Goal: Task Accomplishment & Management: Manage account settings

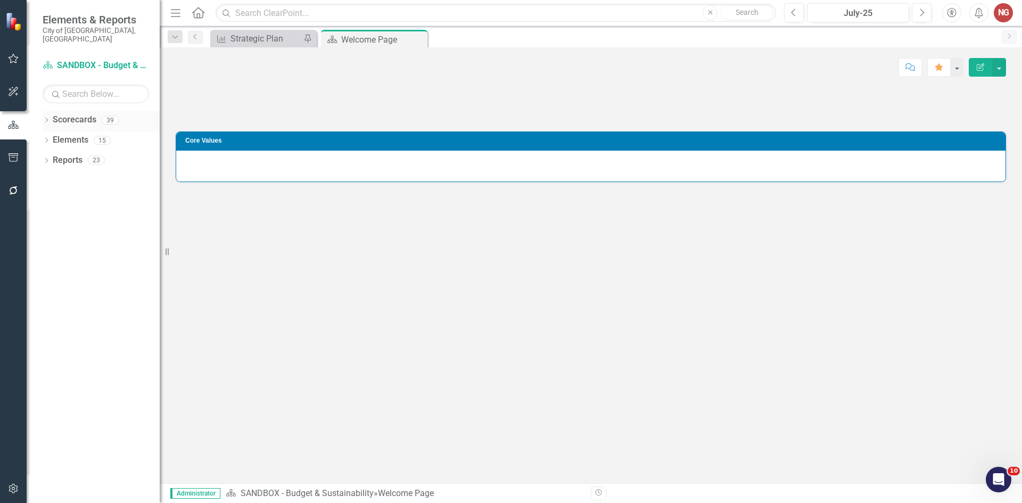
click at [46, 118] on icon "Dropdown" at bounding box center [46, 121] width 7 height 6
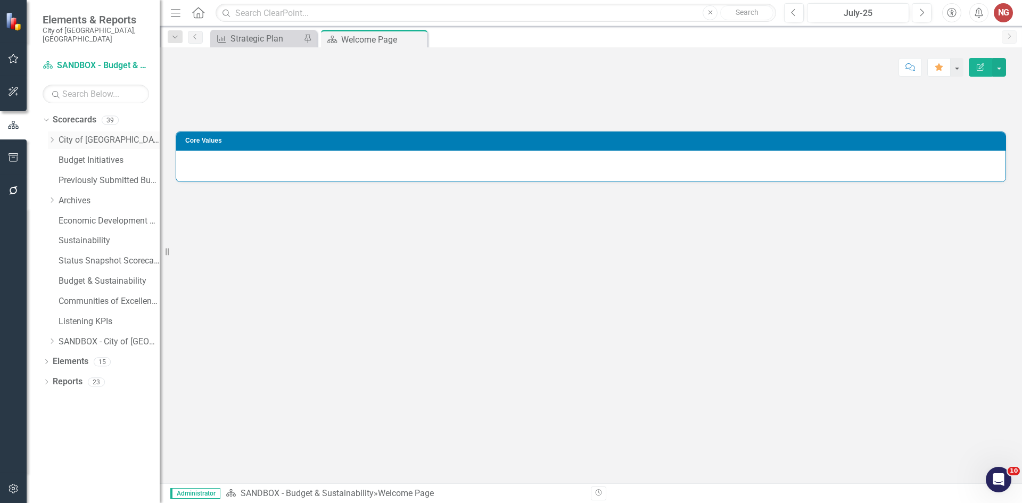
click at [53, 136] on div "Dropdown" at bounding box center [52, 140] width 8 height 9
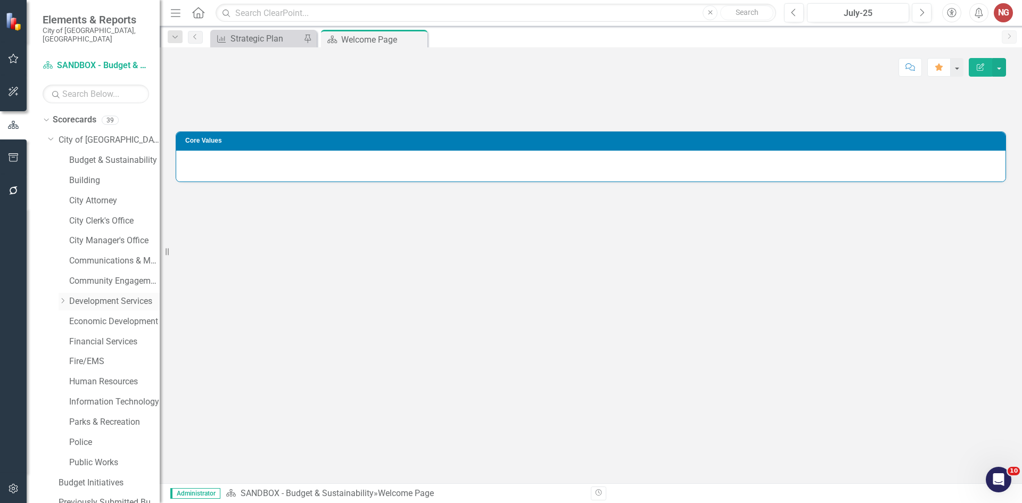
click at [81, 295] on link "Development Services" at bounding box center [114, 301] width 90 height 12
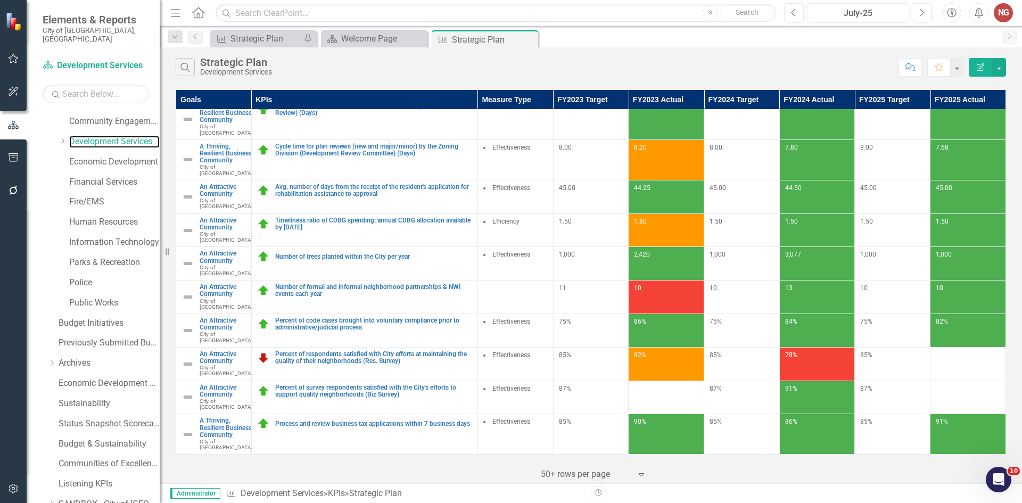
scroll to position [204, 0]
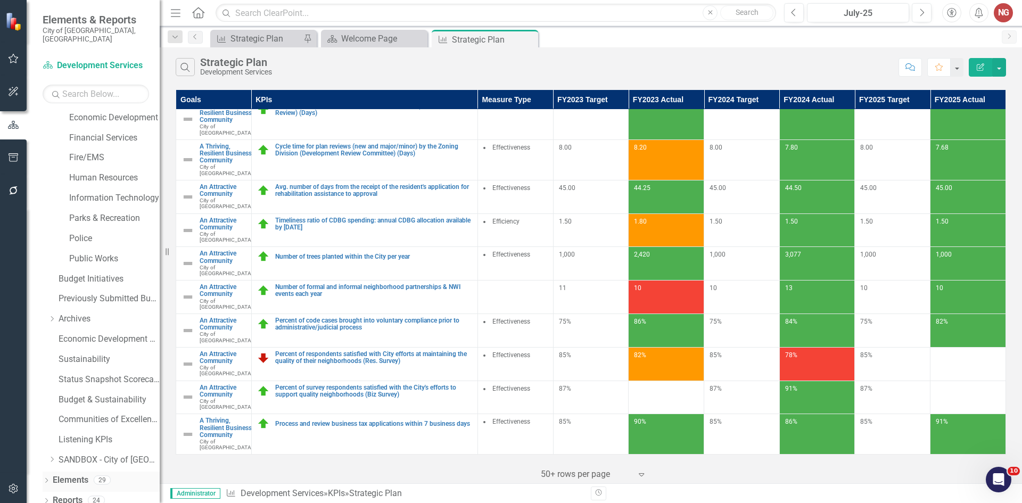
click at [44, 477] on div "Dropdown" at bounding box center [46, 481] width 7 height 9
click at [47, 428] on div "Dropdown Goal Goal 0 Dropdown KPI KPIs 13 Percent of complaints inspected [DATE…" at bounding box center [101, 451] width 117 height 80
click at [51, 436] on div "Dropdown" at bounding box center [51, 440] width 7 height 9
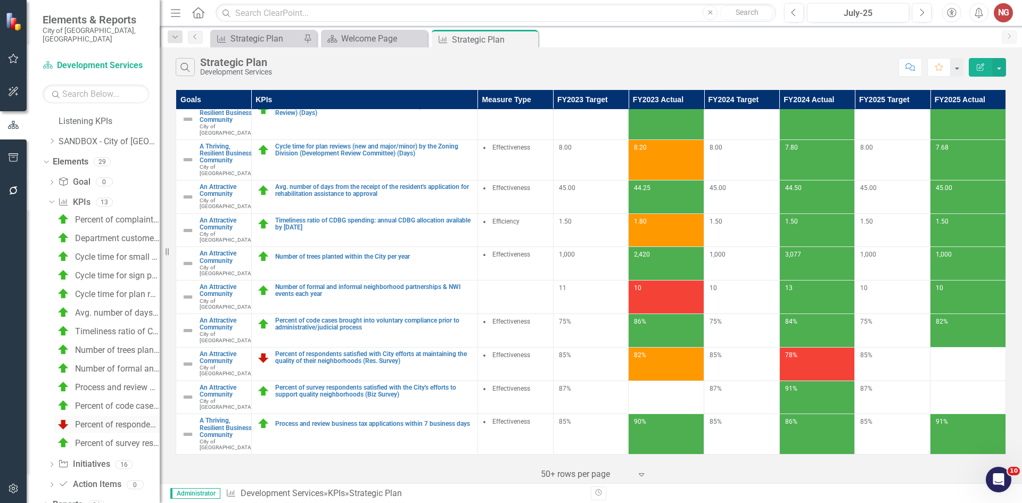
scroll to position [527, 0]
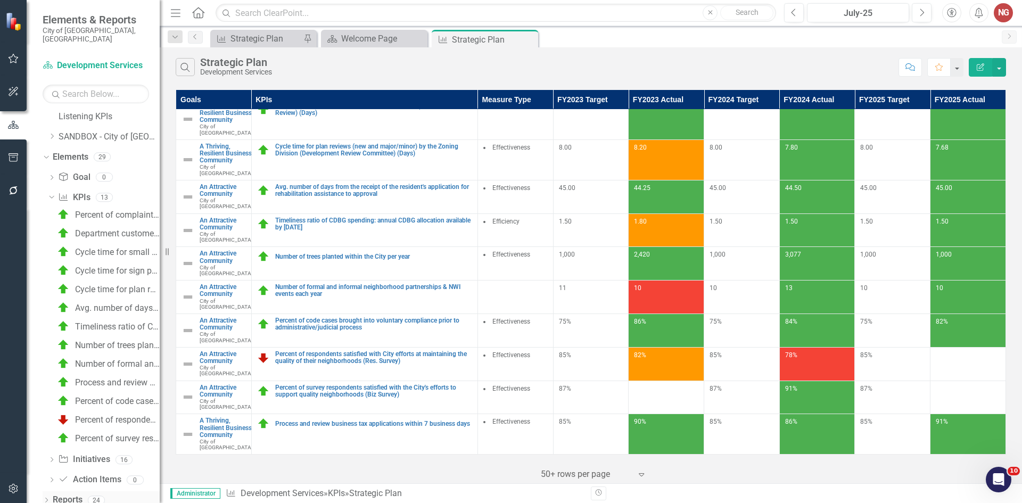
click at [45, 498] on icon "Dropdown" at bounding box center [46, 501] width 7 height 6
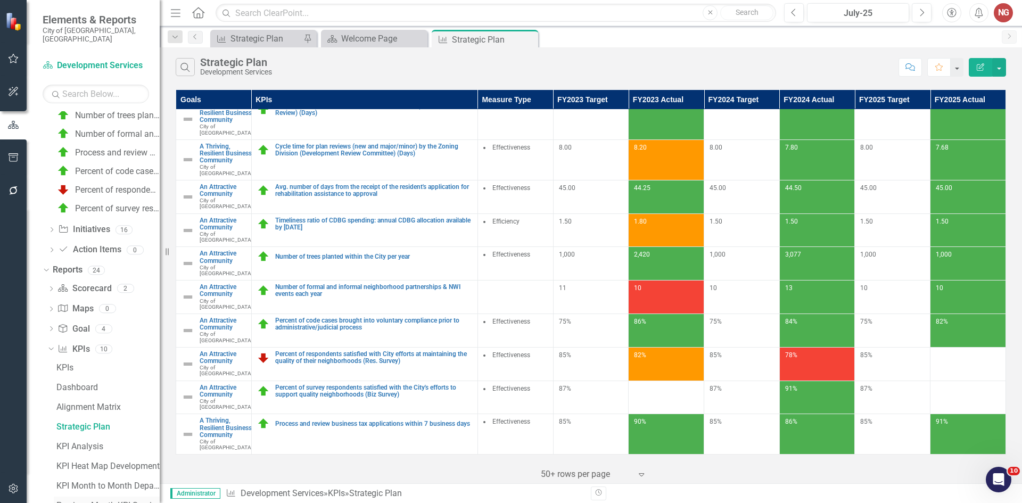
scroll to position [857, 0]
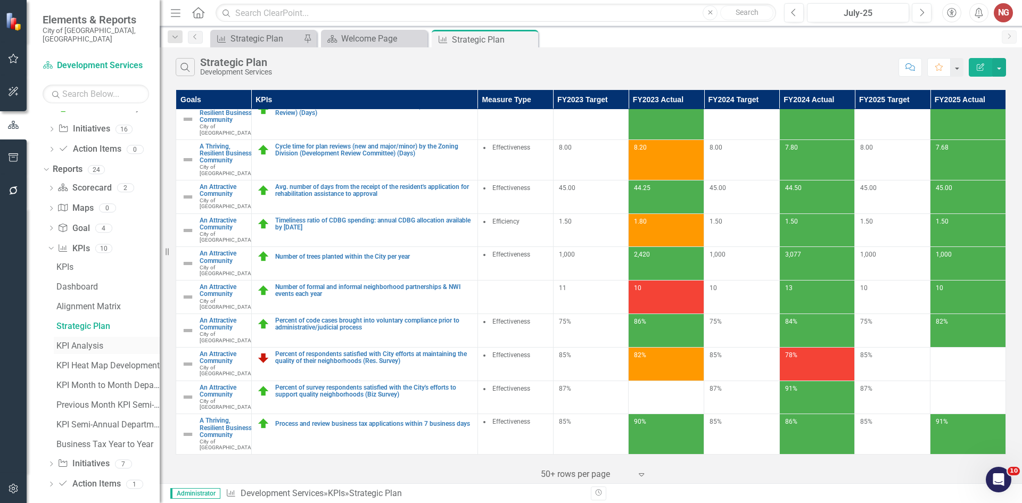
click at [73, 341] on div "KPI Analysis" at bounding box center [107, 346] width 103 height 10
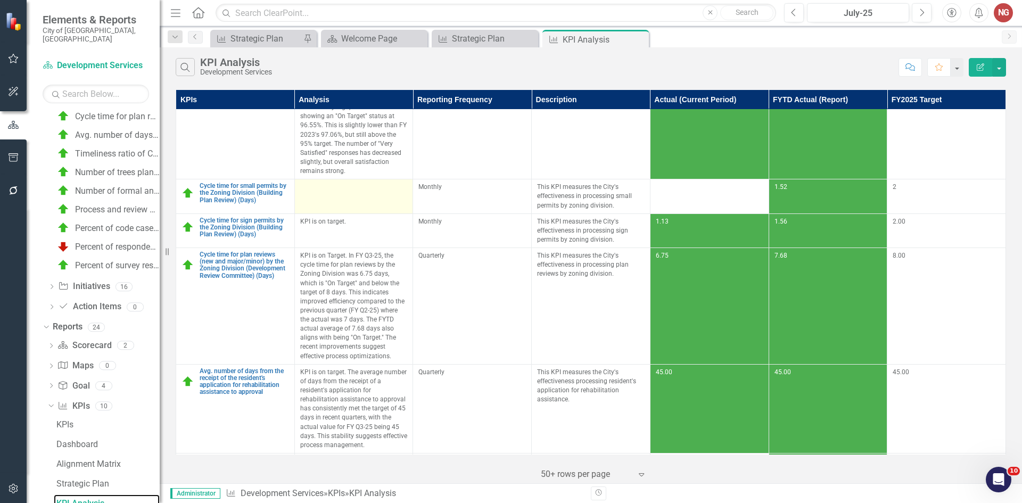
scroll to position [160, 0]
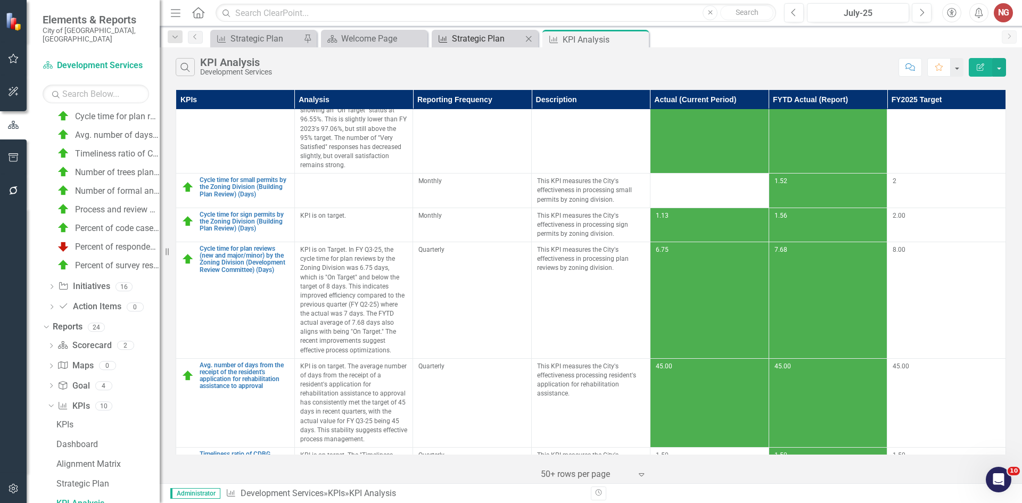
click at [481, 35] on div "Strategic Plan" at bounding box center [487, 38] width 70 height 13
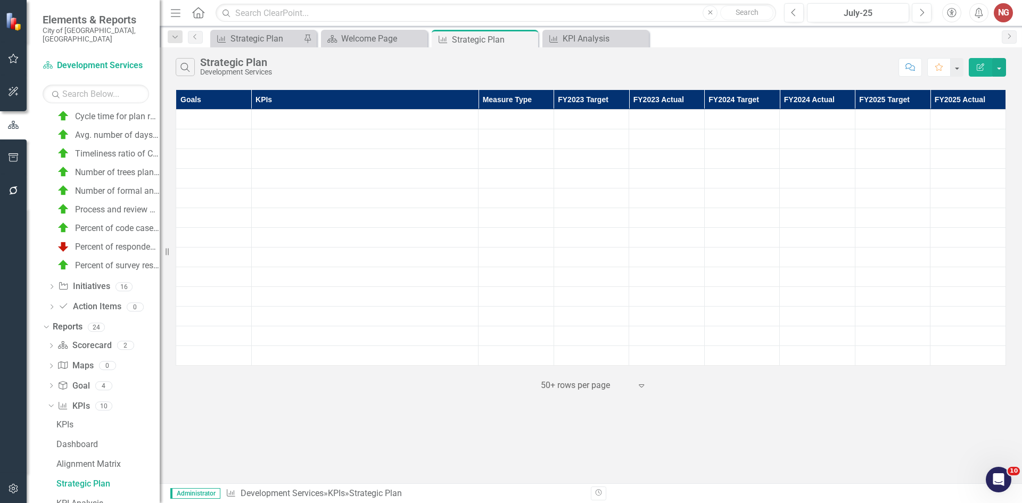
scroll to position [680, 0]
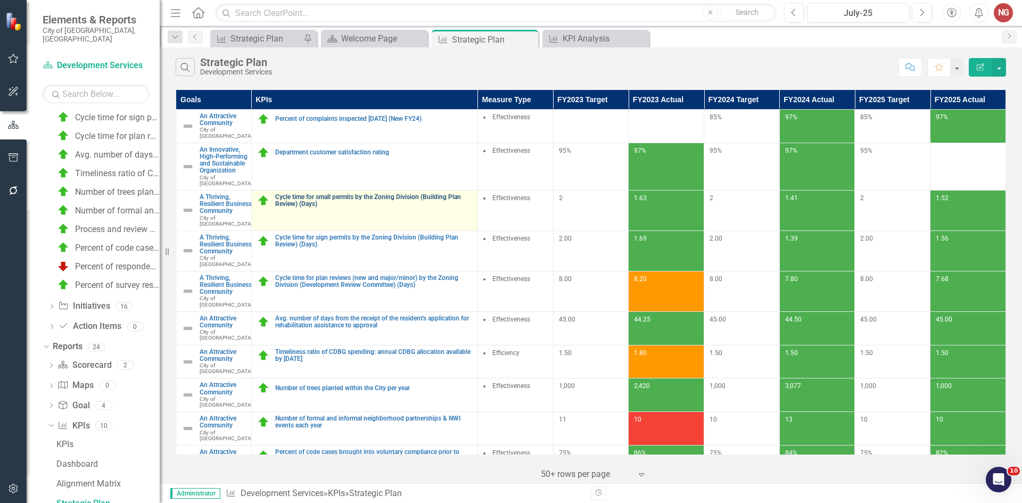
click at [306, 203] on link "Cycle time for small permits by the Zoning Division (Building Plan Review) (Day…" at bounding box center [373, 201] width 197 height 14
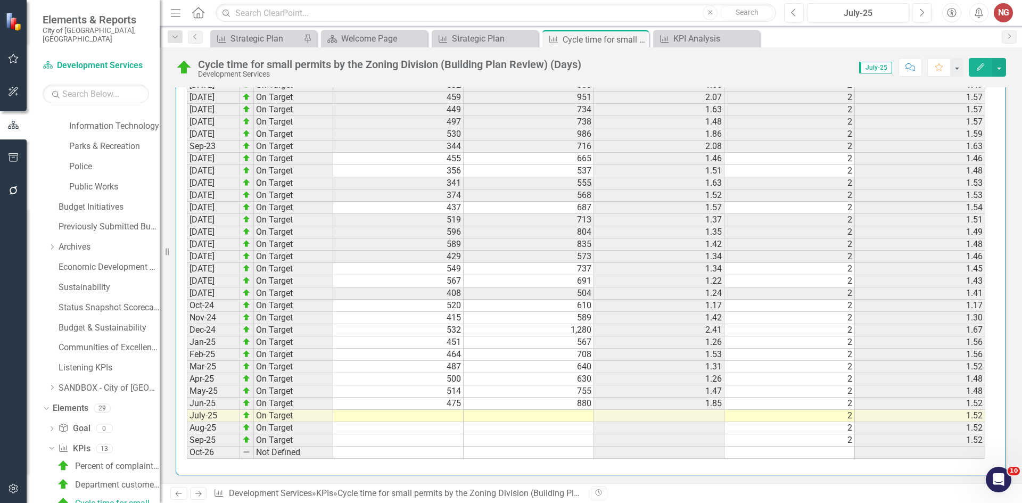
scroll to position [1024, 0]
click at [436, 417] on td at bounding box center [398, 413] width 130 height 12
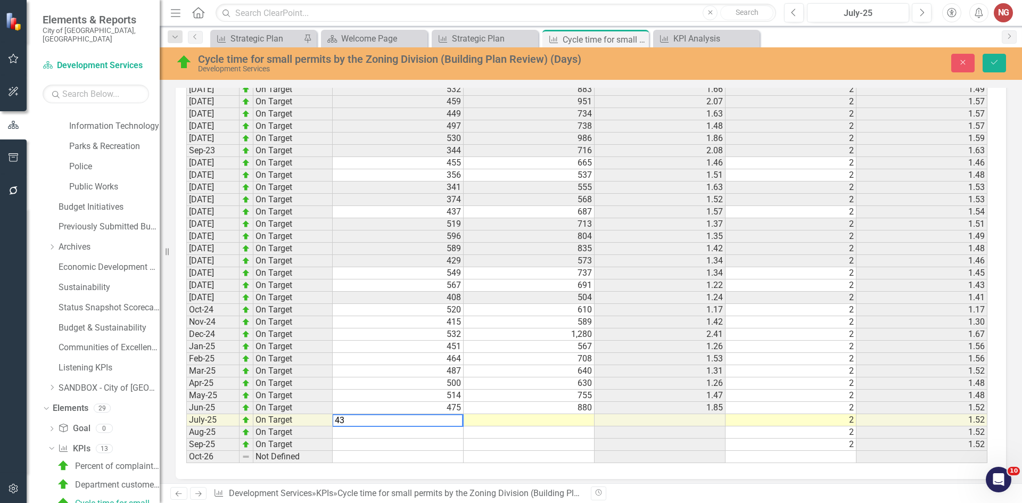
type textarea "433"
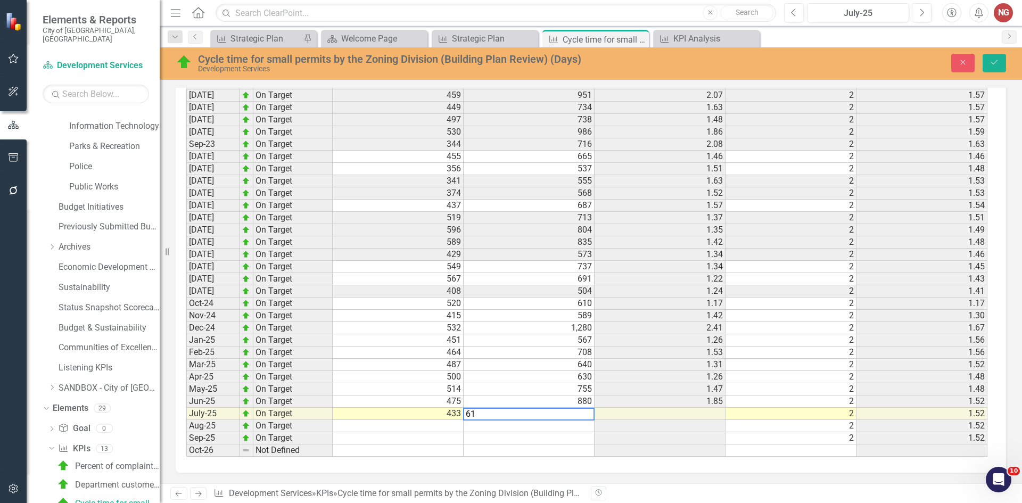
type textarea "614"
click at [993, 55] on button "Save" at bounding box center [993, 63] width 23 height 19
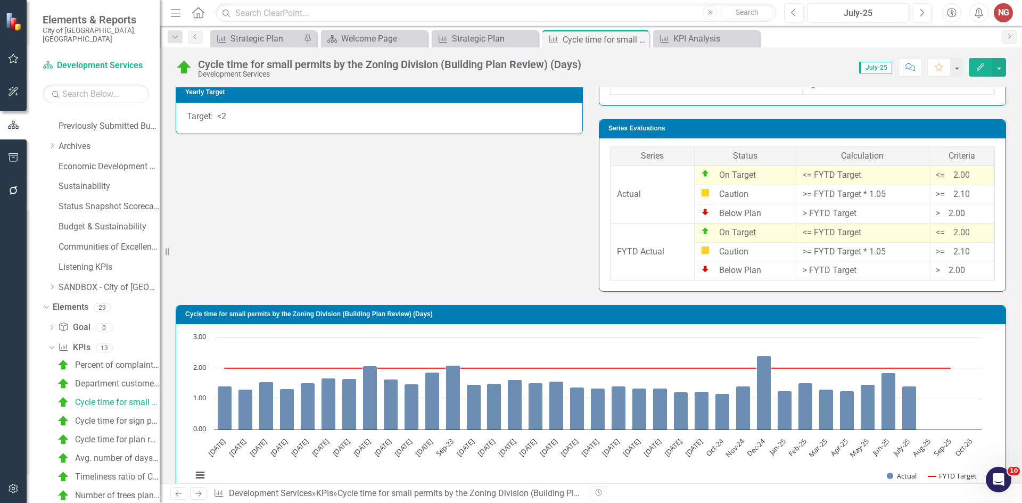
scroll to position [213, 0]
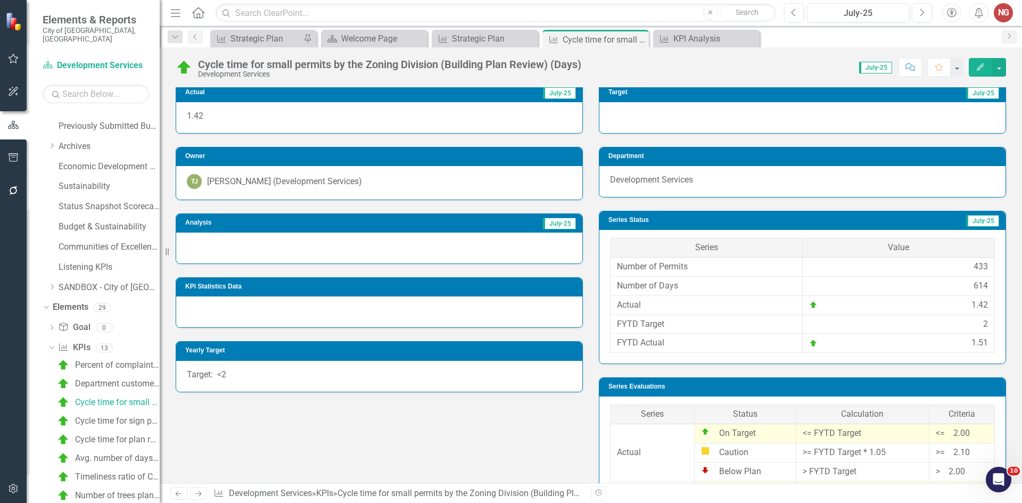
click at [206, 254] on div at bounding box center [379, 248] width 406 height 31
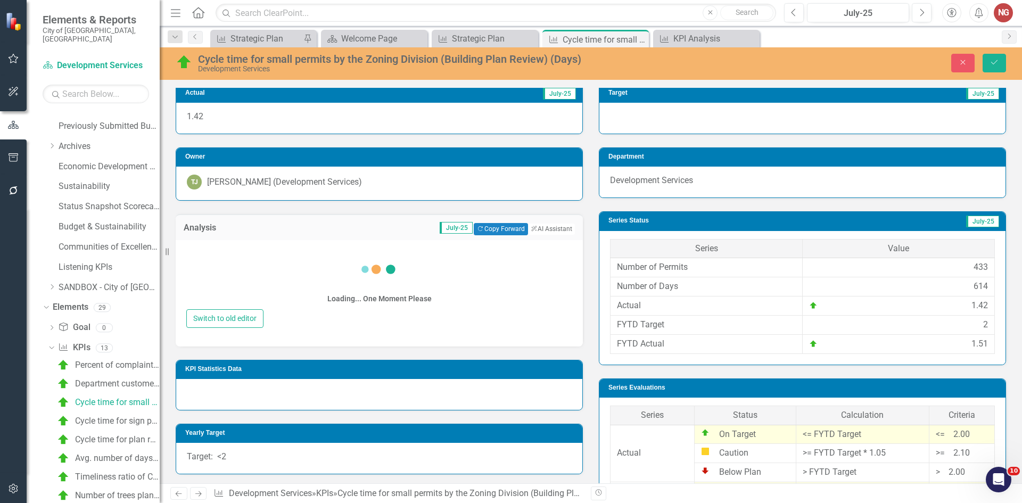
click at [195, 305] on div "Loading... One Moment Please Switch to old editor" at bounding box center [379, 293] width 407 height 106
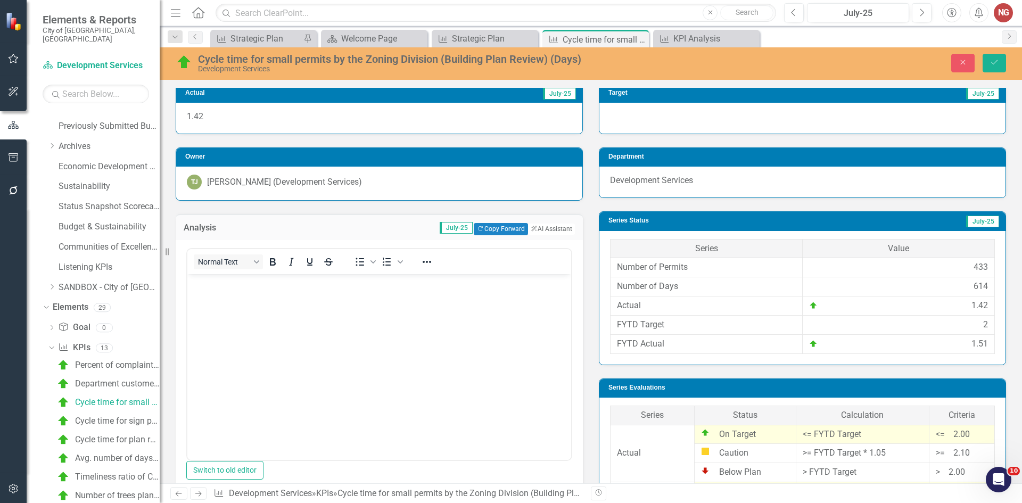
scroll to position [0, 0]
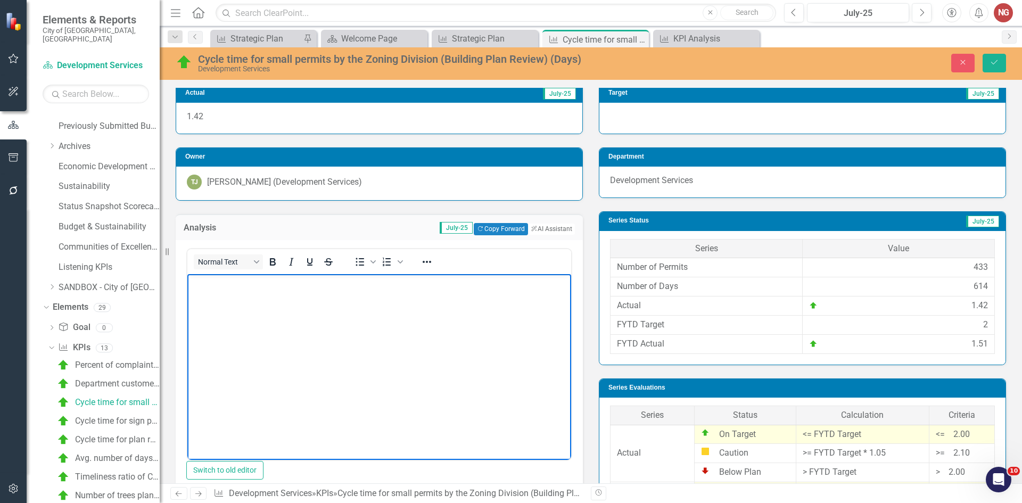
click at [220, 316] on body "Rich Text Area. Press ALT-0 for help." at bounding box center [379, 353] width 384 height 160
click at [1000, 61] on button "Save" at bounding box center [993, 63] width 23 height 19
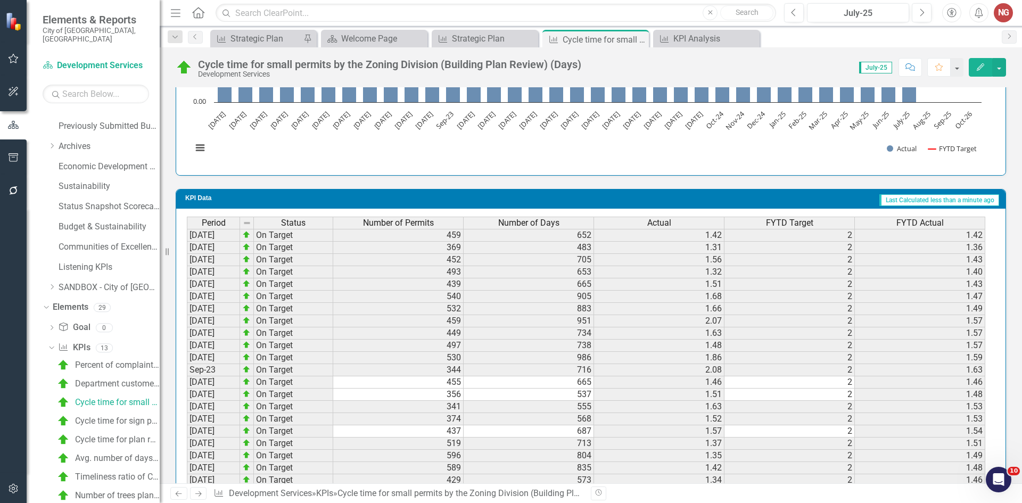
scroll to position [1024, 0]
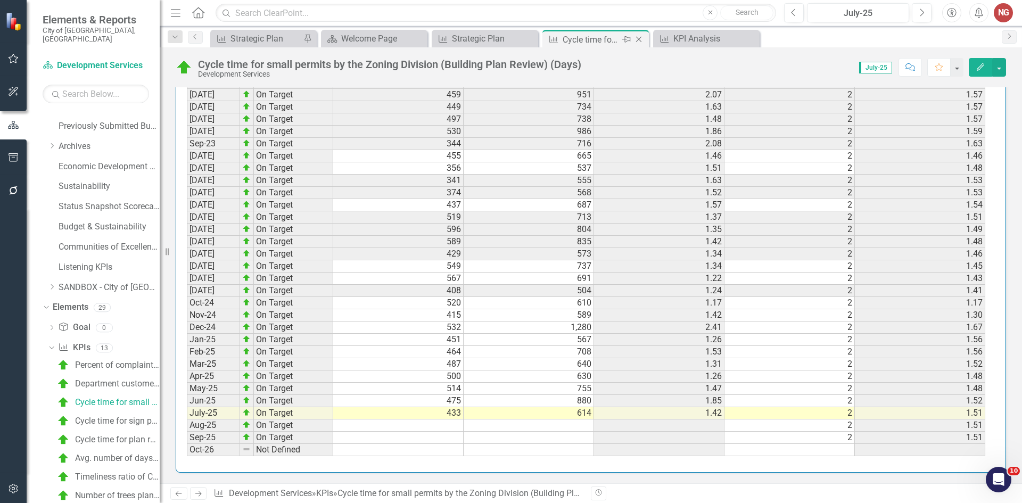
click at [644, 40] on icon "Close" at bounding box center [638, 39] width 11 height 9
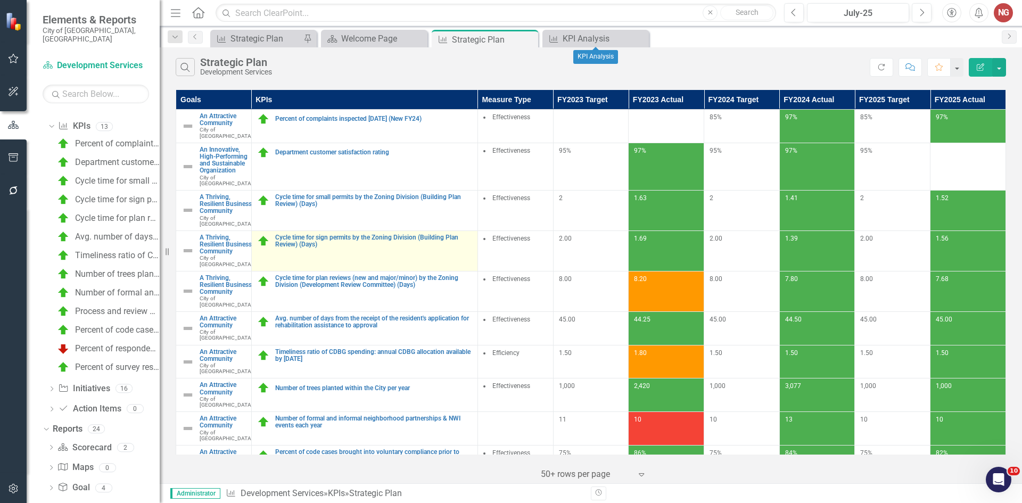
scroll to position [358, 0]
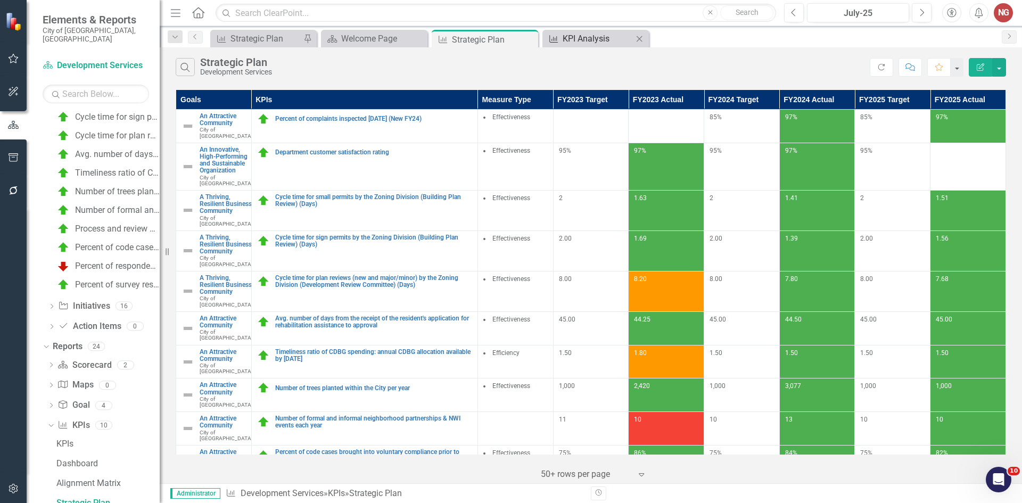
click at [596, 36] on div "KPI Analysis" at bounding box center [597, 38] width 70 height 13
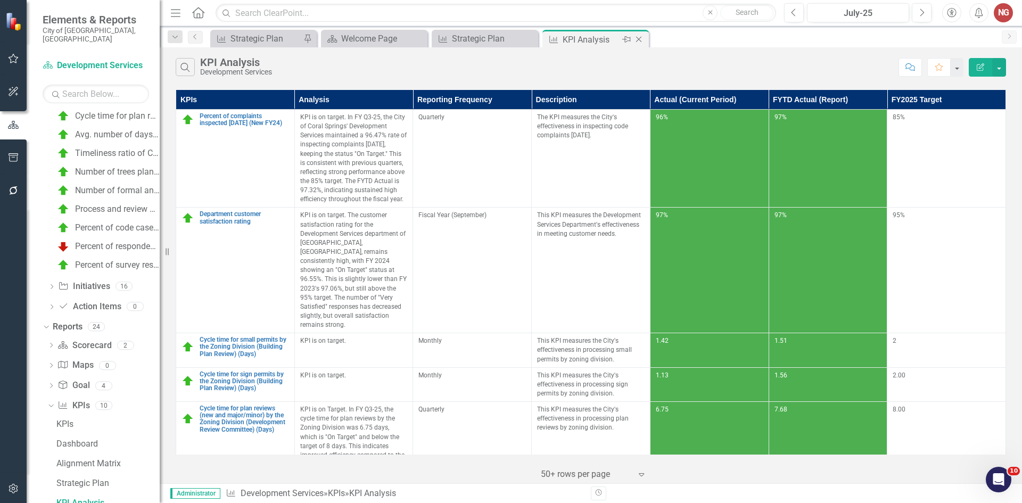
click at [637, 39] on icon "Close" at bounding box center [638, 39] width 11 height 9
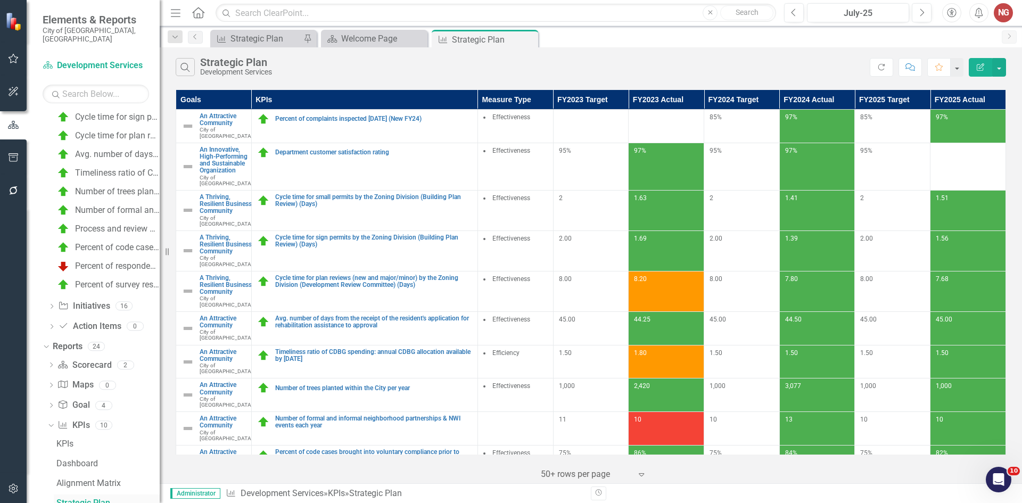
scroll to position [535, 0]
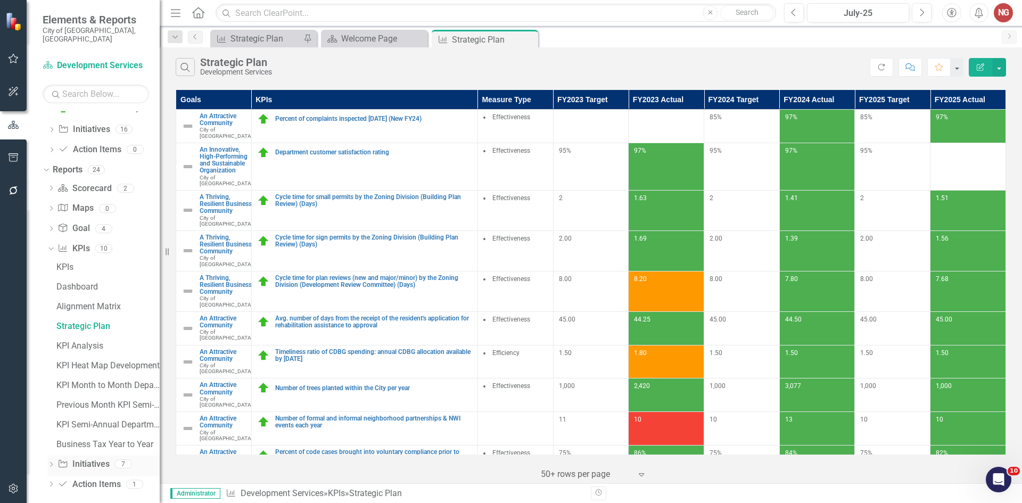
click at [49, 462] on icon "Dropdown" at bounding box center [50, 465] width 7 height 6
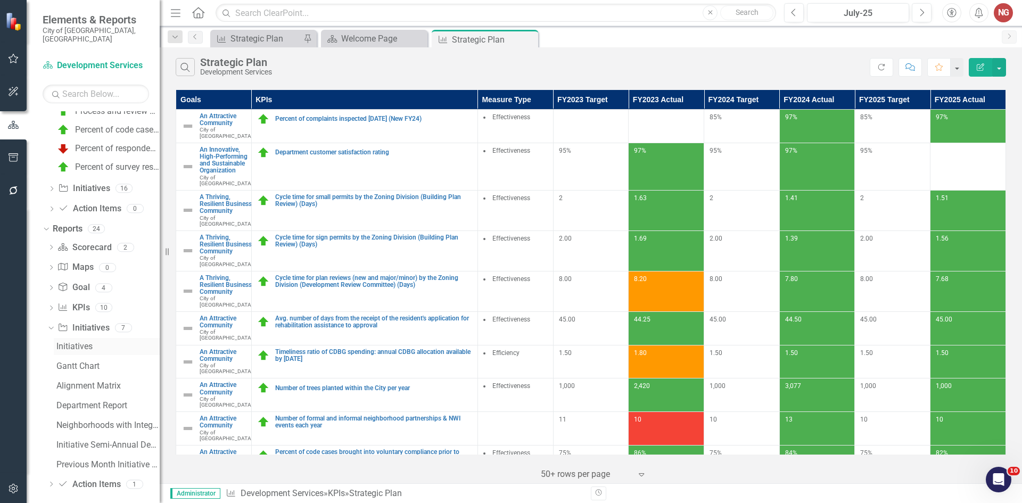
click at [74, 338] on link "Initiatives" at bounding box center [107, 346] width 106 height 17
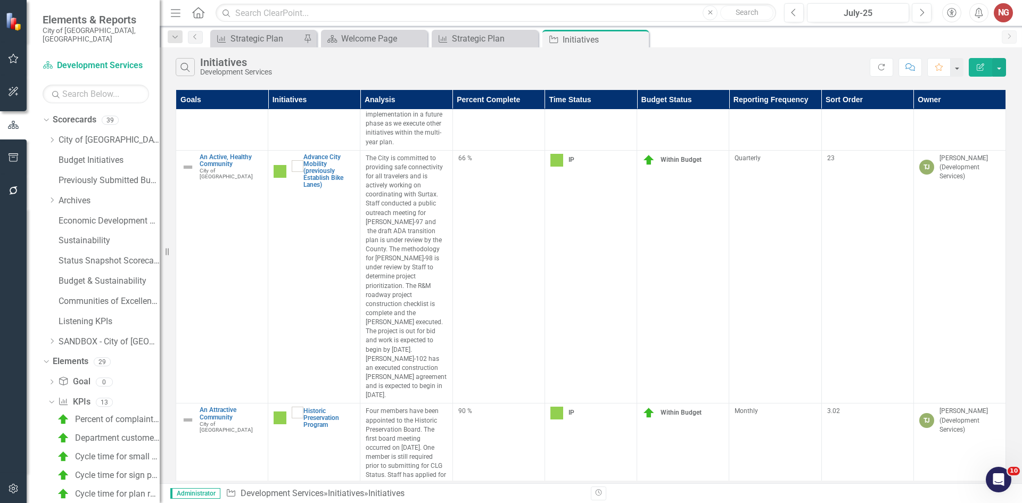
click at [8, 157] on icon "button" at bounding box center [13, 157] width 11 height 9
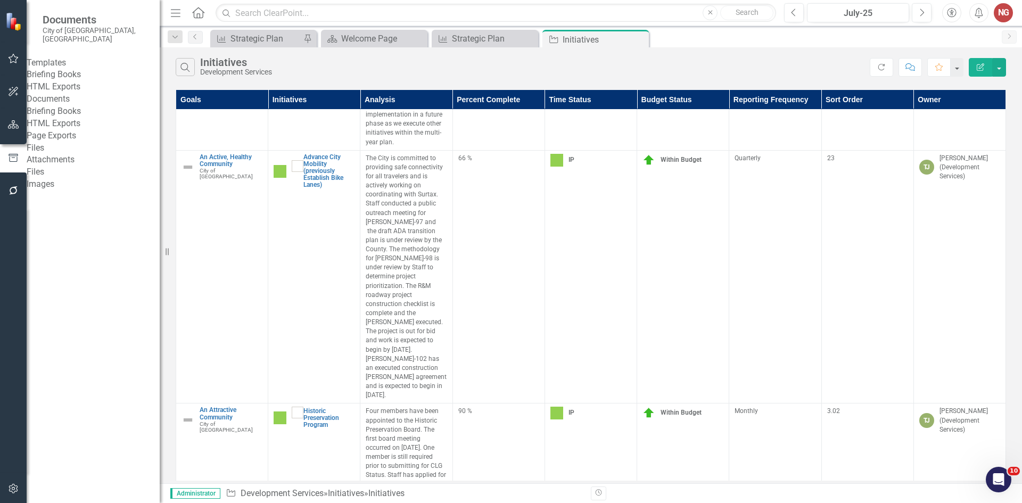
click at [71, 71] on link "Briefing Books" at bounding box center [93, 75] width 133 height 12
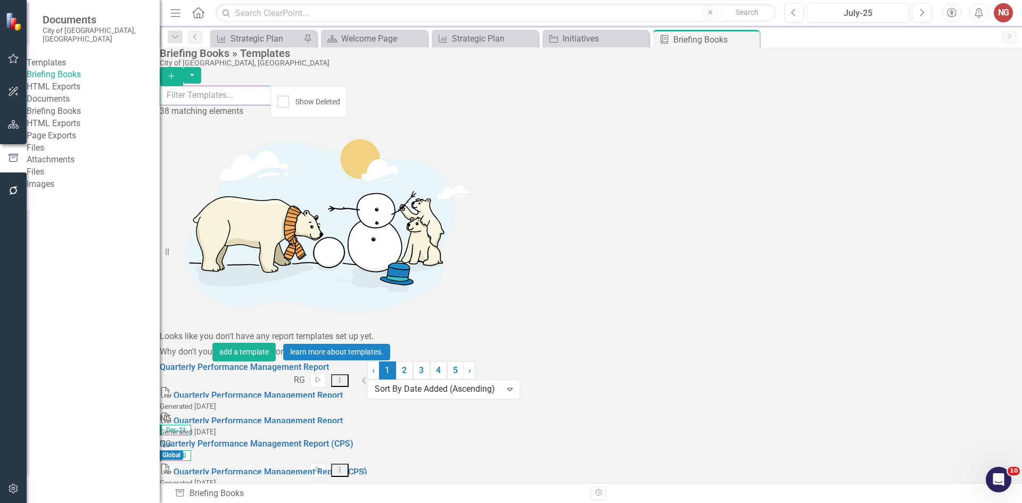
click at [271, 97] on input "text" at bounding box center [215, 96] width 111 height 20
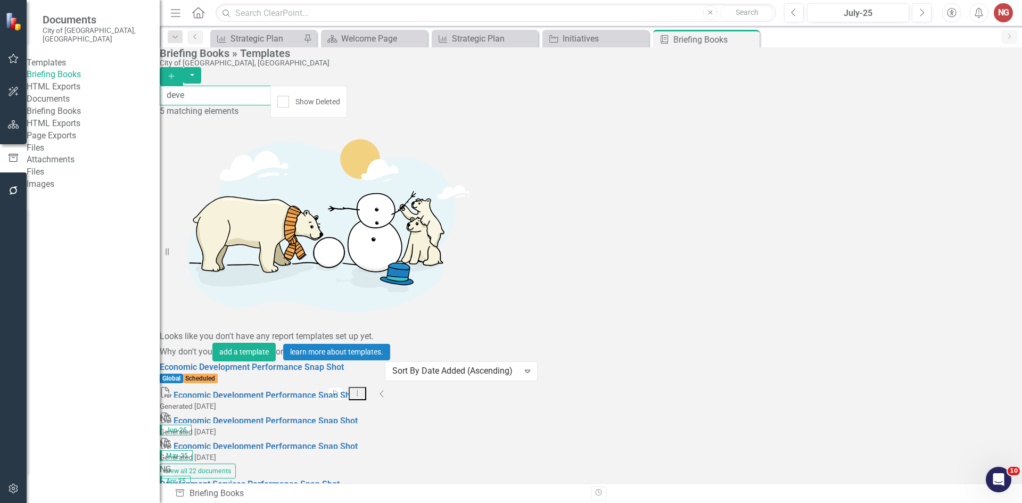
type input "deve"
click at [338, 502] on icon "button" at bounding box center [335, 510] width 5 height 6
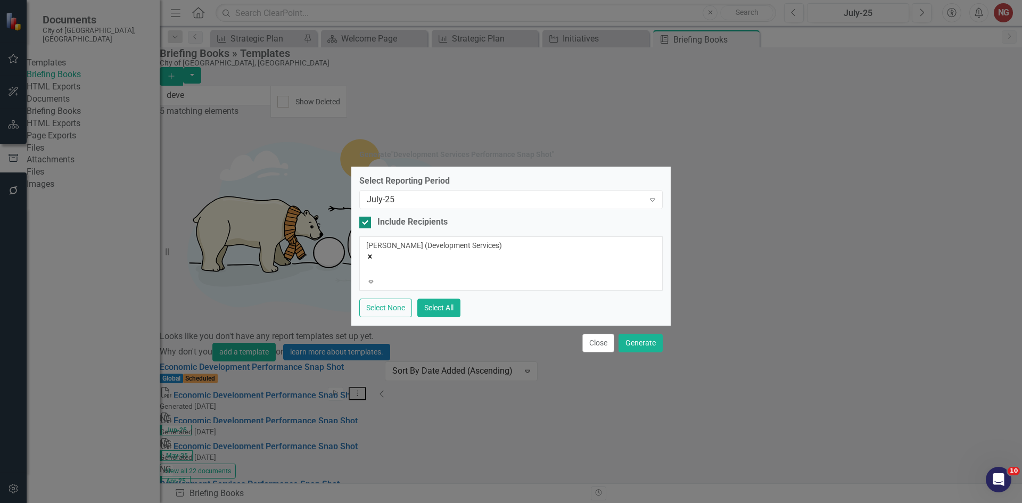
click at [361, 223] on input "Include Recipients" at bounding box center [362, 220] width 7 height 7
checkbox input "false"
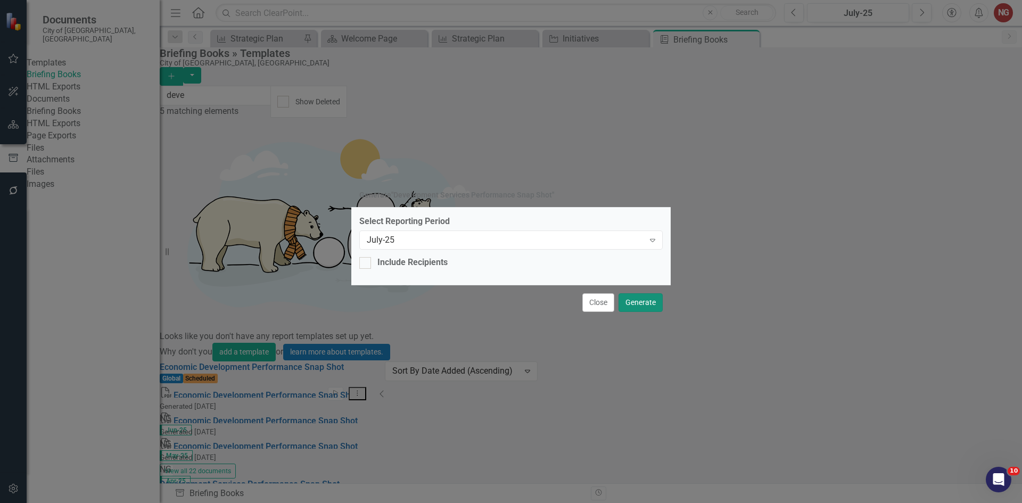
click at [629, 304] on button "Generate" at bounding box center [640, 302] width 44 height 19
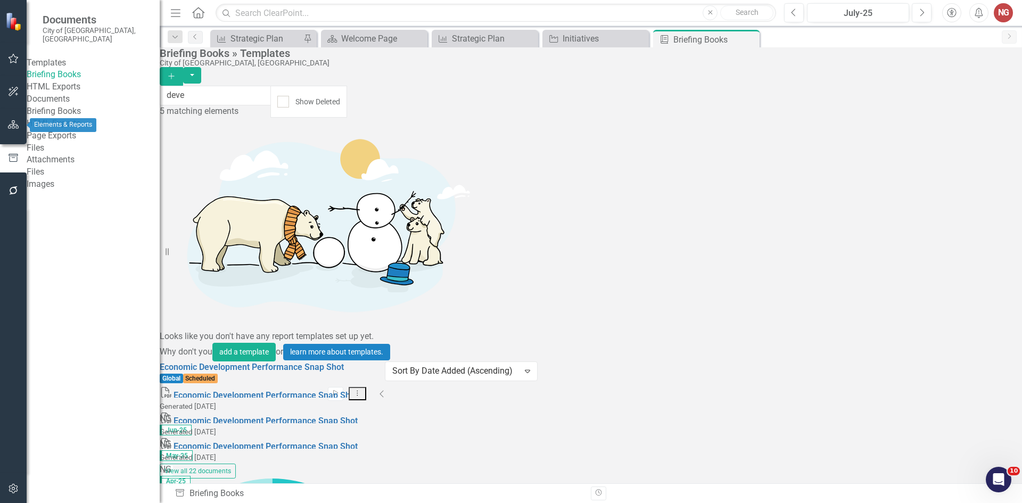
click at [6, 124] on button "button" at bounding box center [14, 125] width 24 height 22
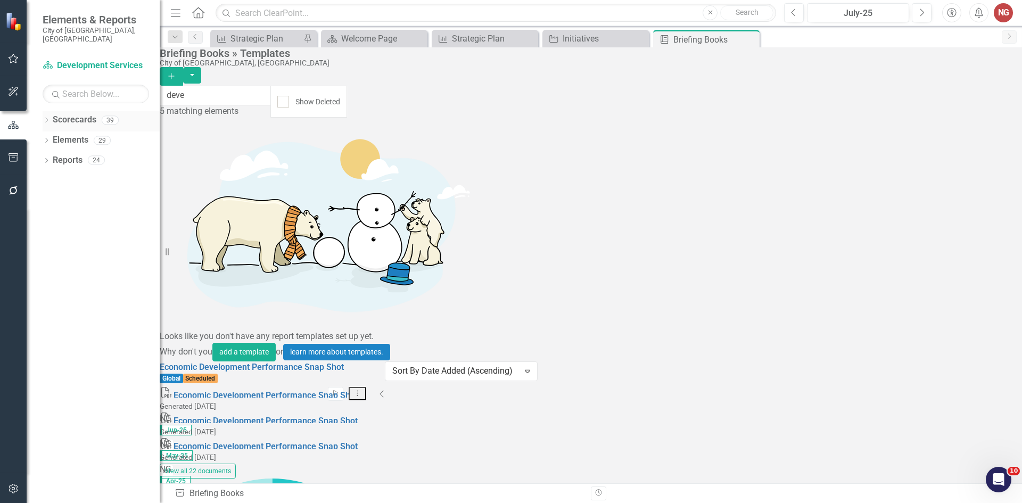
click at [46, 111] on div "Dropdown Scorecards 39 Dropdown City of [GEOGRAPHIC_DATA] Budget & Sustainabili…" at bounding box center [93, 307] width 133 height 392
click at [49, 118] on icon "Dropdown" at bounding box center [46, 121] width 7 height 6
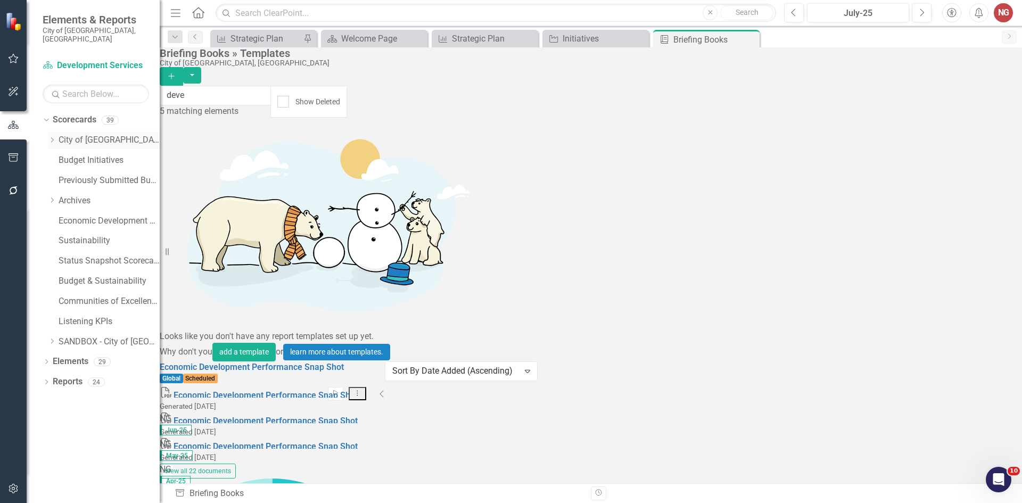
click at [54, 137] on icon "Dropdown" at bounding box center [52, 140] width 8 height 6
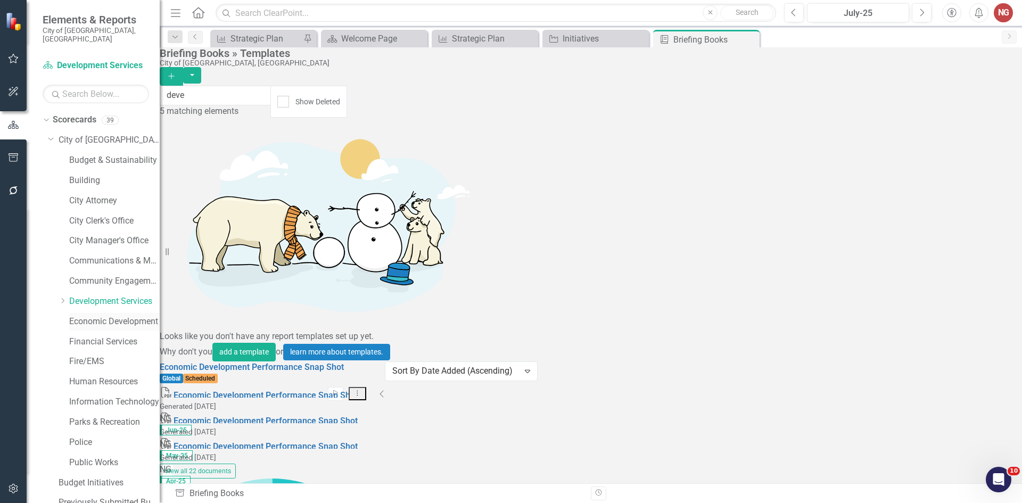
click at [80, 316] on link "Economic Development" at bounding box center [114, 322] width 90 height 12
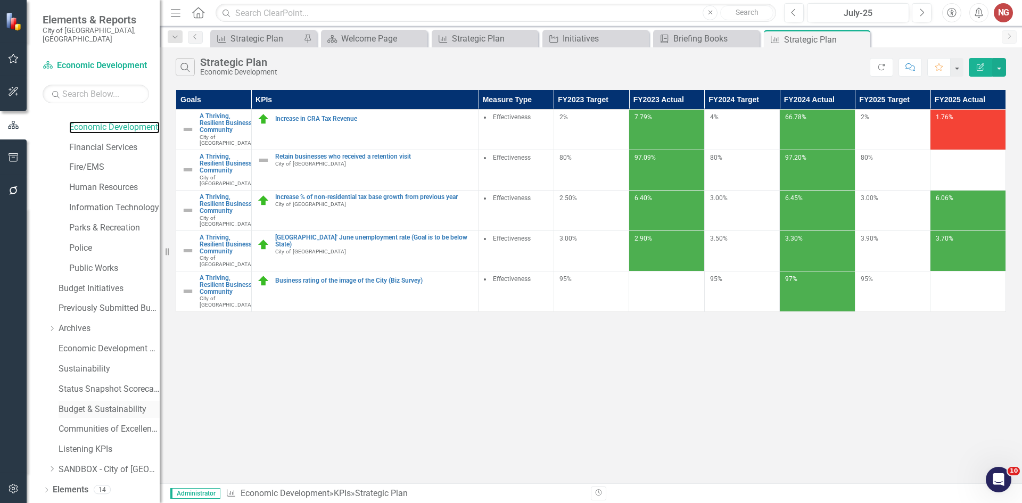
scroll to position [204, 0]
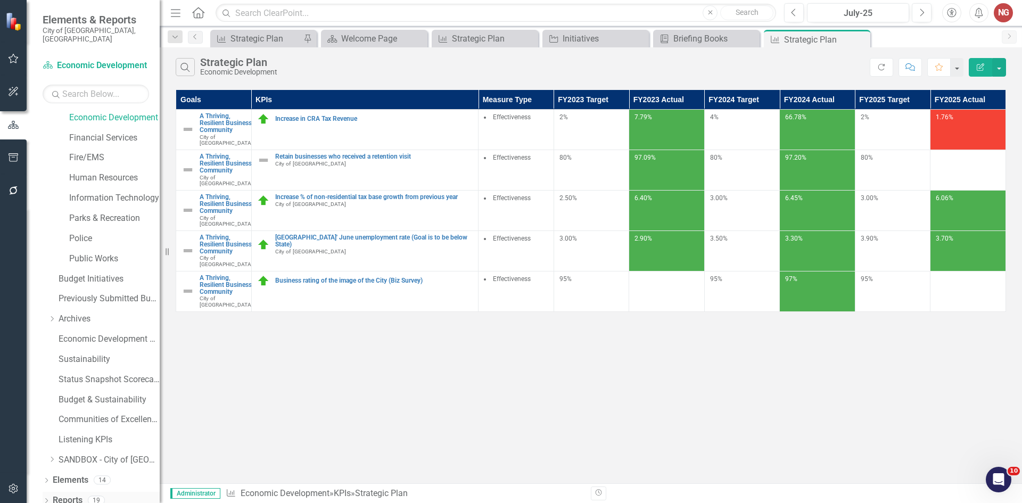
click at [43, 497] on div "Dropdown" at bounding box center [46, 501] width 7 height 9
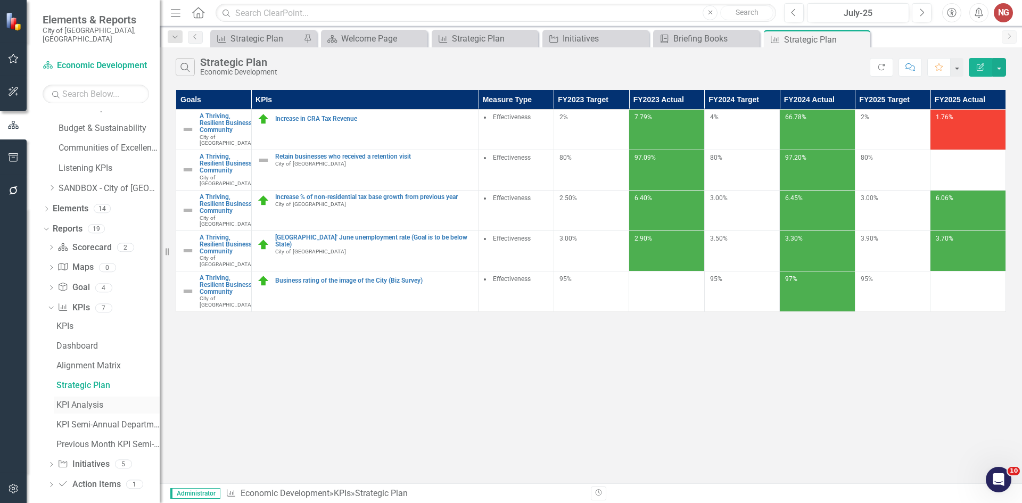
click at [70, 400] on div "KPI Analysis" at bounding box center [107, 405] width 103 height 10
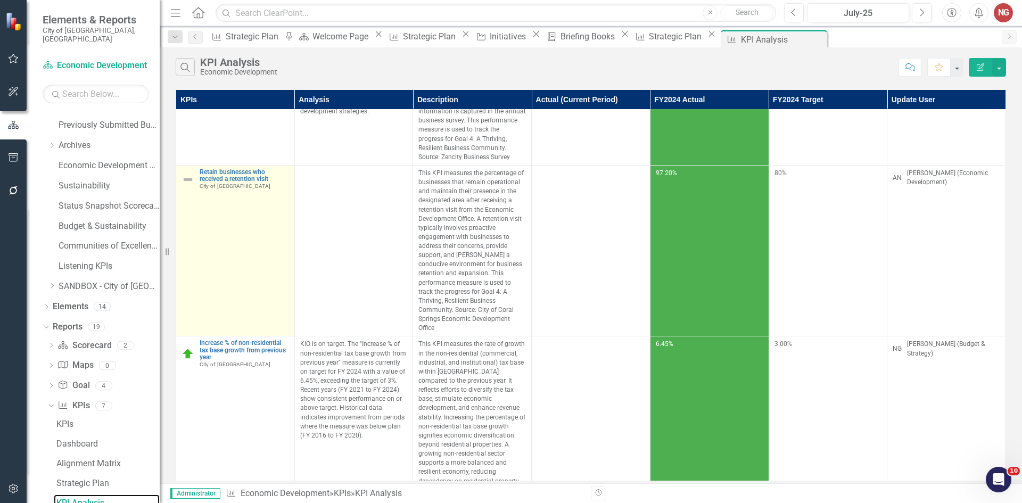
scroll to position [213, 0]
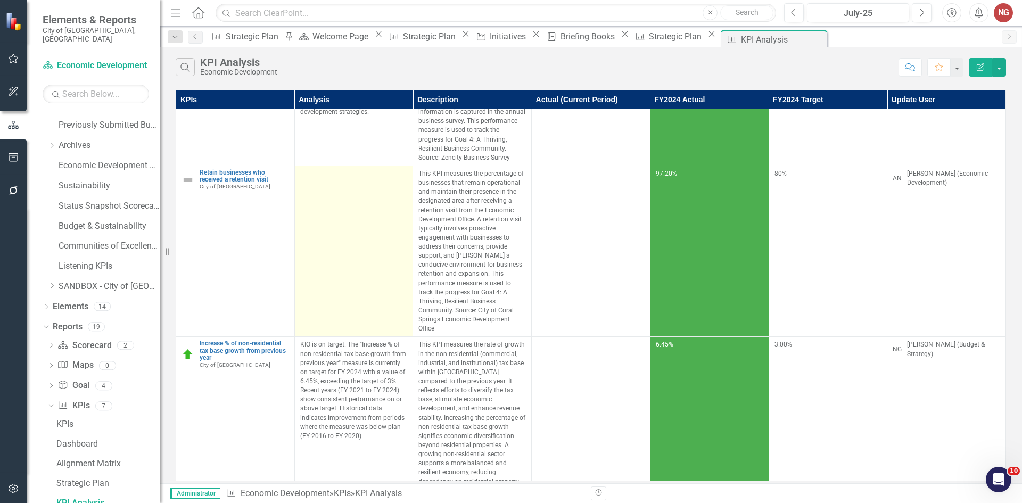
click at [342, 208] on td at bounding box center [353, 250] width 119 height 171
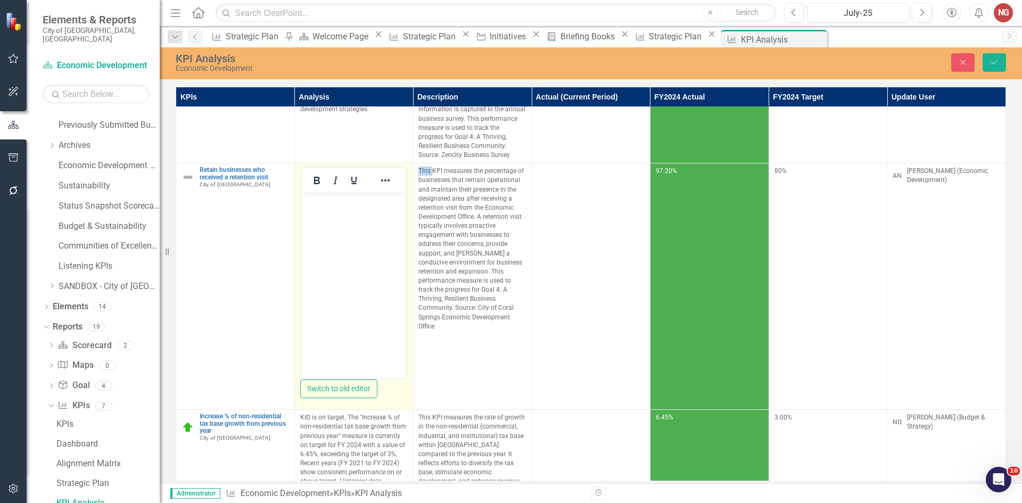
scroll to position [0, 0]
click at [330, 264] on body "Rich Text Area. Press ALT-0 for help." at bounding box center [353, 273] width 105 height 160
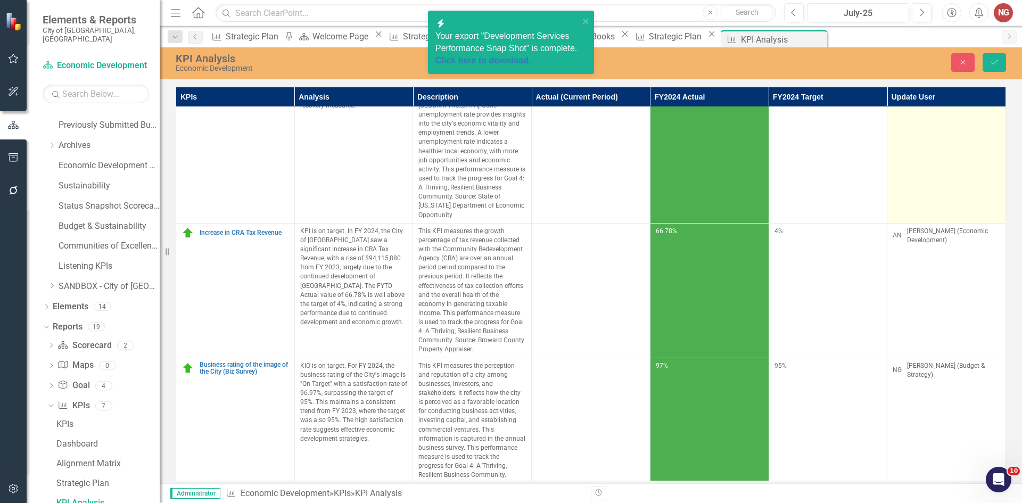
scroll to position [451, 0]
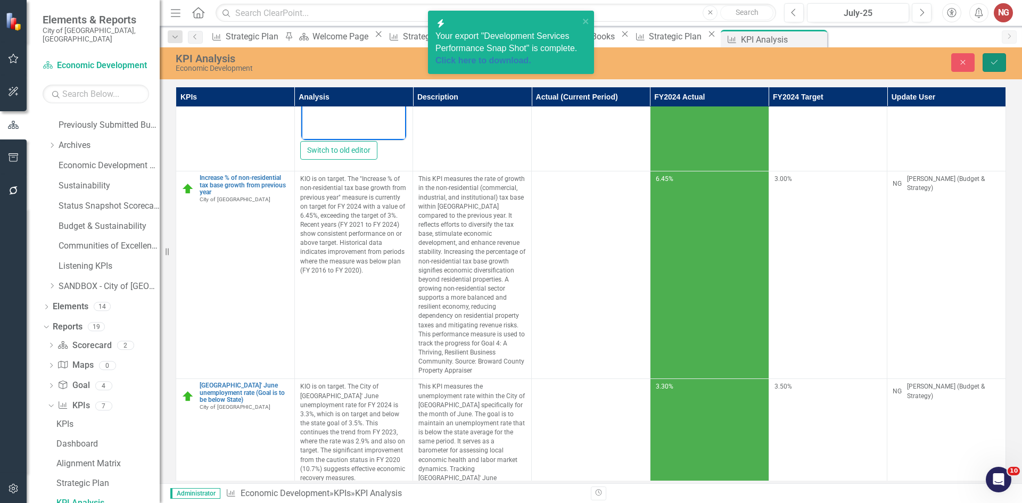
click at [997, 67] on button "Save" at bounding box center [993, 62] width 23 height 19
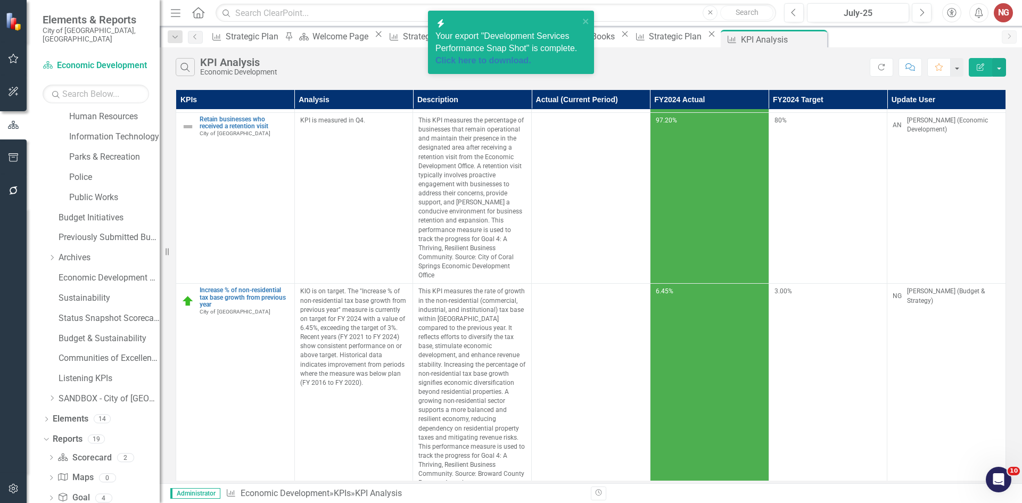
scroll to position [271, 0]
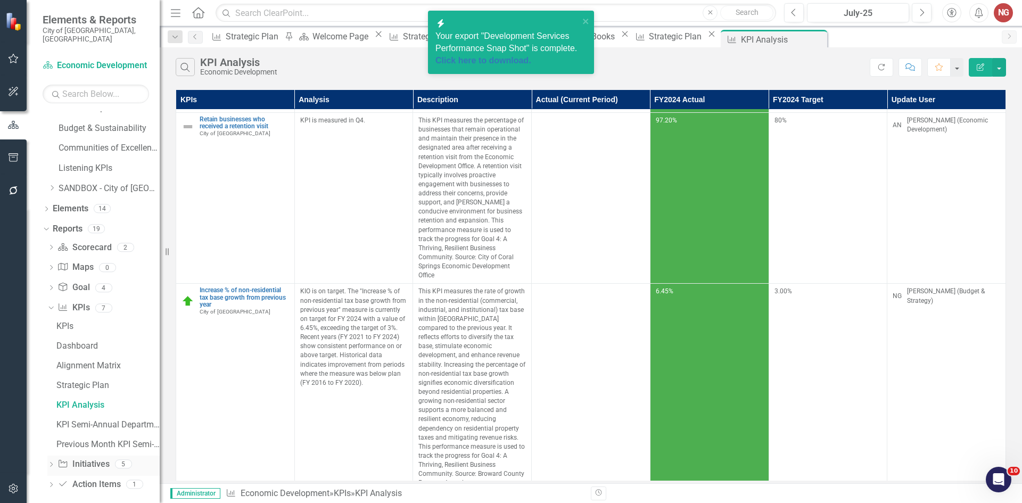
click at [51, 462] on icon "Dropdown" at bounding box center [50, 465] width 7 height 6
click at [68, 377] on link "Initiatives" at bounding box center [107, 385] width 106 height 17
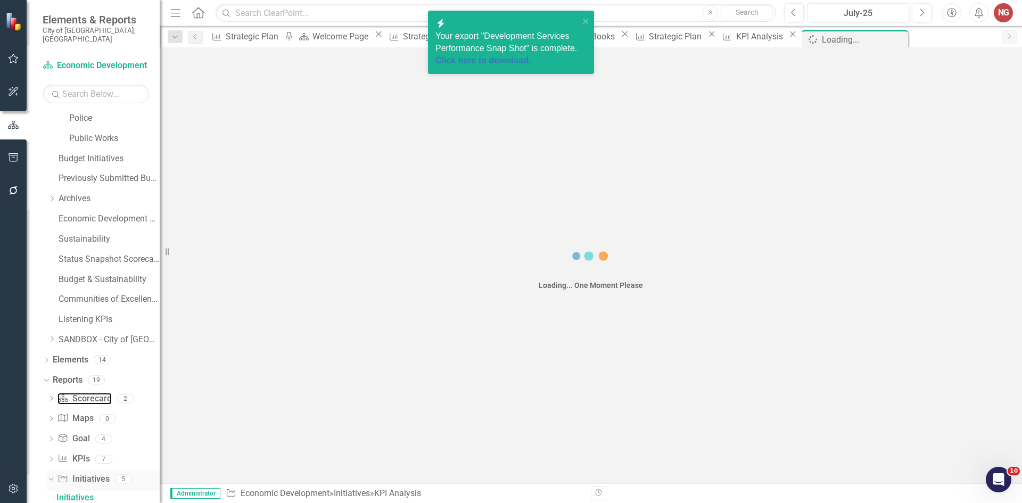
click at [67, 375] on div "Dropdown Reports 19 Dropdown Scorecard Scorecard 2 Department Measures Departme…" at bounding box center [101, 497] width 117 height 252
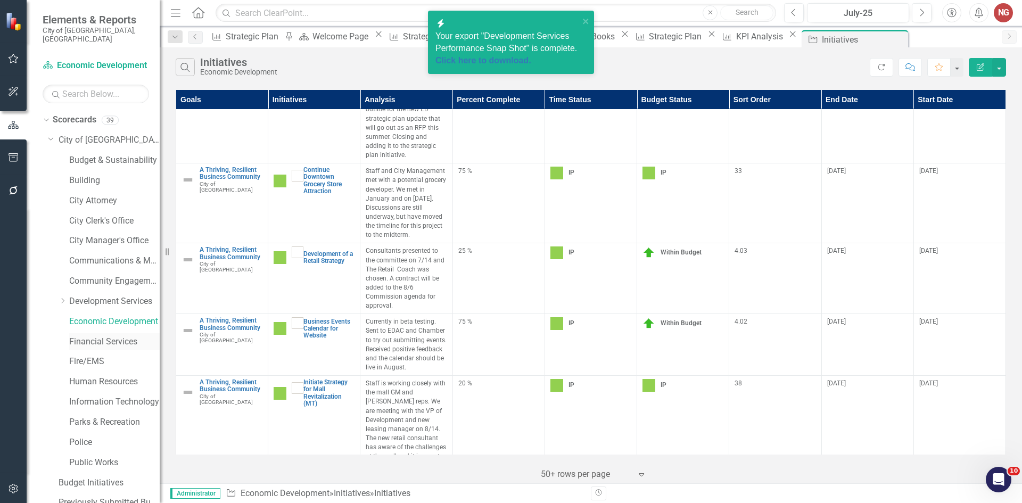
click at [72, 336] on link "Financial Services" at bounding box center [114, 342] width 90 height 12
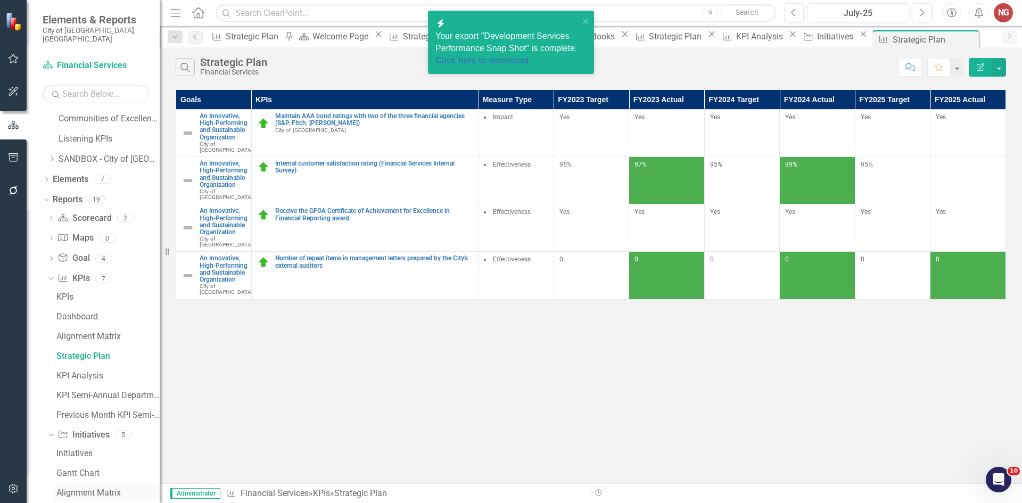
scroll to position [572, 0]
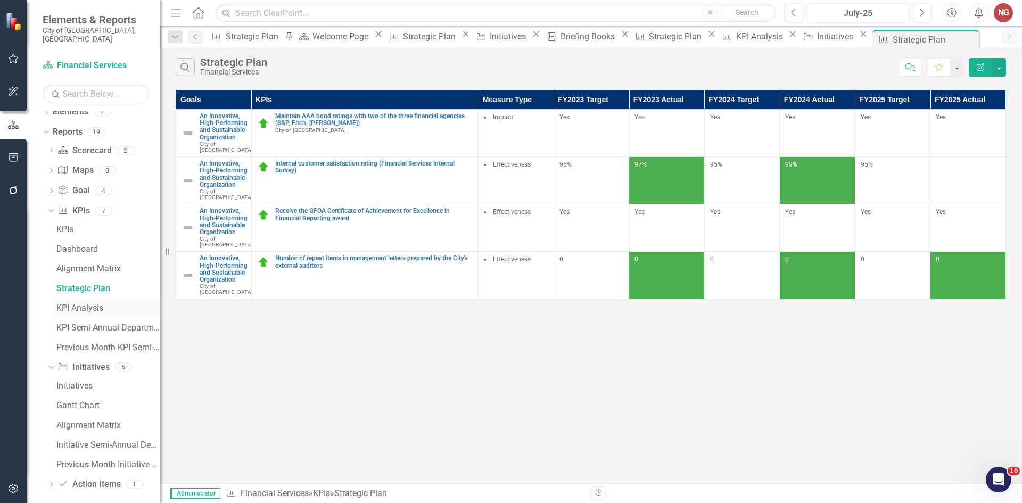
click at [75, 303] on div "KPI Analysis" at bounding box center [107, 308] width 103 height 10
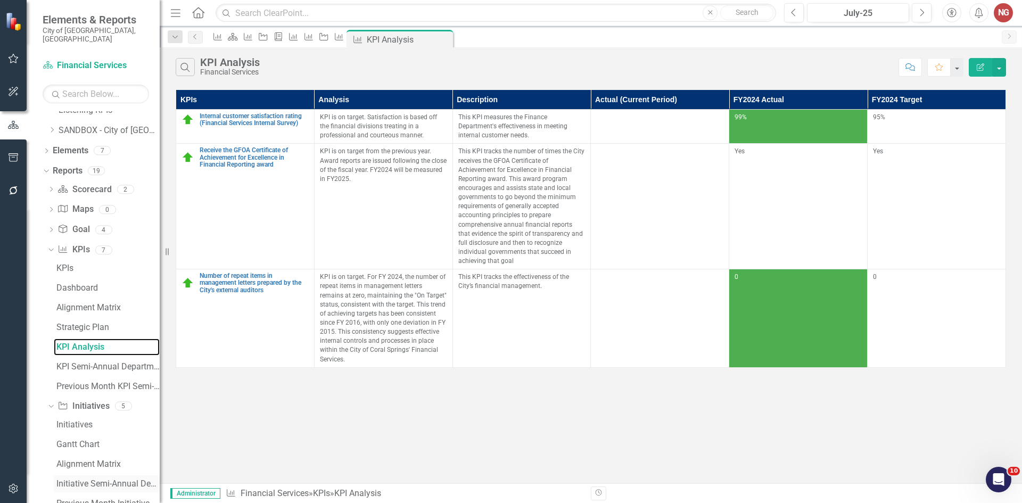
scroll to position [572, 0]
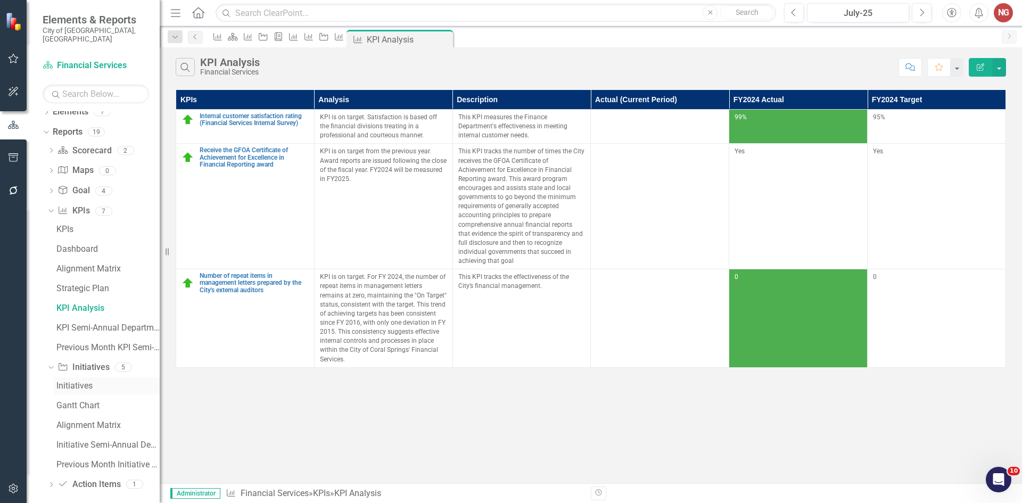
click at [73, 377] on link "Initiatives" at bounding box center [107, 385] width 106 height 17
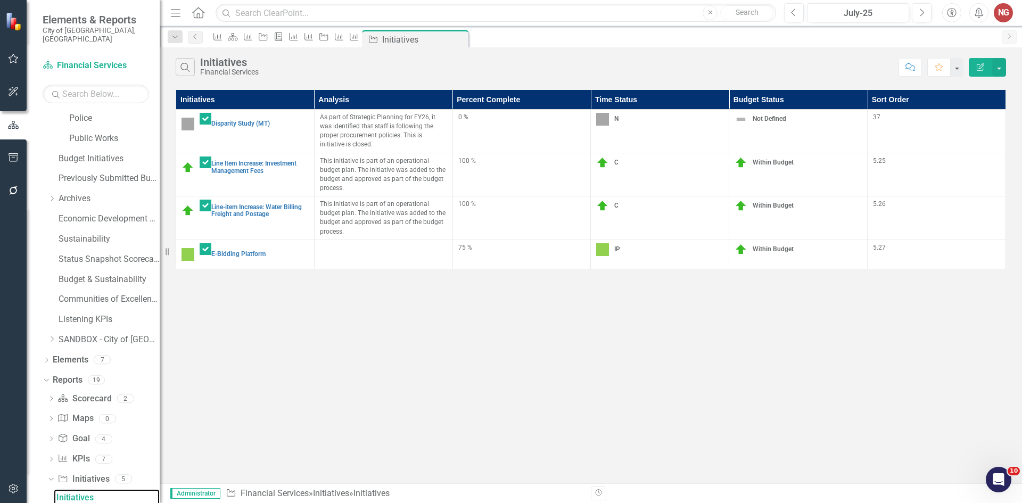
scroll to position [319, 0]
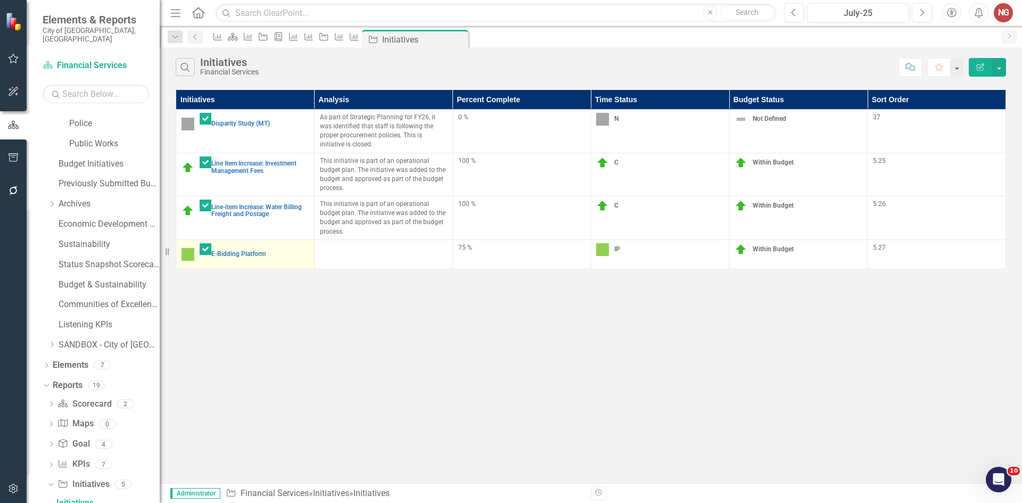
click at [0, 0] on link "Edit Edit Initiative" at bounding box center [0, 0] width 0 height 0
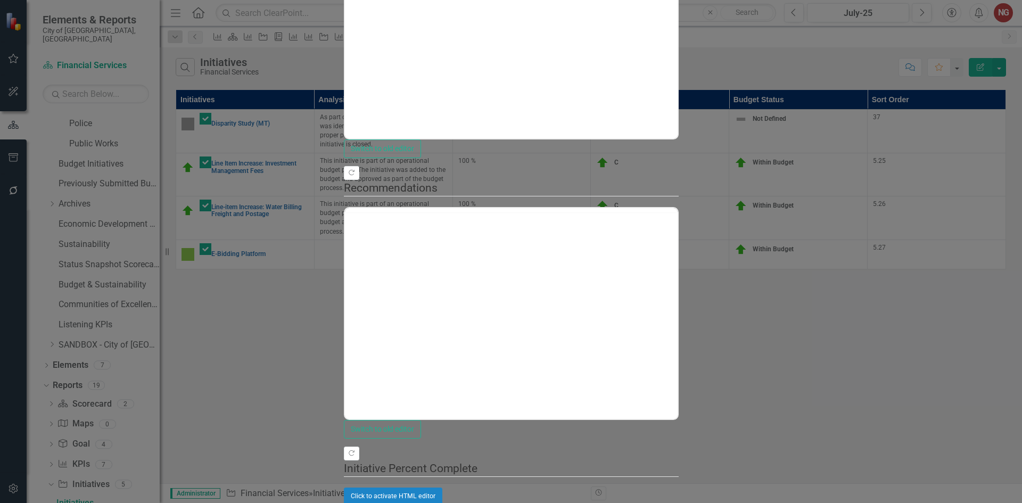
scroll to position [0, 0]
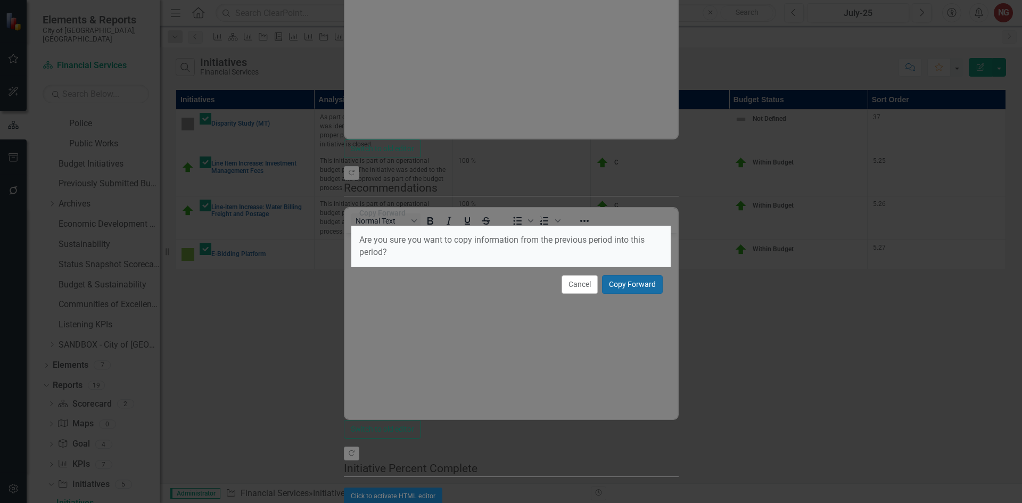
click at [618, 288] on button "Copy Forward" at bounding box center [632, 284] width 61 height 19
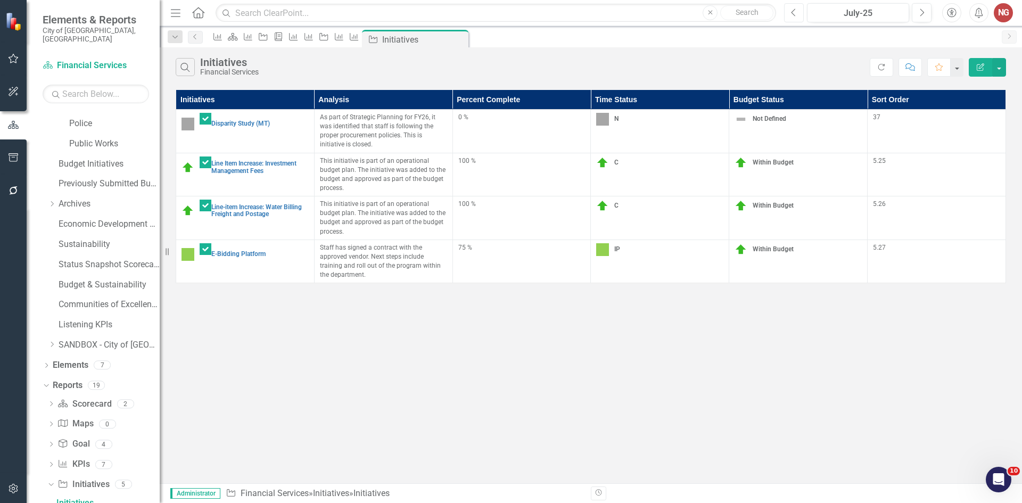
click at [788, 12] on button "Previous" at bounding box center [794, 12] width 20 height 19
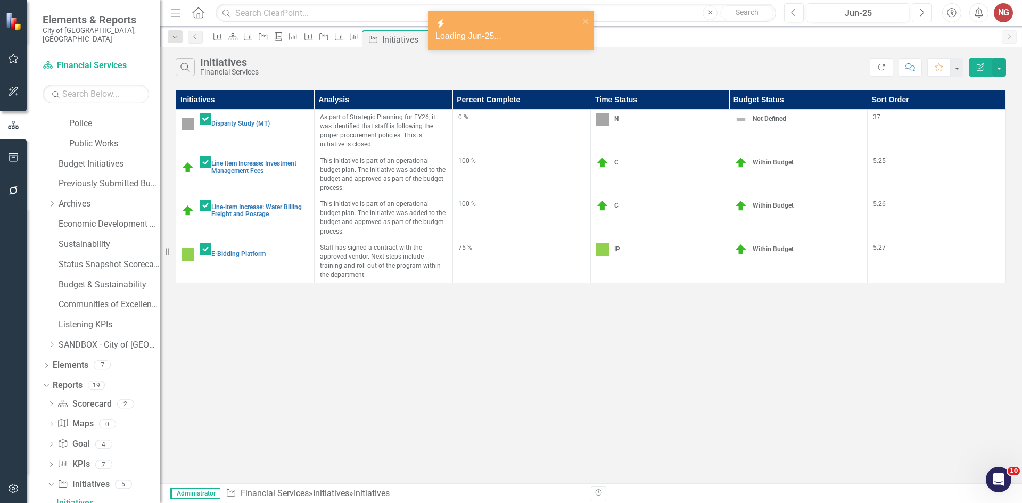
click at [917, 16] on button "Next" at bounding box center [921, 12] width 20 height 19
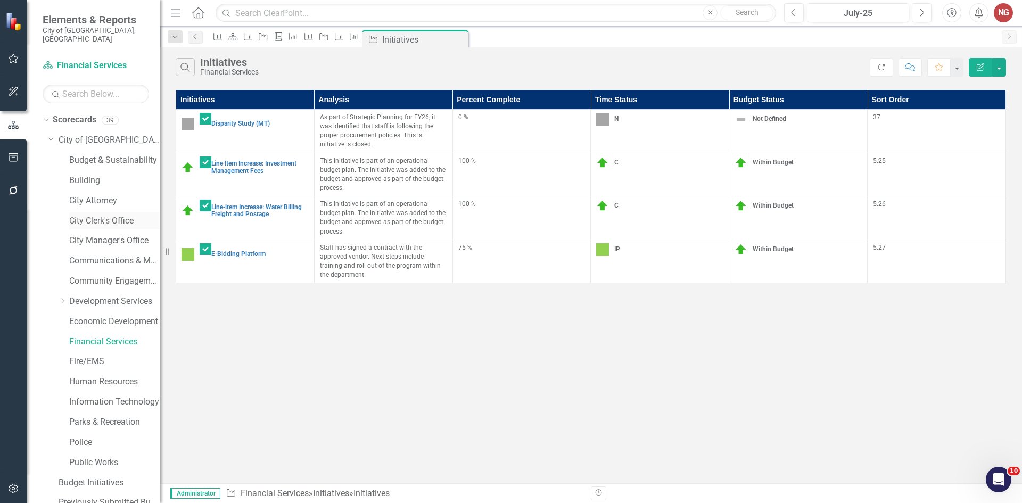
click at [81, 215] on link "City Clerk's Office" at bounding box center [114, 221] width 90 height 12
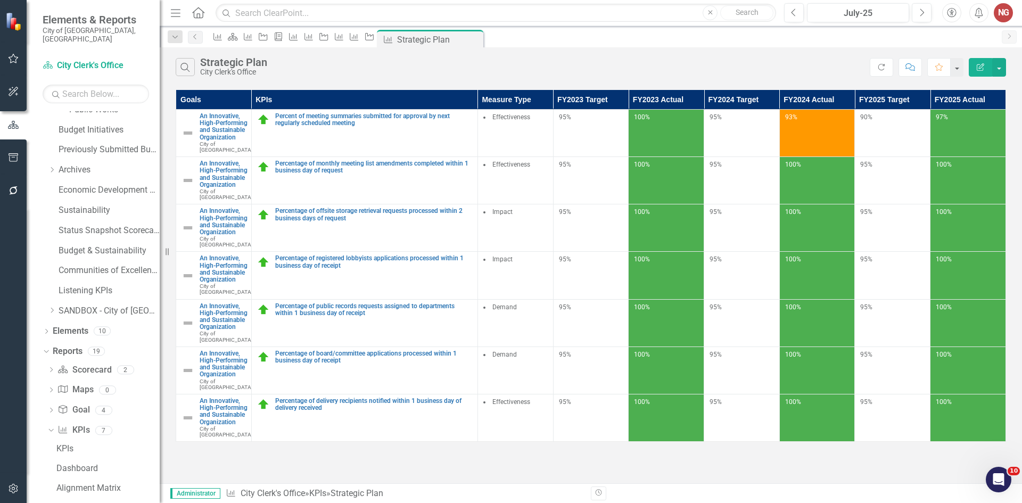
scroll to position [358, 0]
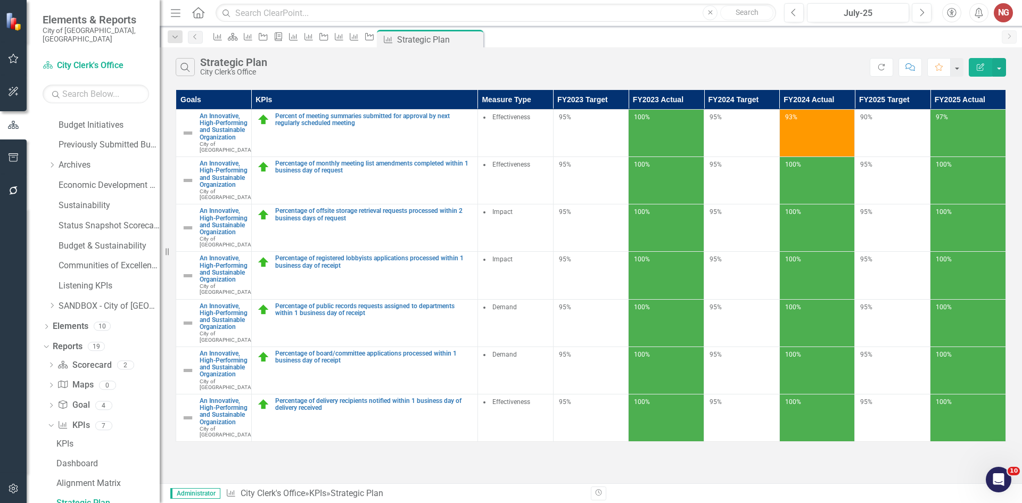
click at [7, 150] on button "button" at bounding box center [14, 158] width 24 height 22
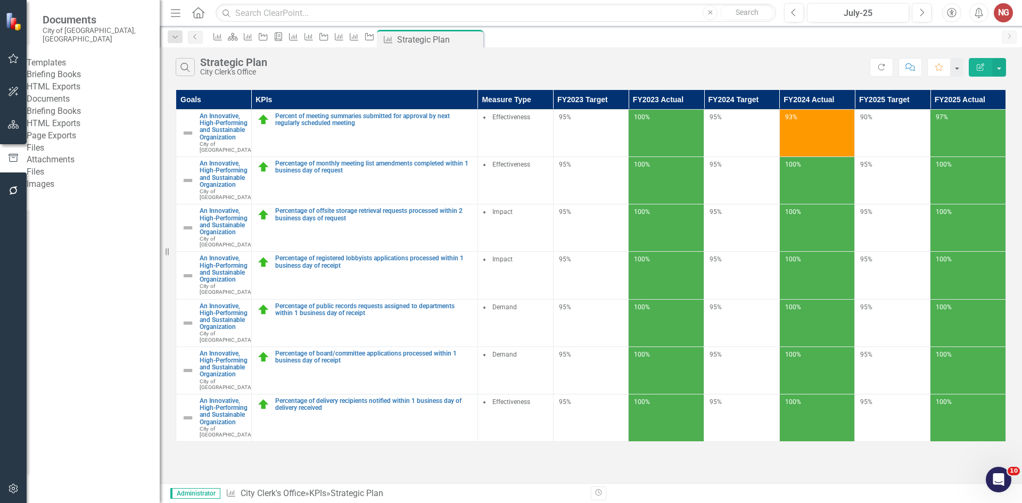
click at [52, 77] on link "Briefing Books" at bounding box center [93, 75] width 133 height 12
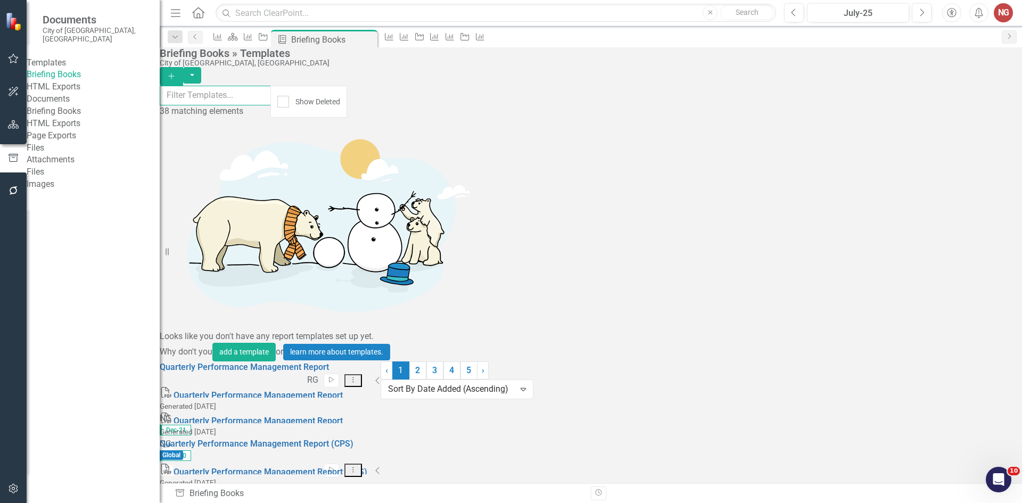
drag, startPoint x: 246, startPoint y: 106, endPoint x: 247, endPoint y: 113, distance: 7.0
click at [246, 105] on input "text" at bounding box center [215, 96] width 111 height 20
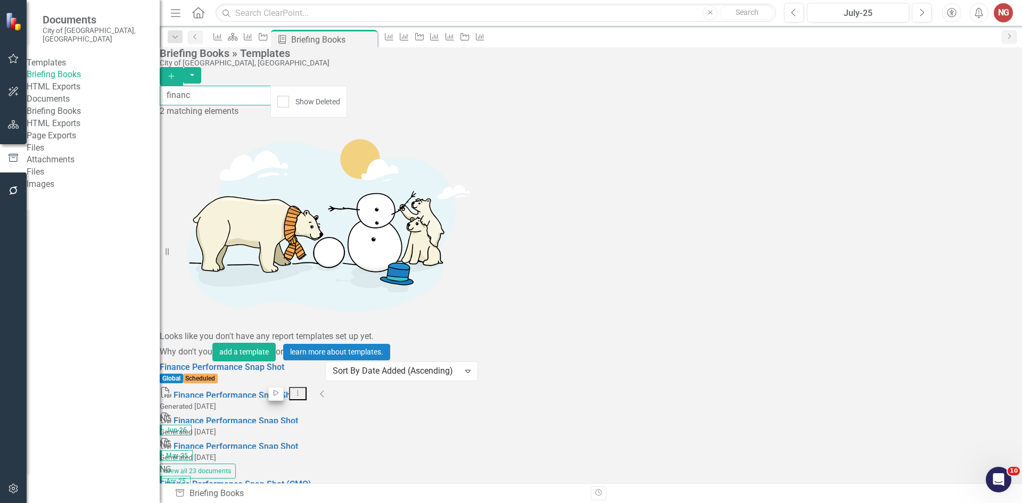
type input "financ"
click at [284, 387] on button "Start" at bounding box center [275, 394] width 15 height 14
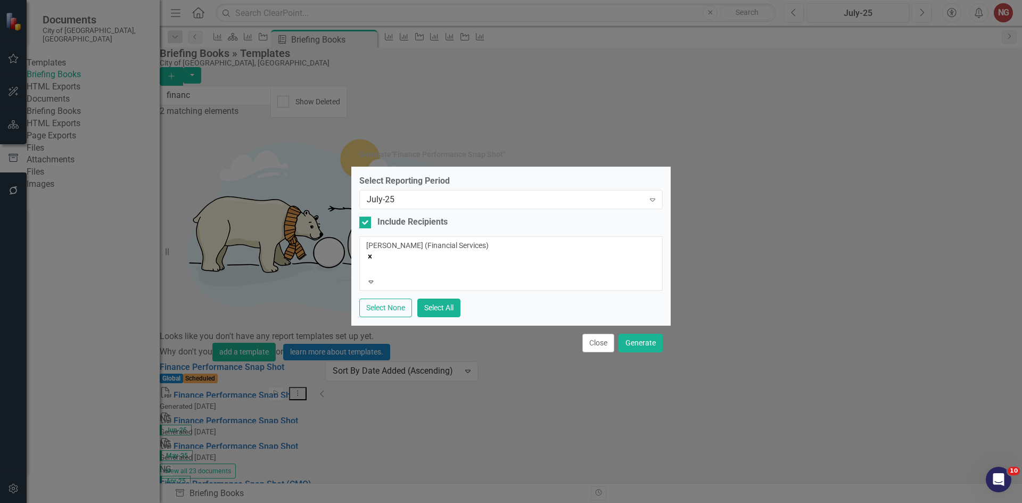
click at [366, 223] on input "Include Recipients" at bounding box center [362, 220] width 7 height 7
checkbox input "false"
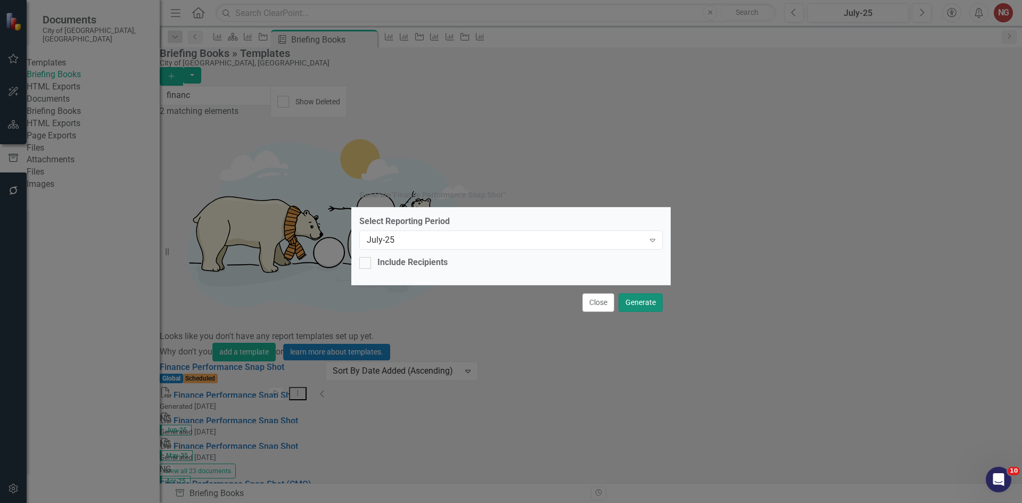
click at [645, 300] on button "Generate" at bounding box center [640, 302] width 44 height 19
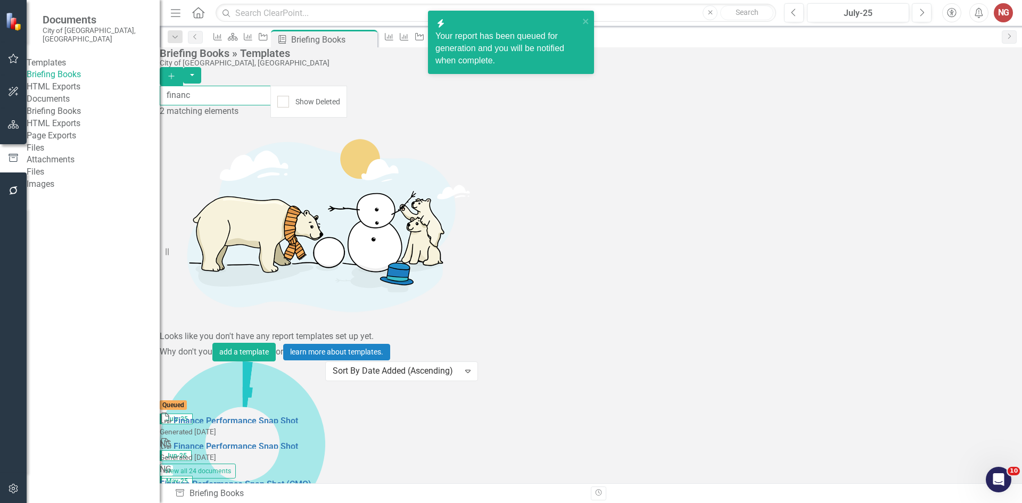
drag, startPoint x: 256, startPoint y: 104, endPoint x: -157, endPoint y: 14, distance: 422.6
click at [0, 14] on html "Accessibility Screen-Reader Guide, Feedback, and Issue Reporting | New window i…" at bounding box center [511, 251] width 1022 height 503
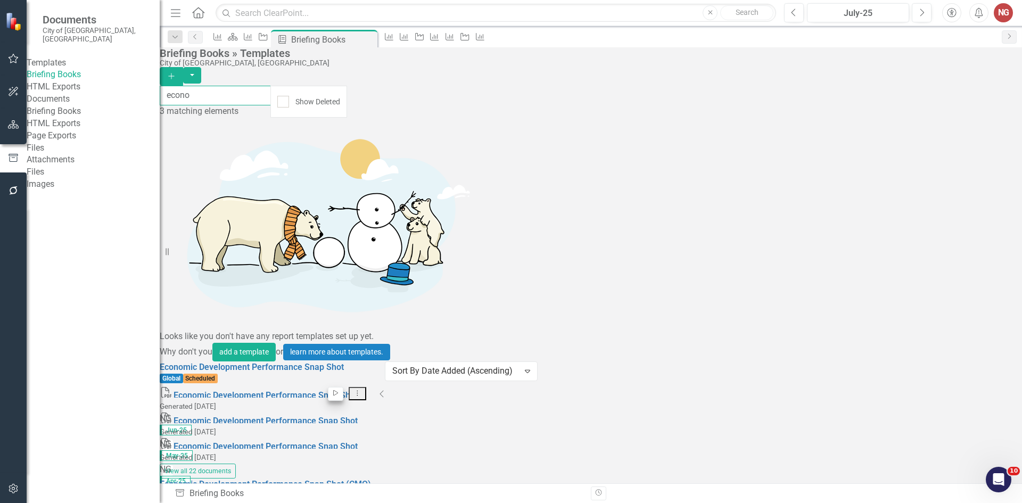
type input "econo"
click at [339, 390] on icon "Start" at bounding box center [335, 393] width 8 height 6
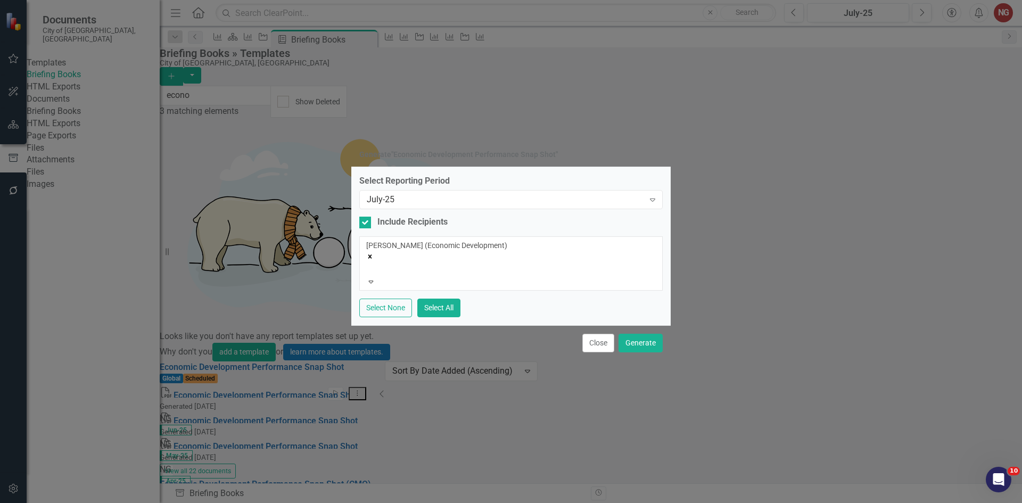
drag, startPoint x: 367, startPoint y: 228, endPoint x: 407, endPoint y: 255, distance: 48.3
click at [367, 228] on div at bounding box center [365, 223] width 12 height 12
click at [366, 223] on input "Include Recipients" at bounding box center [362, 220] width 7 height 7
checkbox input "false"
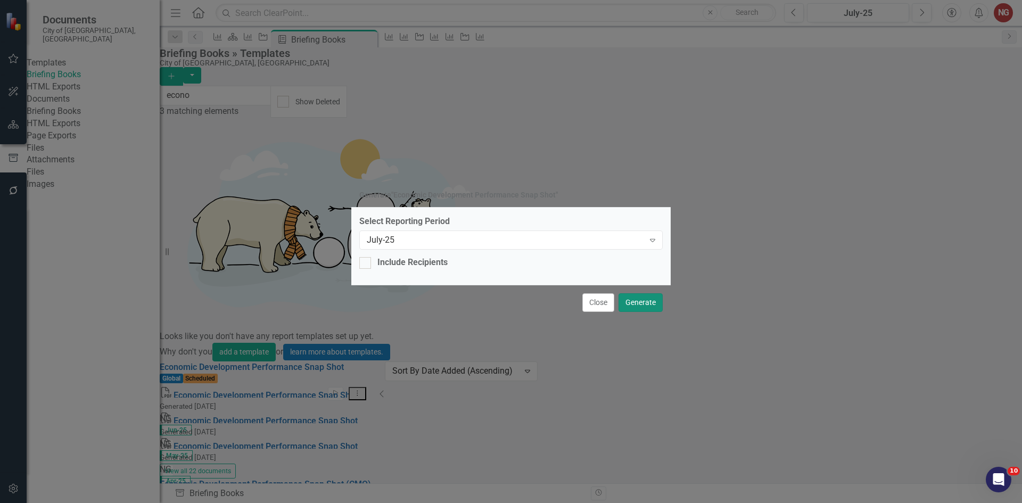
click at [647, 293] on button "Generate" at bounding box center [640, 302] width 44 height 19
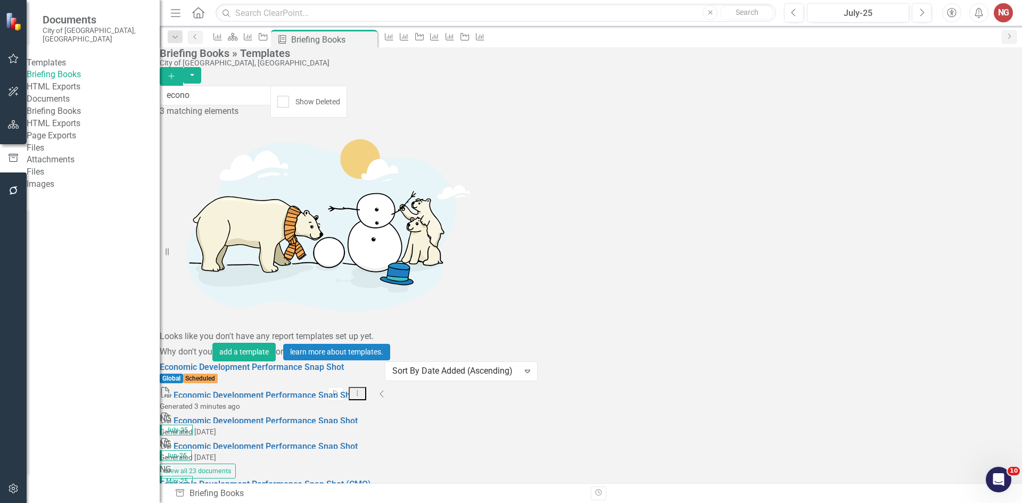
click at [16, 126] on icon "button" at bounding box center [13, 124] width 11 height 9
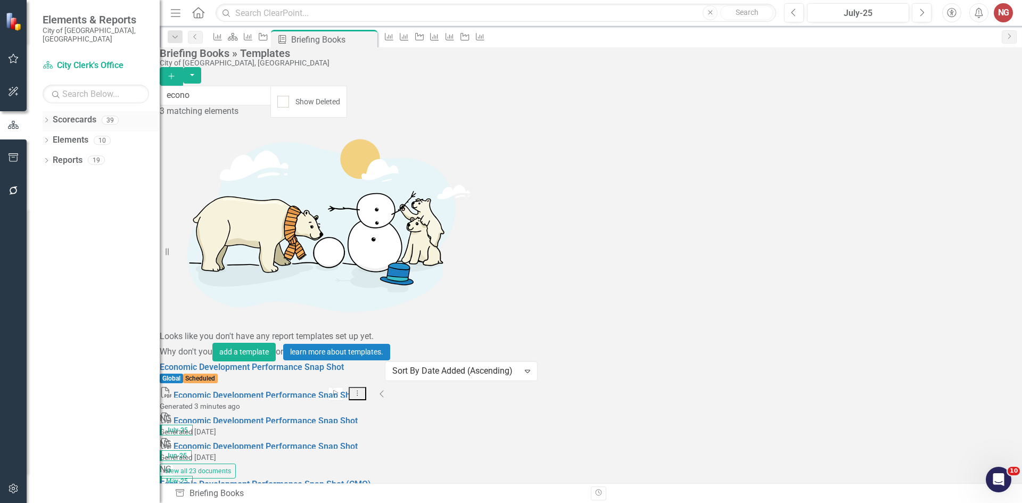
click at [47, 118] on icon "Dropdown" at bounding box center [46, 121] width 7 height 6
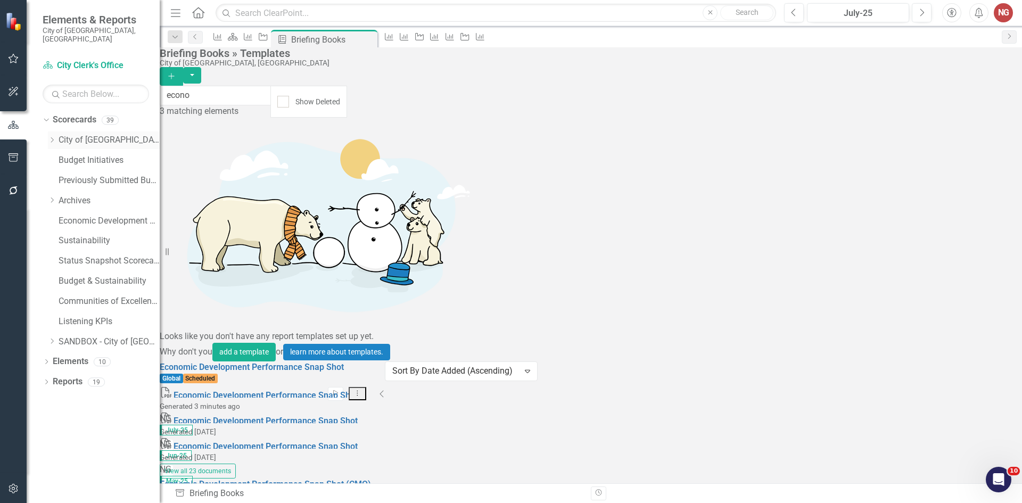
click at [68, 134] on link "City of [GEOGRAPHIC_DATA]" at bounding box center [109, 140] width 101 height 12
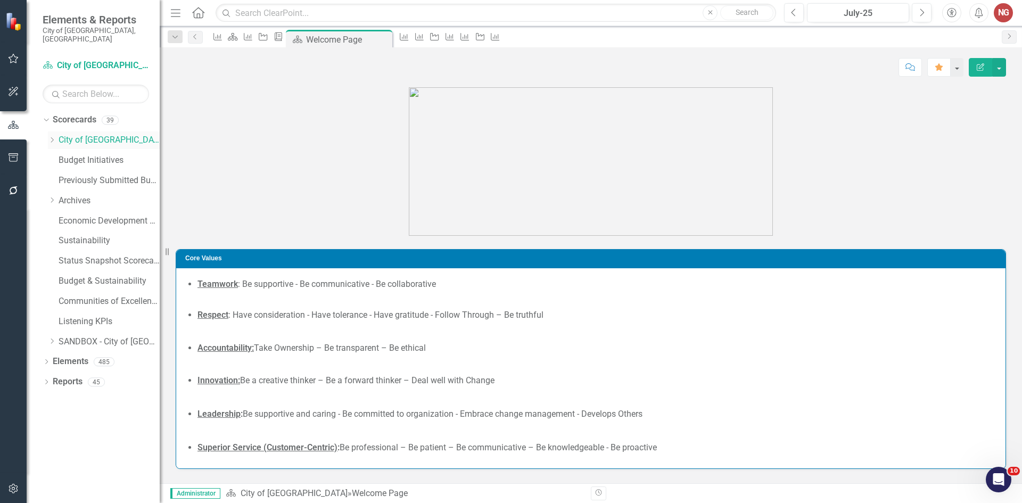
click at [54, 137] on icon "Dropdown" at bounding box center [52, 140] width 8 height 6
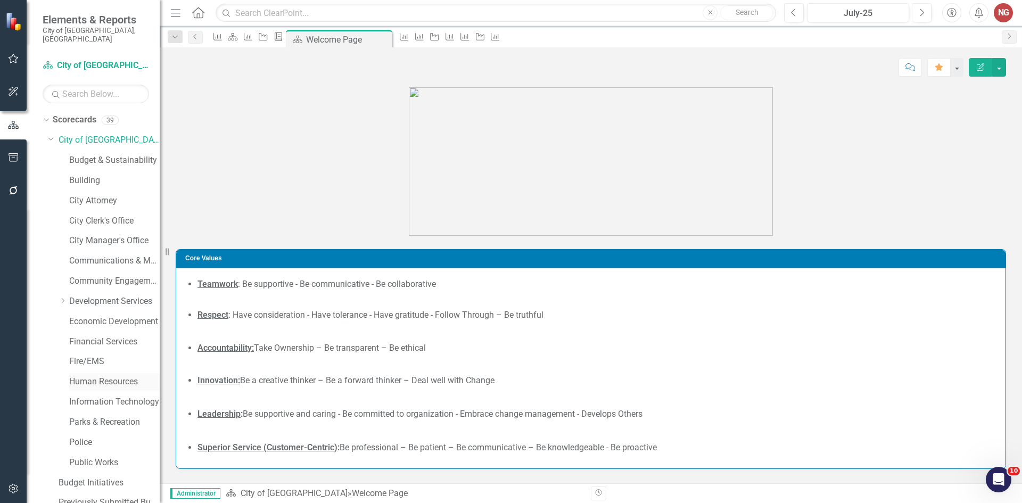
click at [93, 376] on link "Human Resources" at bounding box center [114, 382] width 90 height 12
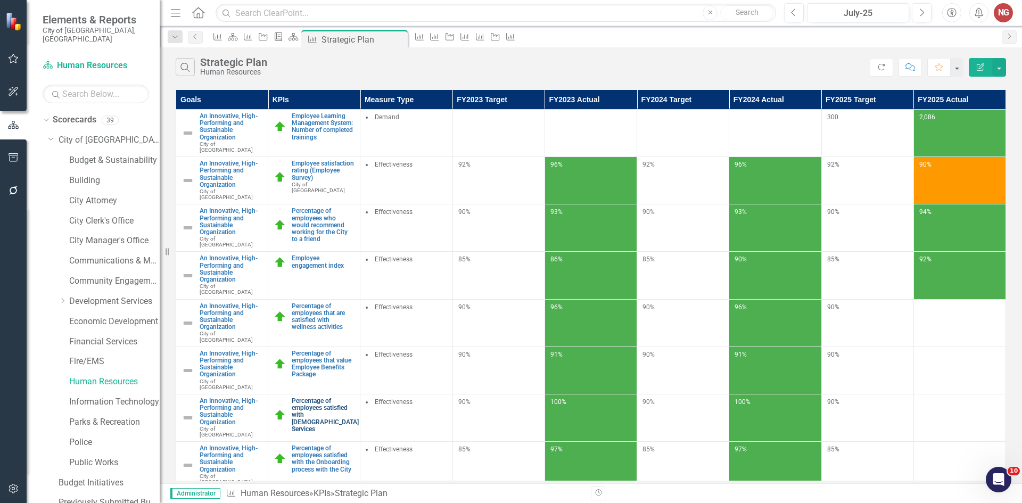
click at [359, 397] on link "Percentage of employees satisfied with [DEMOGRAPHIC_DATA] Services" at bounding box center [325, 414] width 67 height 35
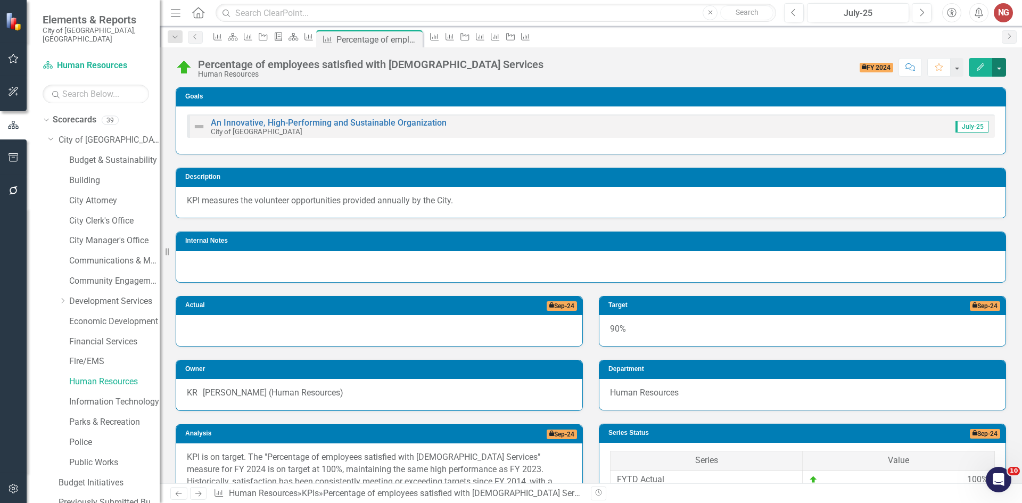
click at [996, 65] on button "button" at bounding box center [999, 67] width 14 height 19
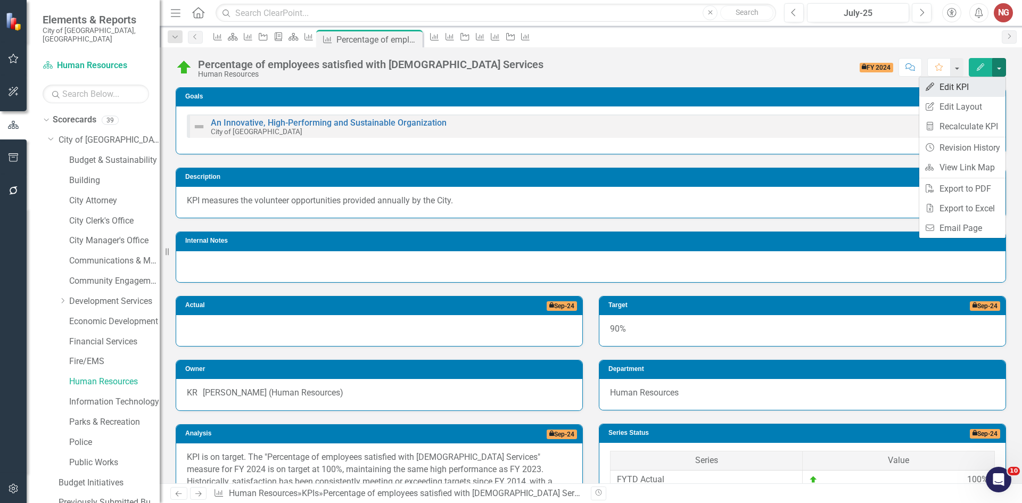
click at [953, 86] on link "Edit Edit KPI" at bounding box center [962, 87] width 86 height 20
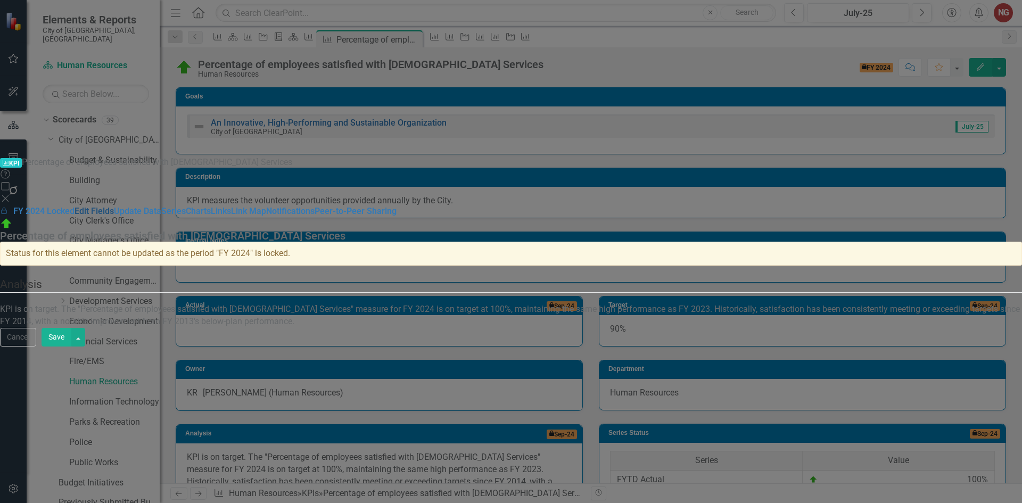
click at [114, 206] on link "Edit Fields" at bounding box center [93, 211] width 39 height 10
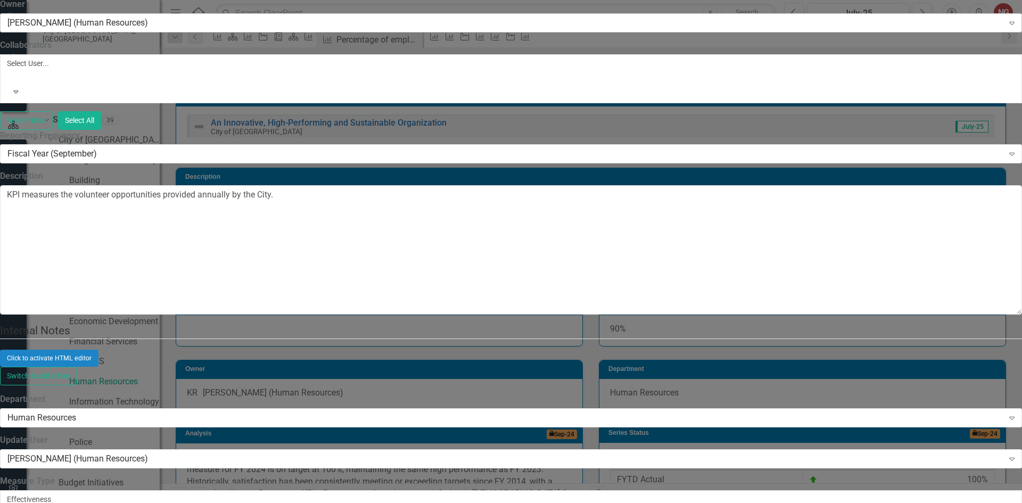
click at [420, 29] on div "[PERSON_NAME] (Human Resources)" at bounding box center [505, 22] width 996 height 12
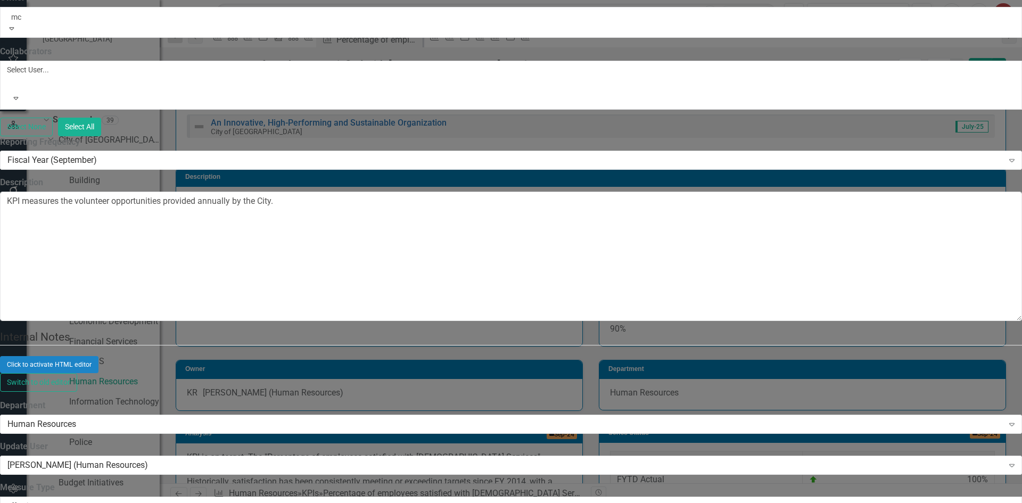
type input "mcn"
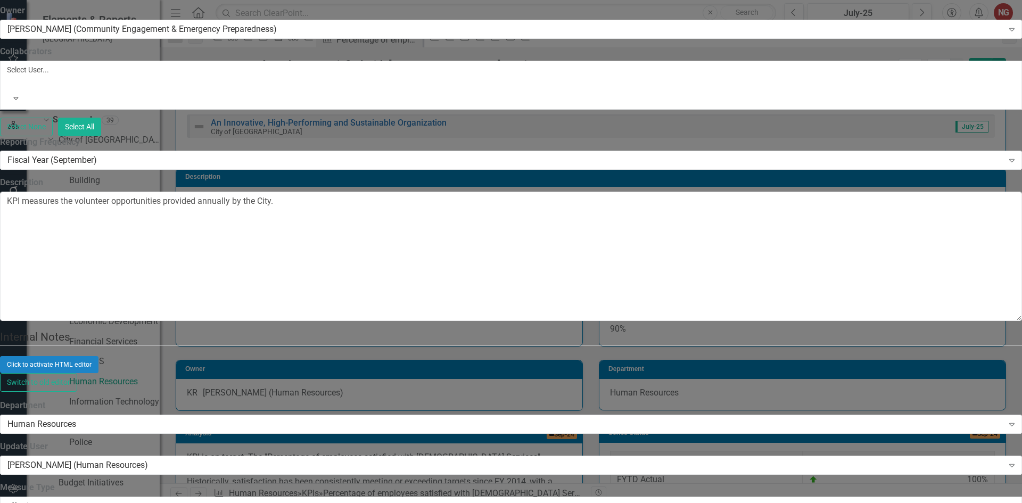
type input "comm"
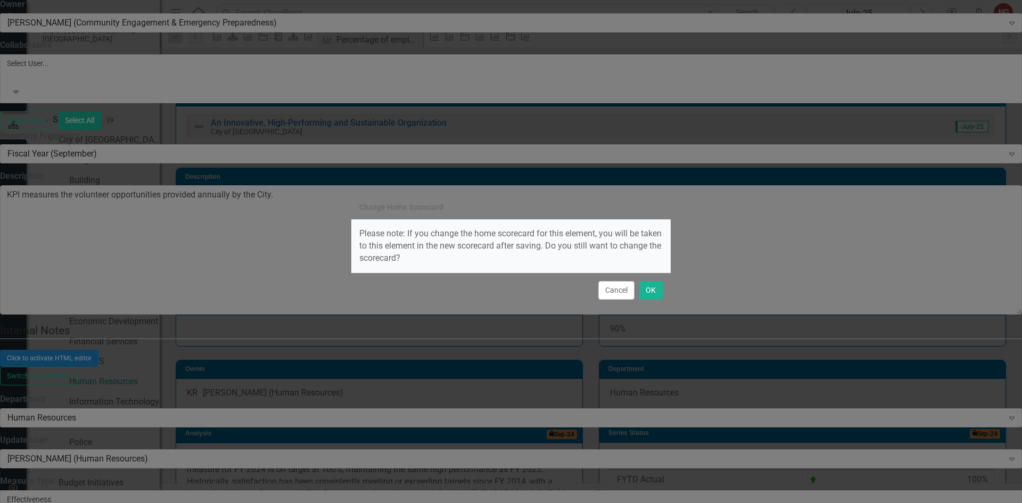
click at [636, 290] on div "Cancel OK" at bounding box center [510, 289] width 319 height 35
click at [657, 290] on button "OK" at bounding box center [651, 290] width 24 height 19
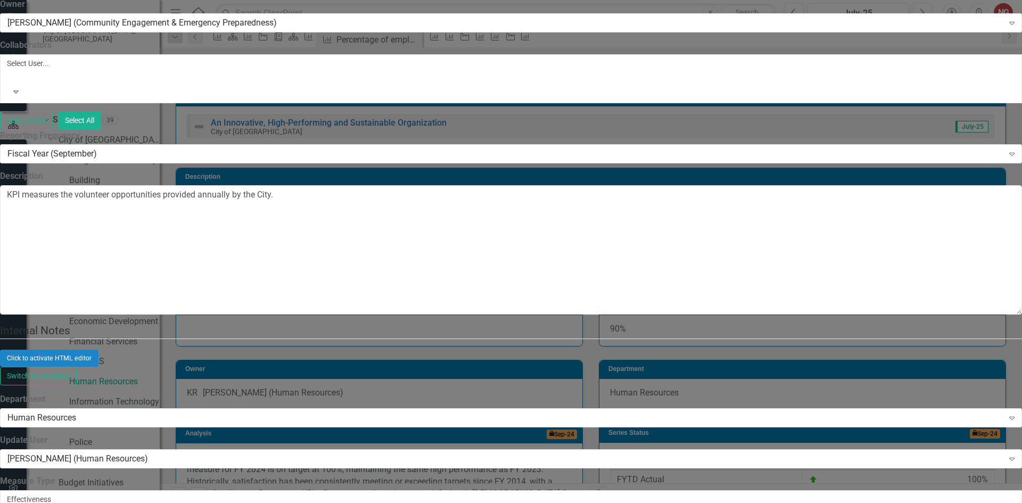
scroll to position [479, 0]
click at [366, 412] on div "Human Resources" at bounding box center [505, 418] width 996 height 12
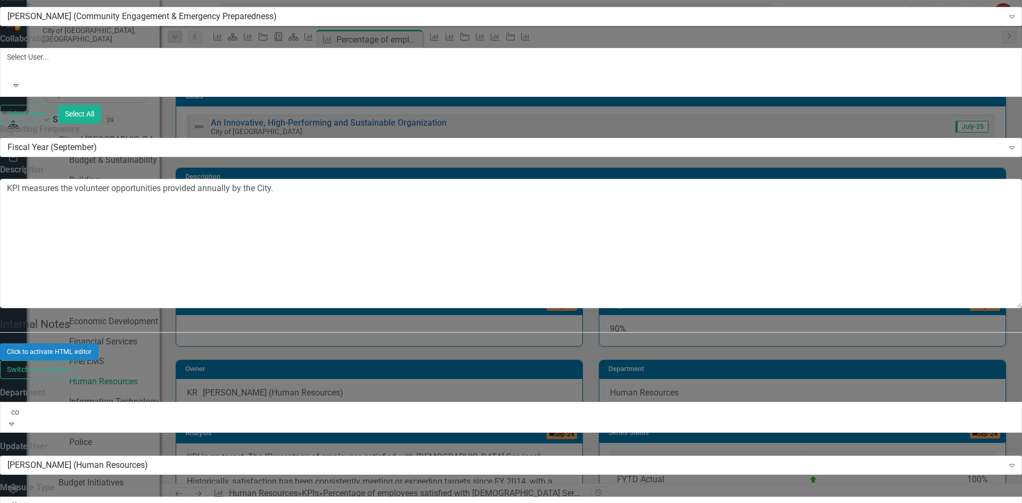
scroll to position [0, 0]
type input "comm"
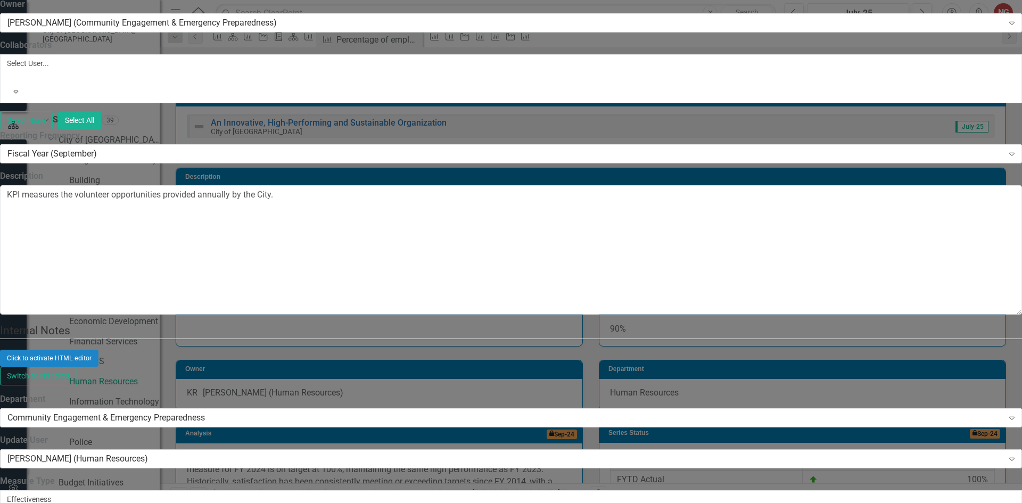
click at [382, 452] on div "[PERSON_NAME] (Human Resources)" at bounding box center [505, 458] width 996 height 12
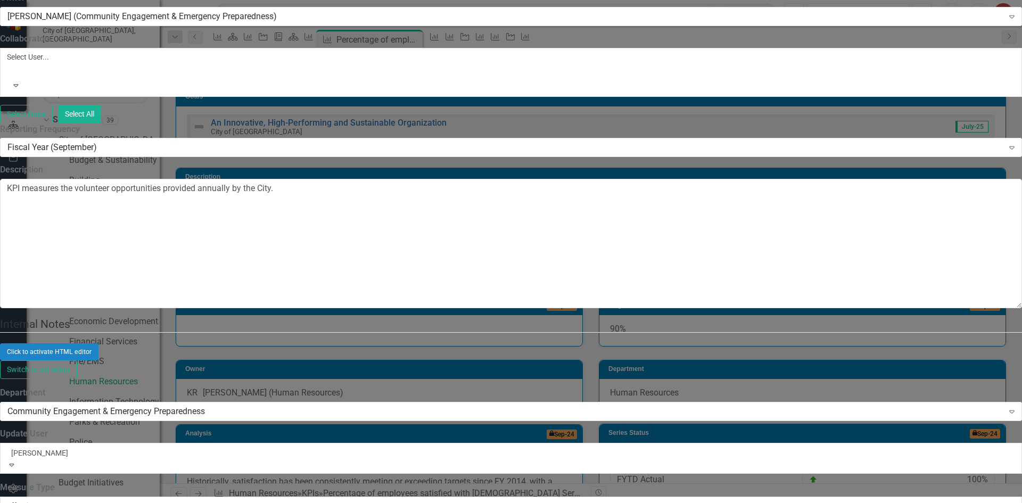
type input "[PERSON_NAME]"
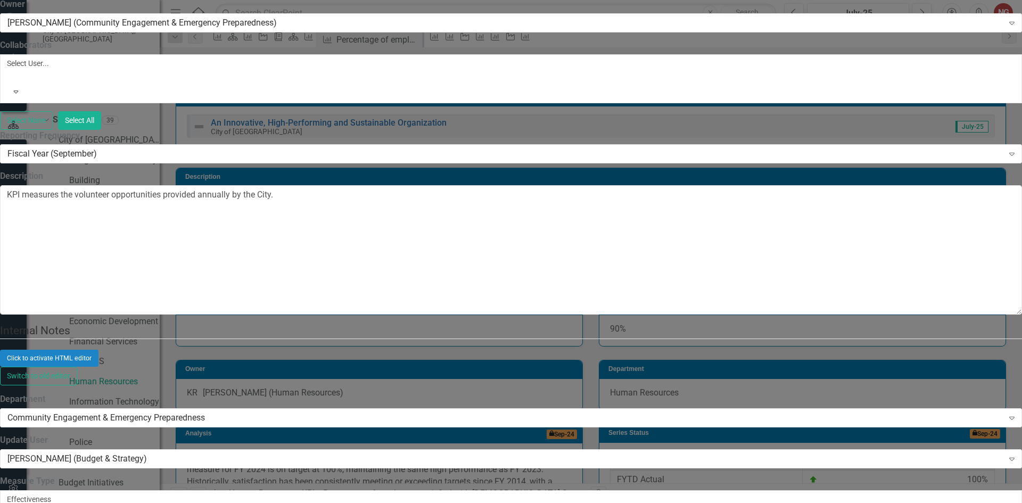
scroll to position [585, 0]
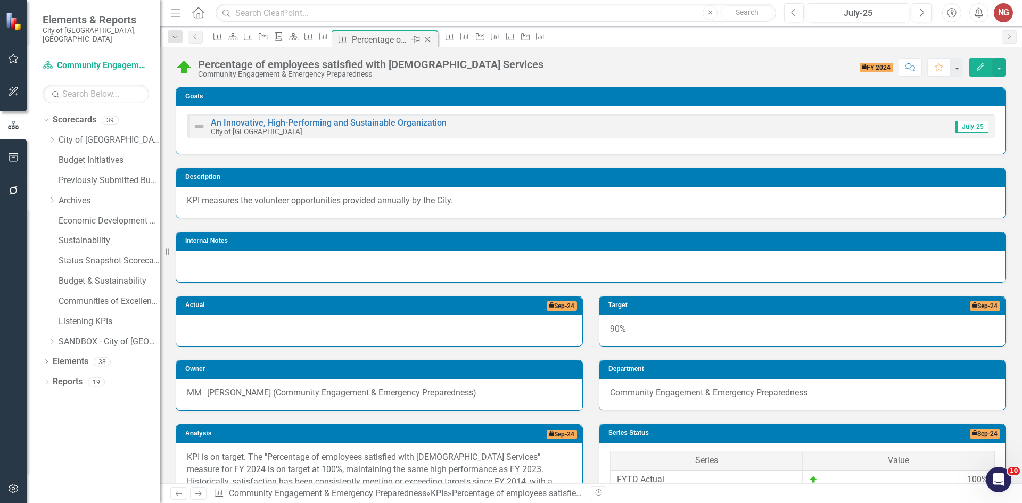
click at [433, 38] on icon "Close" at bounding box center [427, 39] width 11 height 9
click at [418, 36] on icon "Close" at bounding box center [412, 39] width 11 height 9
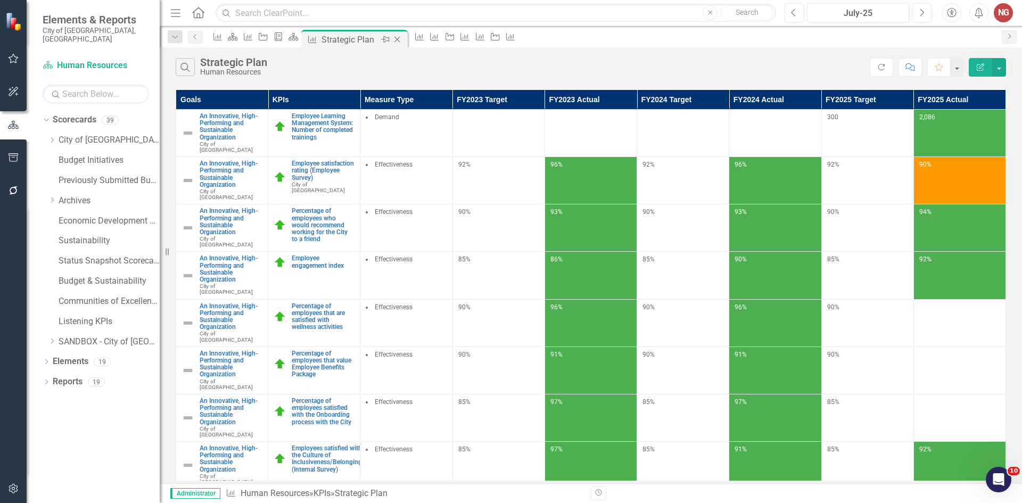
click at [402, 38] on icon "Close" at bounding box center [397, 39] width 11 height 9
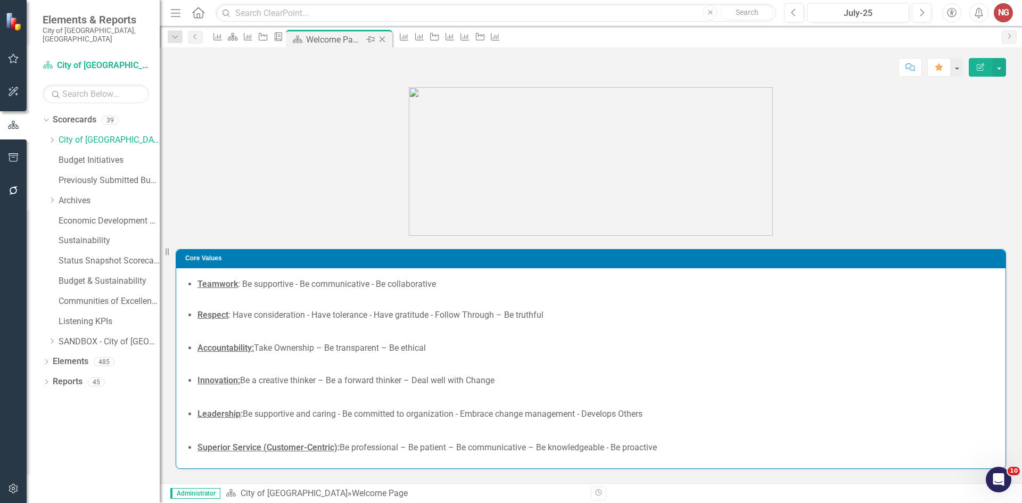
click at [387, 42] on icon "Close" at bounding box center [382, 39] width 11 height 9
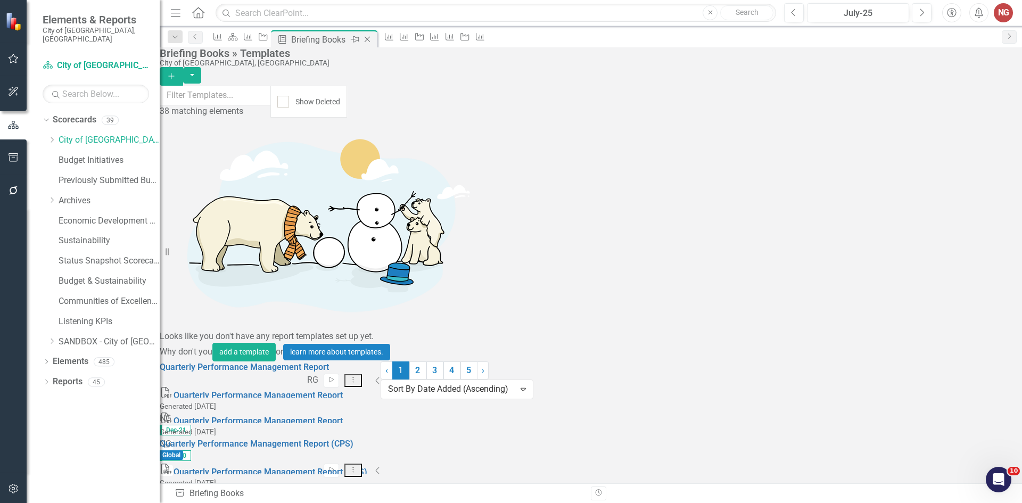
click at [372, 37] on icon "Close" at bounding box center [367, 39] width 11 height 9
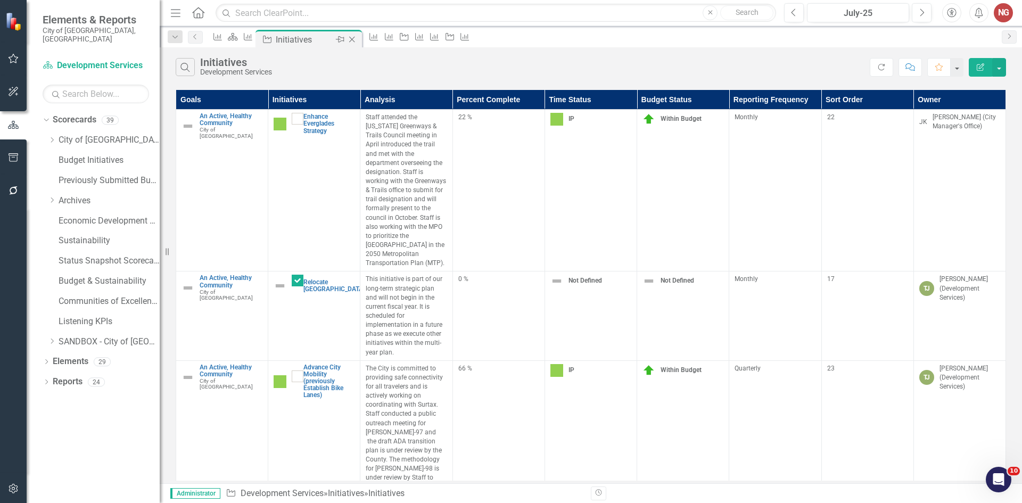
click at [357, 38] on icon "Close" at bounding box center [351, 39] width 11 height 9
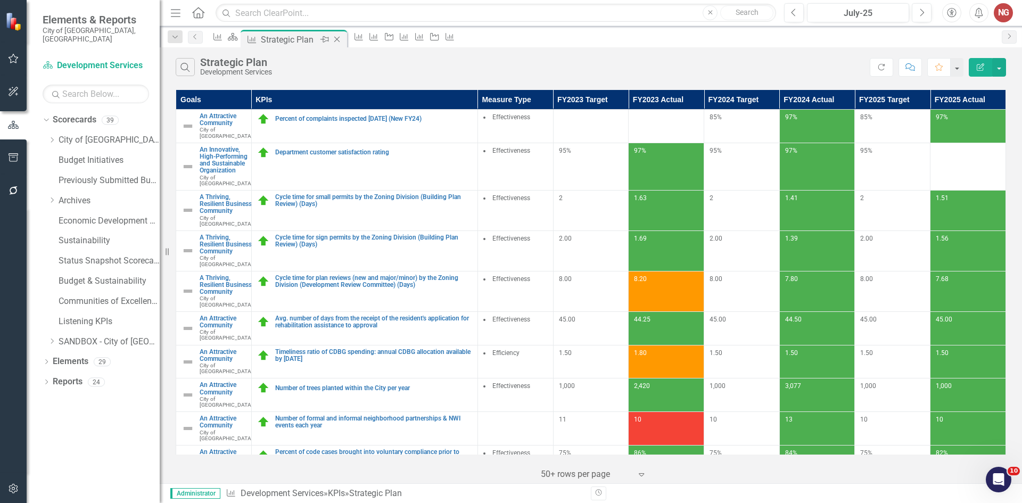
click at [342, 35] on icon "Close" at bounding box center [336, 39] width 11 height 9
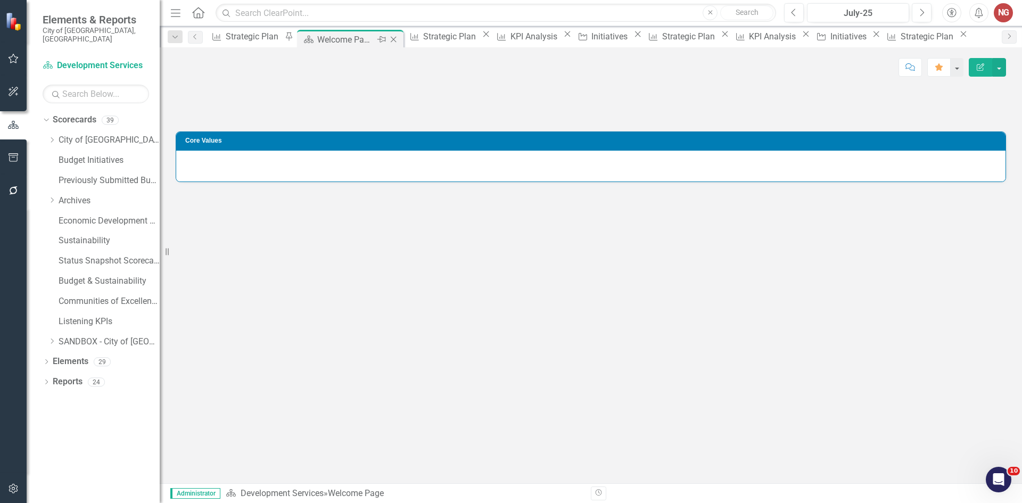
click at [375, 42] on div "Pin" at bounding box center [380, 39] width 13 height 13
click at [392, 38] on icon "Pin" at bounding box center [396, 41] width 9 height 11
click at [388, 38] on icon "Close" at bounding box center [393, 39] width 11 height 9
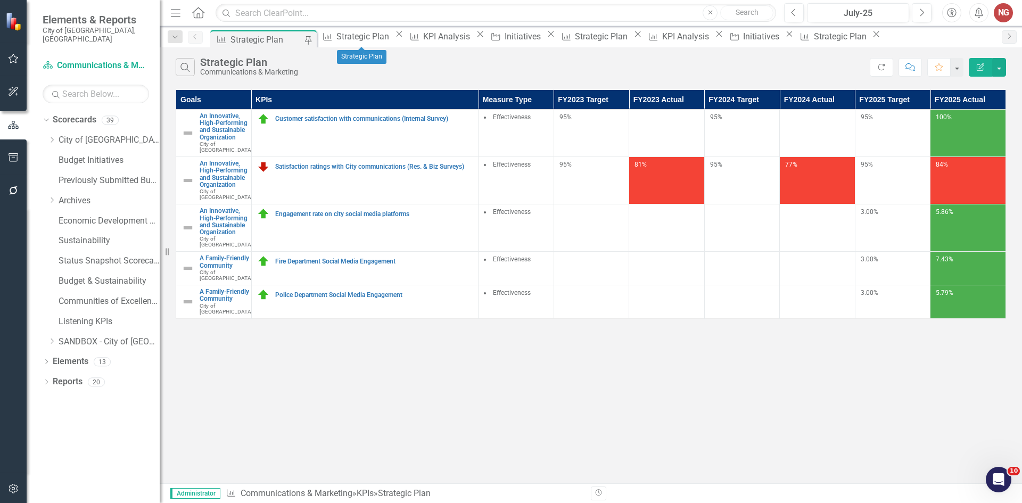
click at [394, 38] on icon "Close" at bounding box center [399, 34] width 11 height 9
click at [399, 37] on icon "Close" at bounding box center [393, 34] width 11 height 9
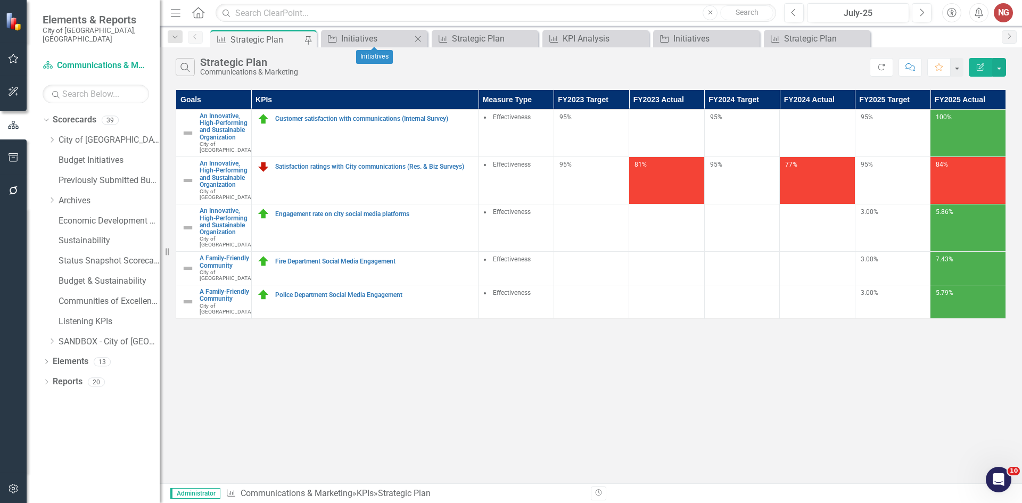
click at [422, 36] on icon "Close" at bounding box center [417, 39] width 11 height 9
click at [417, 37] on icon "Close" at bounding box center [417, 39] width 11 height 9
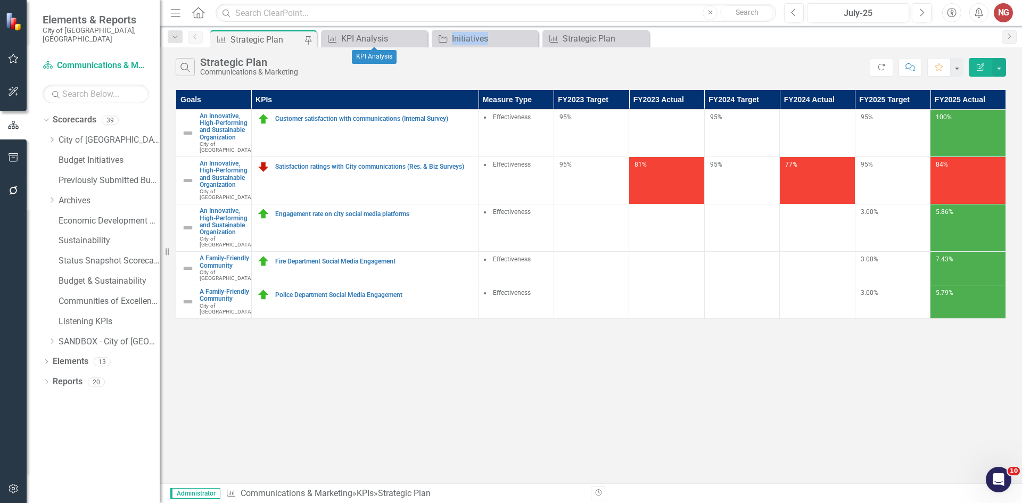
click at [0, 0] on icon "Close" at bounding box center [0, 0] width 0 height 0
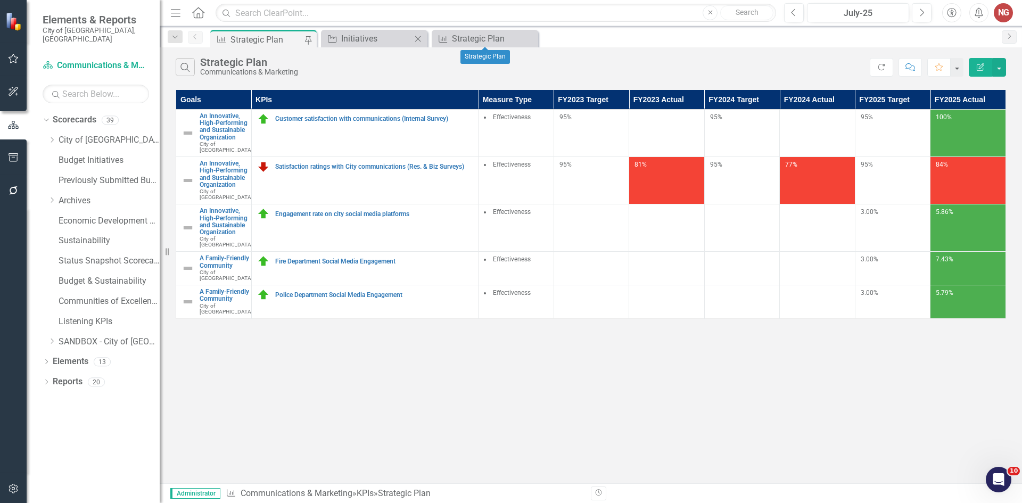
click at [412, 37] on div "Close" at bounding box center [417, 38] width 13 height 13
drag, startPoint x: 419, startPoint y: 35, endPoint x: 443, endPoint y: 43, distance: 25.1
click at [0, 0] on icon "Close" at bounding box center [0, 0] width 0 height 0
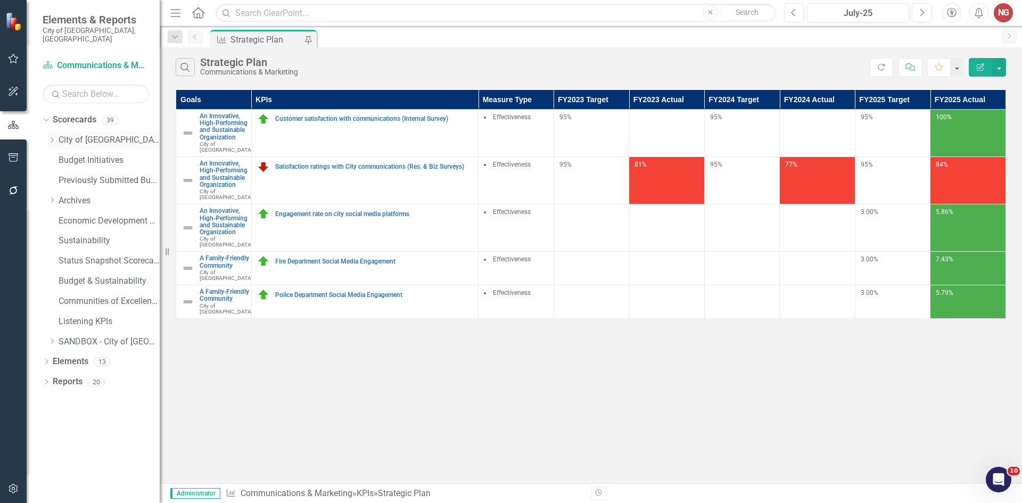
click at [51, 137] on icon "Dropdown" at bounding box center [52, 140] width 8 height 6
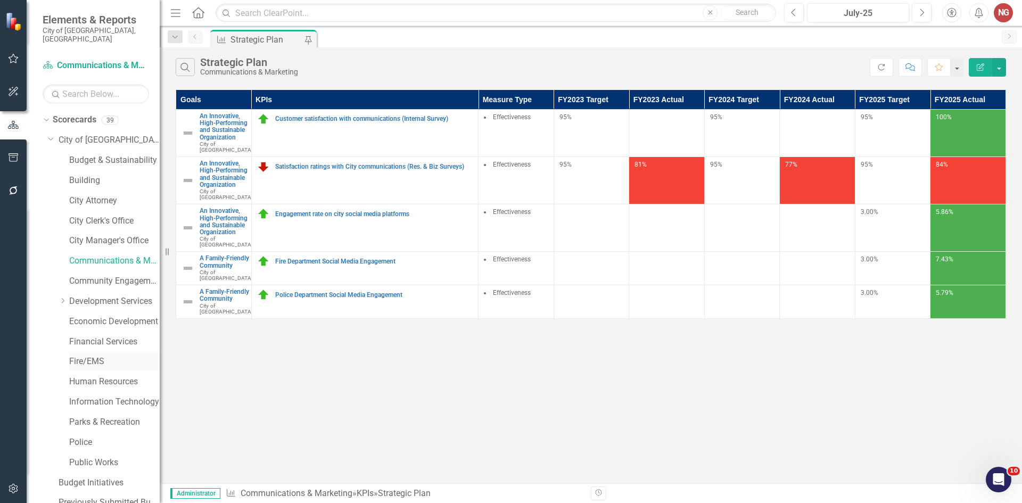
click at [101, 357] on link "Fire/EMS" at bounding box center [114, 361] width 90 height 12
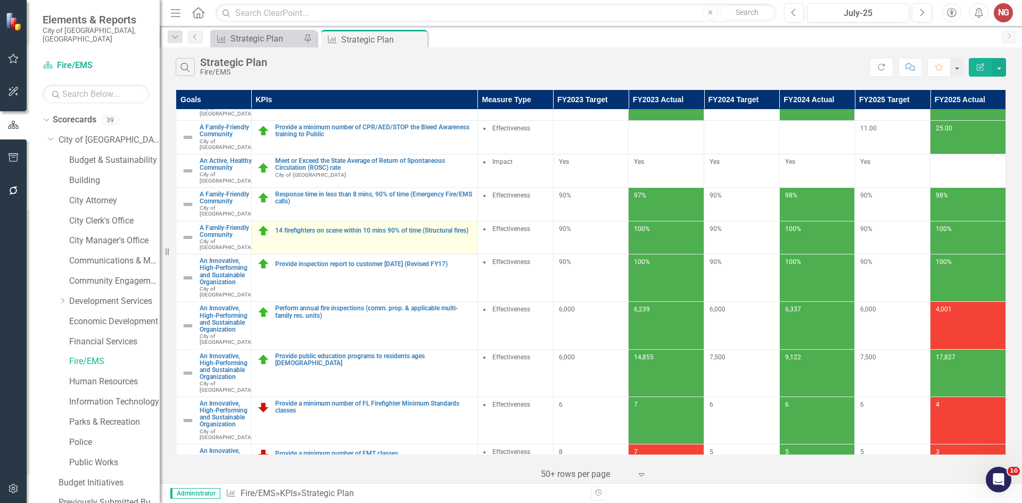
scroll to position [53, 0]
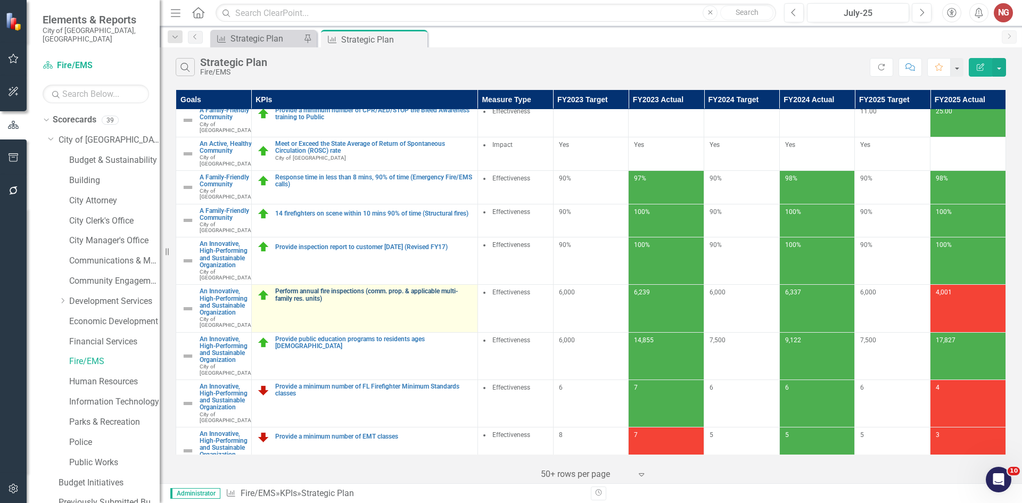
click at [373, 302] on link "Perform annual fire inspections (comm. prop. & applicable multi-family res. uni…" at bounding box center [373, 295] width 197 height 14
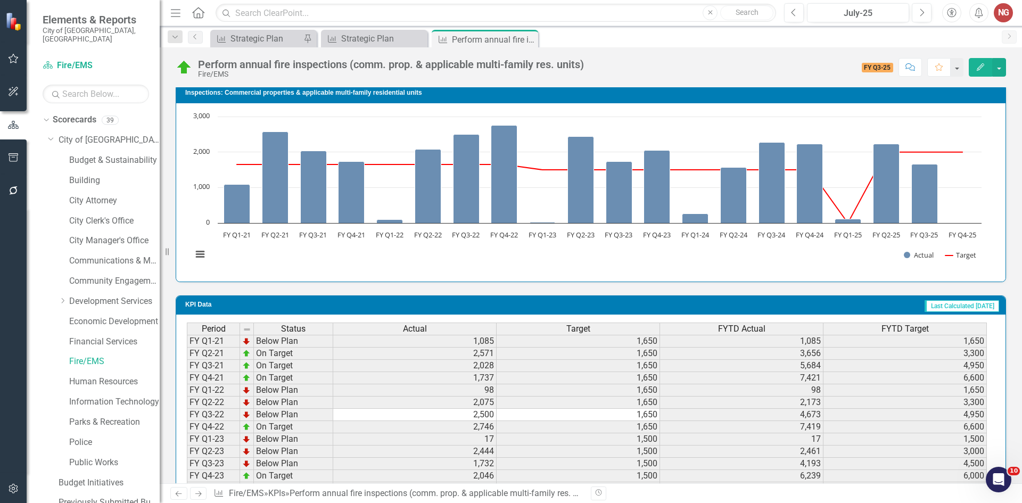
scroll to position [797, 0]
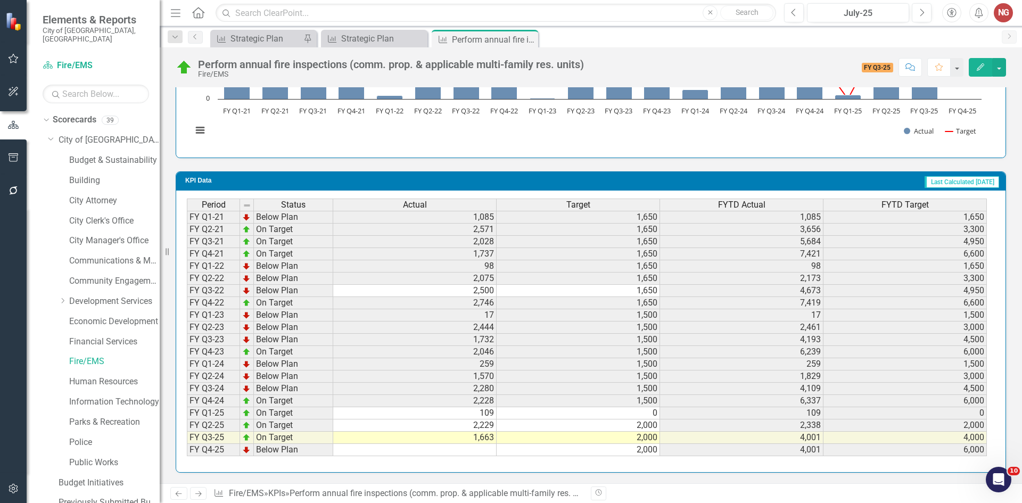
click at [187, 455] on div "Period Status Actual Target FYTD Actual FYTD Target FY Q1-21 Below Plan 1,085 1…" at bounding box center [187, 327] width 0 height 258
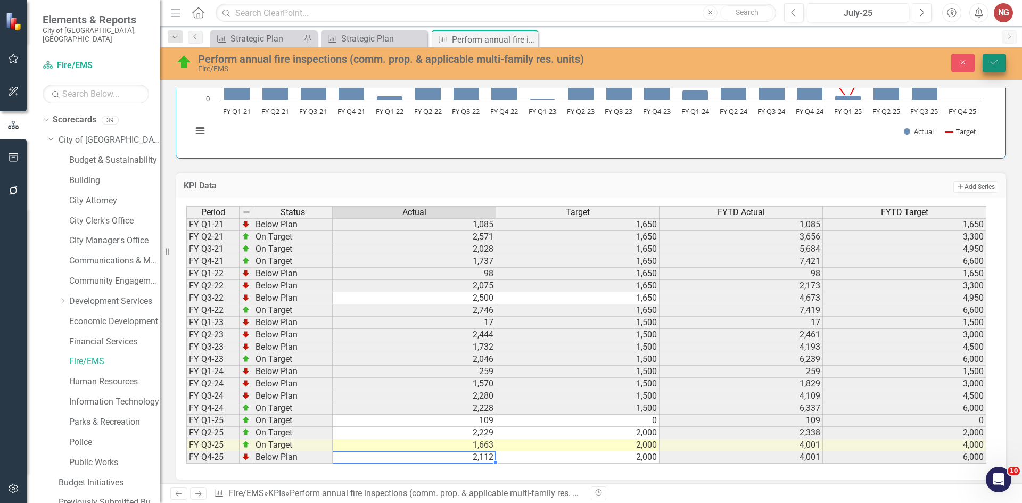
type textarea "2112"
click at [993, 61] on icon "Save" at bounding box center [994, 62] width 10 height 7
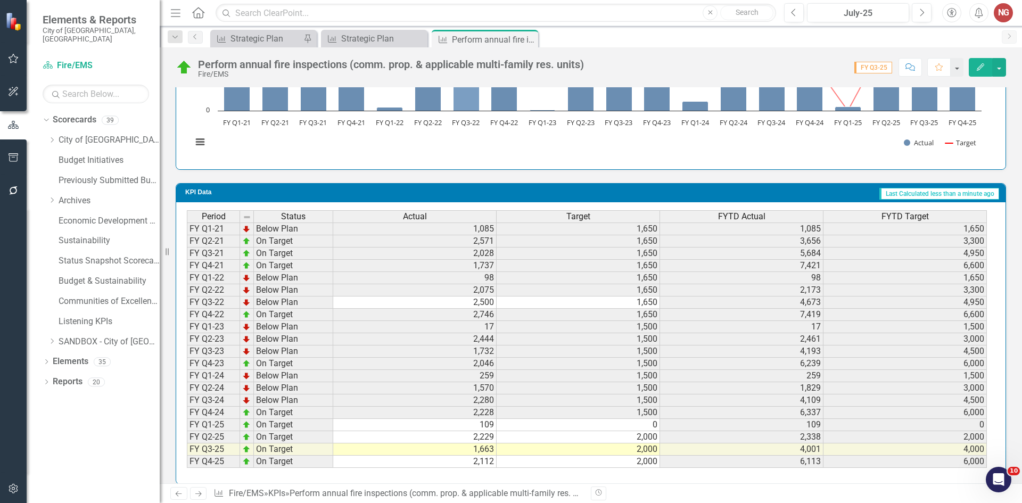
scroll to position [797, 0]
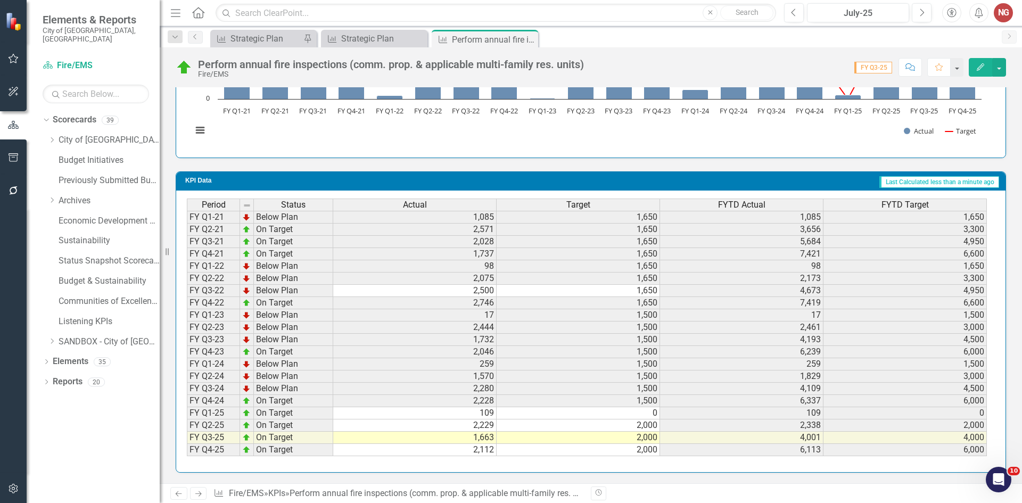
click at [465, 451] on td "2,112" at bounding box center [414, 450] width 163 height 12
click at [471, 454] on td "2,112" at bounding box center [414, 450] width 163 height 12
click at [477, 451] on td "2,112" at bounding box center [414, 450] width 163 height 12
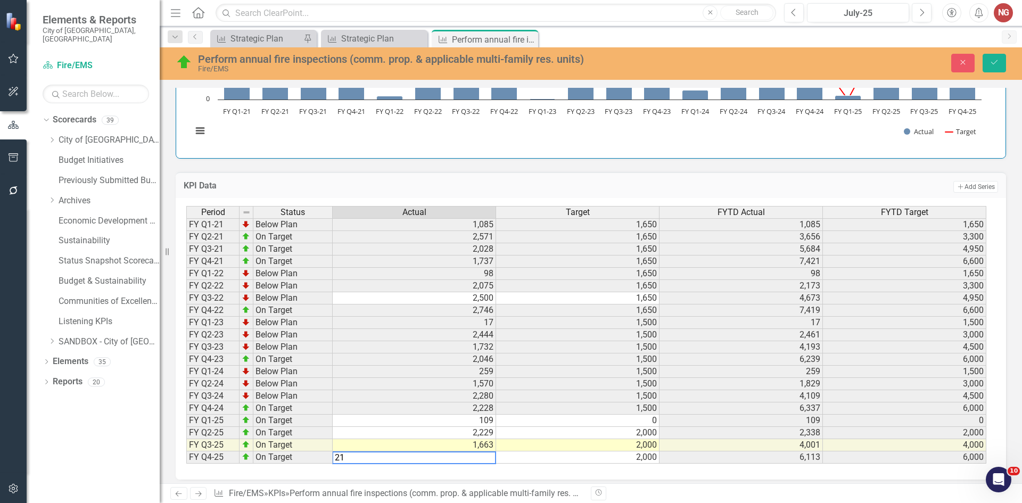
type textarea "2"
type textarea "770"
click at [996, 60] on icon "Save" at bounding box center [994, 62] width 10 height 7
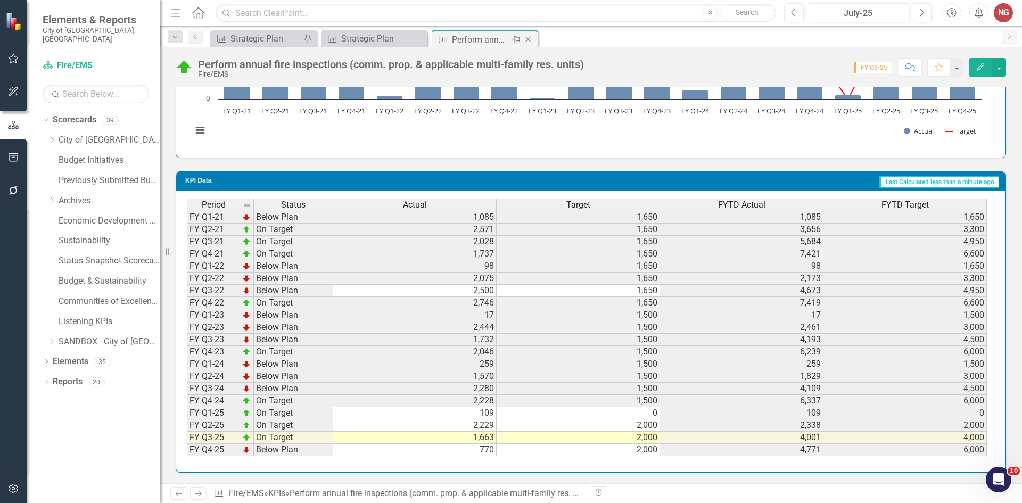
click at [529, 40] on icon "Close" at bounding box center [528, 39] width 11 height 9
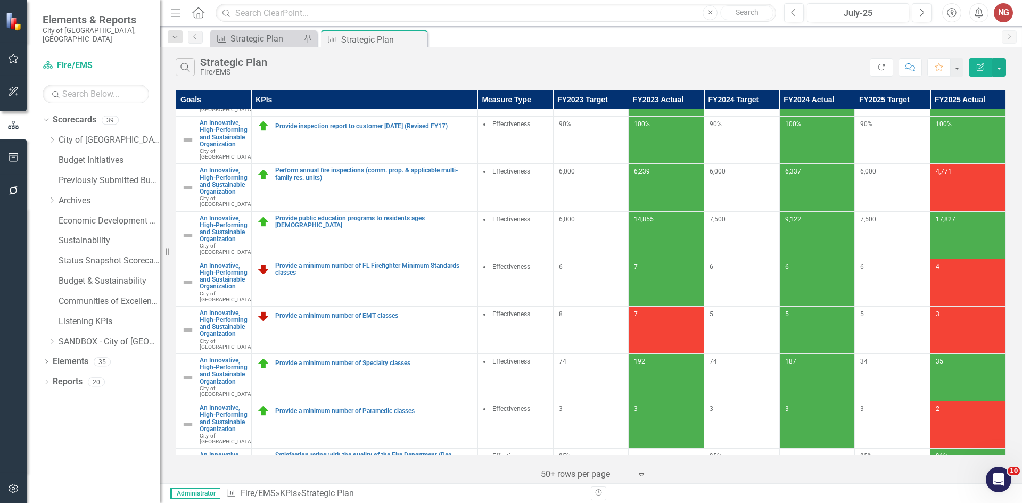
scroll to position [160, 0]
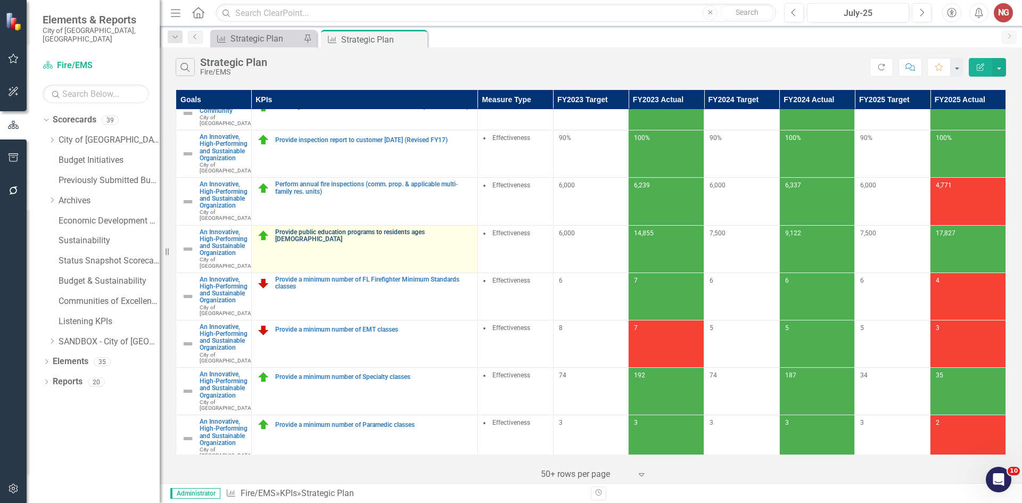
click at [328, 243] on link "Provide public education programs to residents ages [DEMOGRAPHIC_DATA]" at bounding box center [373, 236] width 197 height 14
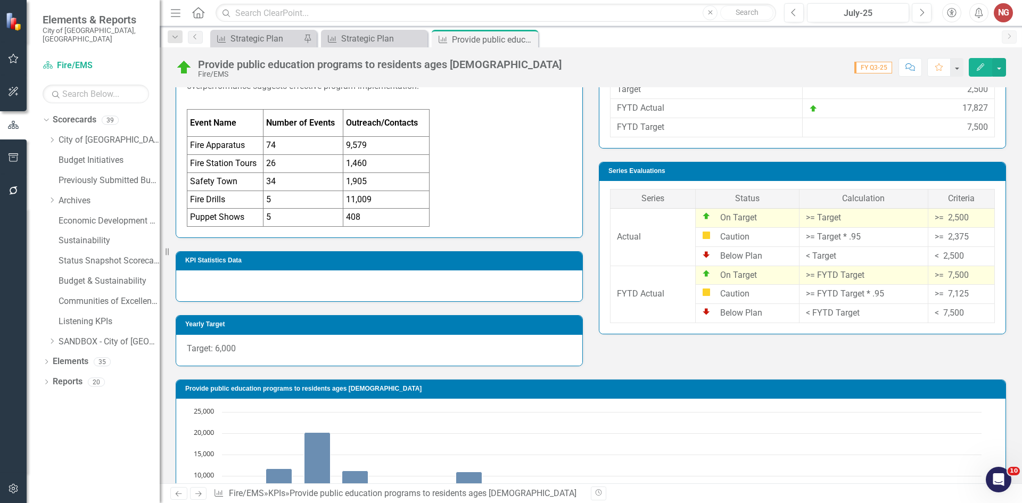
scroll to position [845, 0]
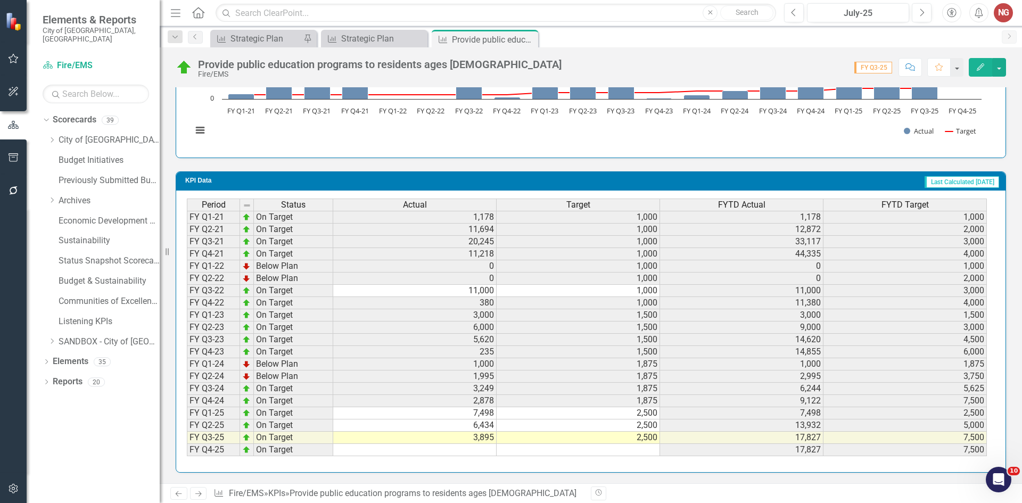
click at [434, 452] on td at bounding box center [414, 450] width 163 height 12
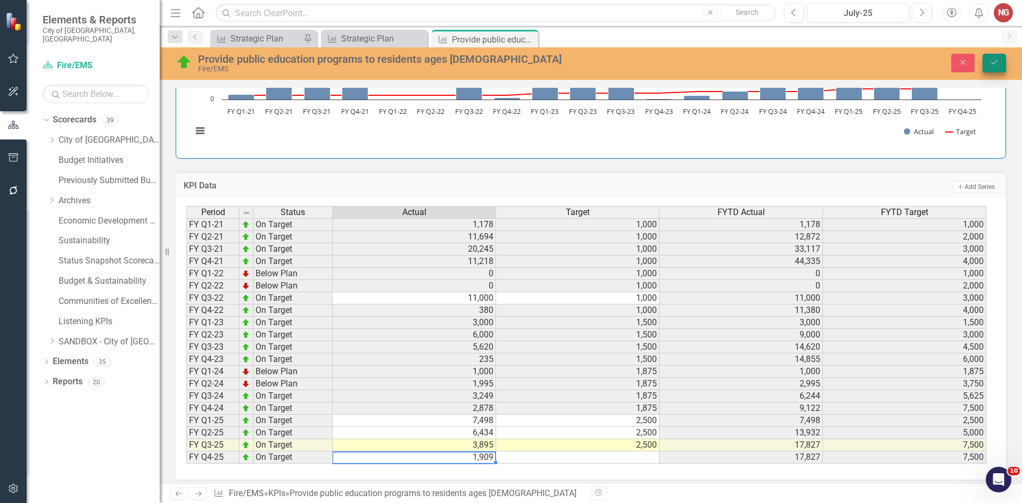
type textarea "1909"
click at [994, 65] on icon "Save" at bounding box center [994, 62] width 10 height 7
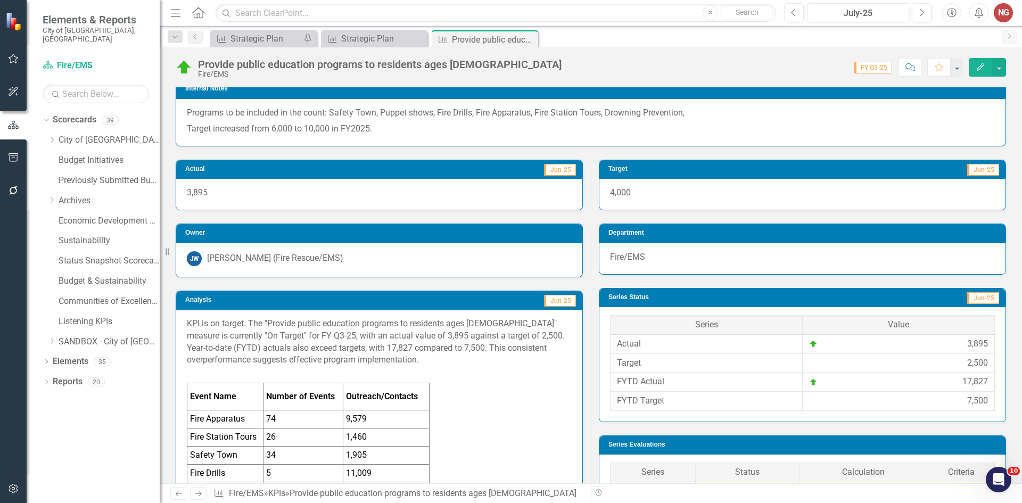
scroll to position [426, 0]
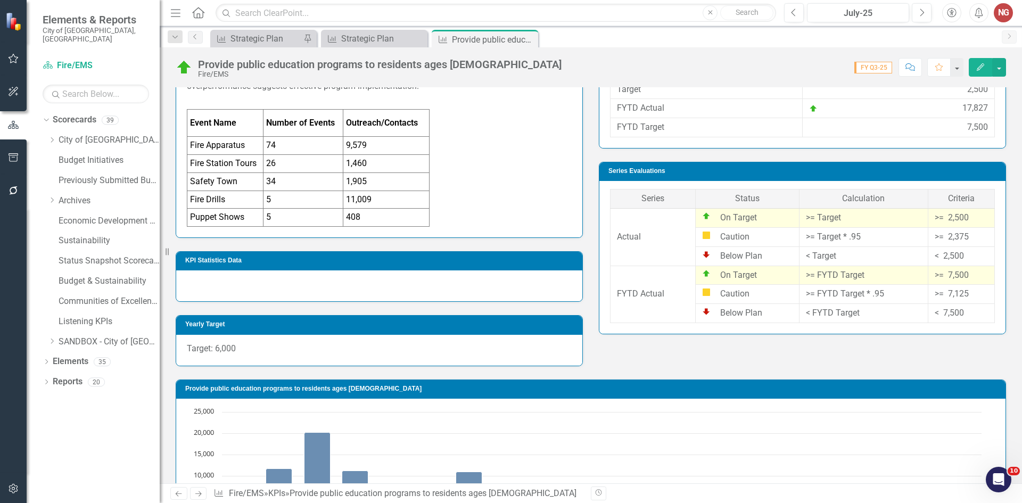
click at [281, 198] on td "5" at bounding box center [303, 199] width 80 height 18
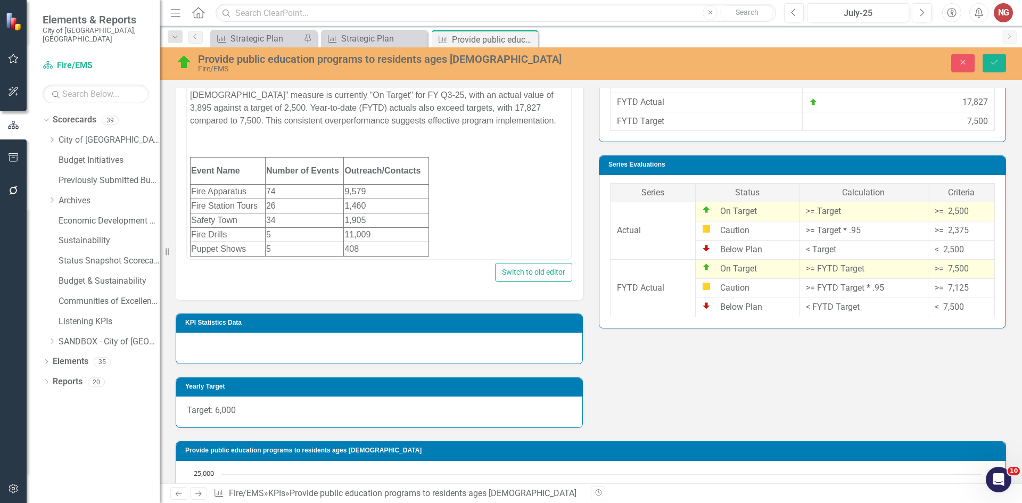
scroll to position [0, 0]
click at [284, 239] on html "KPI is on target. The "Provide public education programs to residents ages 5-11…" at bounding box center [379, 166] width 384 height 186
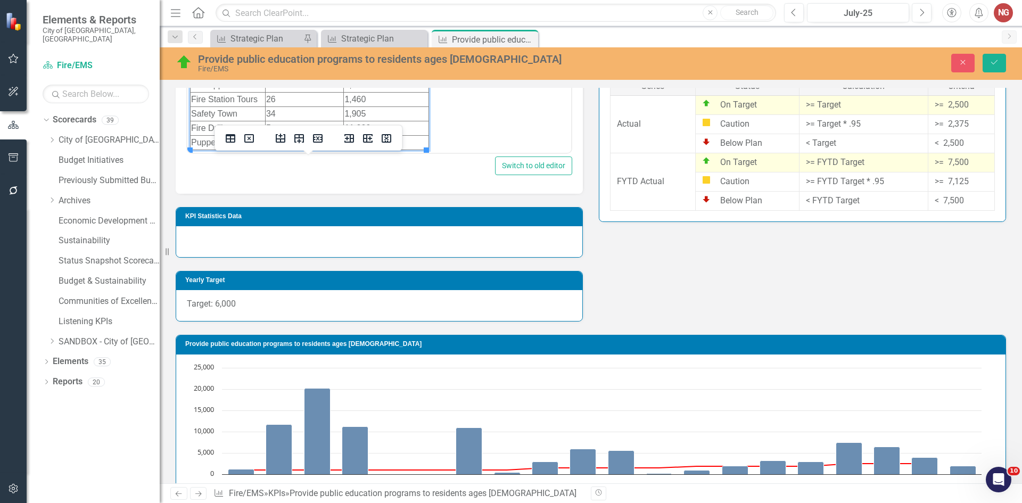
scroll to position [433, 0]
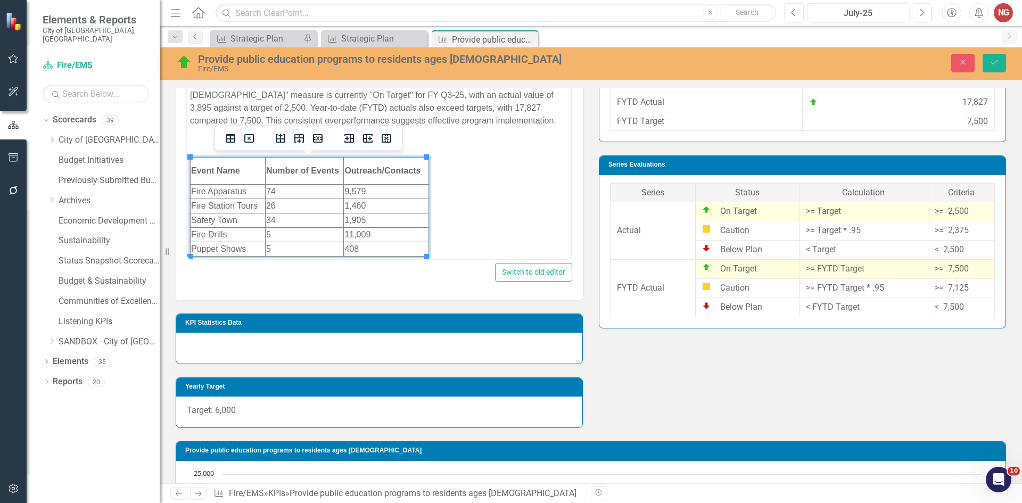
drag, startPoint x: 286, startPoint y: 251, endPoint x: 328, endPoint y: 218, distance: 53.4
click at [282, 246] on td "5" at bounding box center [304, 249] width 78 height 14
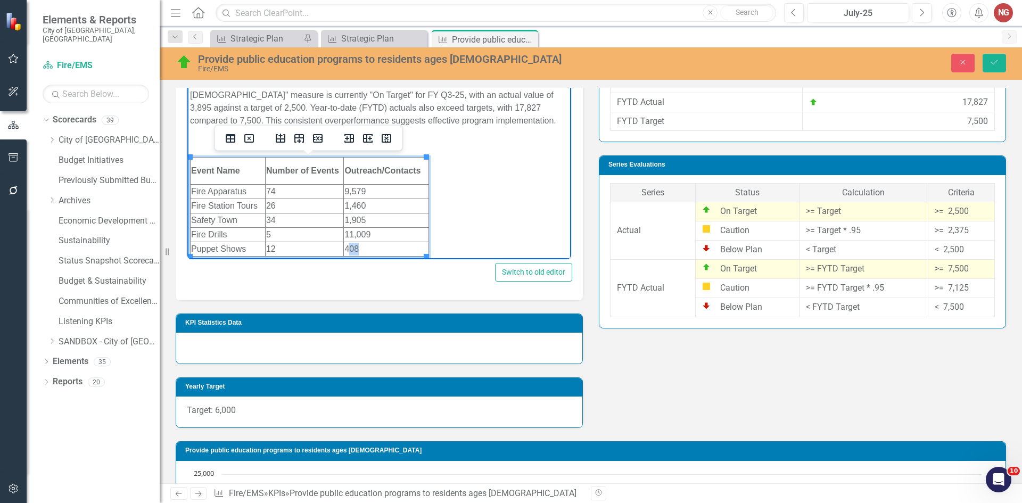
drag, startPoint x: 357, startPoint y: 246, endPoint x: 347, endPoint y: 245, distance: 9.6
click at [347, 245] on td "408" at bounding box center [386, 249] width 85 height 14
click at [283, 234] on td "5" at bounding box center [304, 235] width 78 height 14
drag, startPoint x: 383, startPoint y: 233, endPoint x: 342, endPoint y: 231, distance: 41.0
click at [342, 231] on html "KPI is on target. The "Provide public education programs to residents ages 5-11…" at bounding box center [379, 166] width 384 height 186
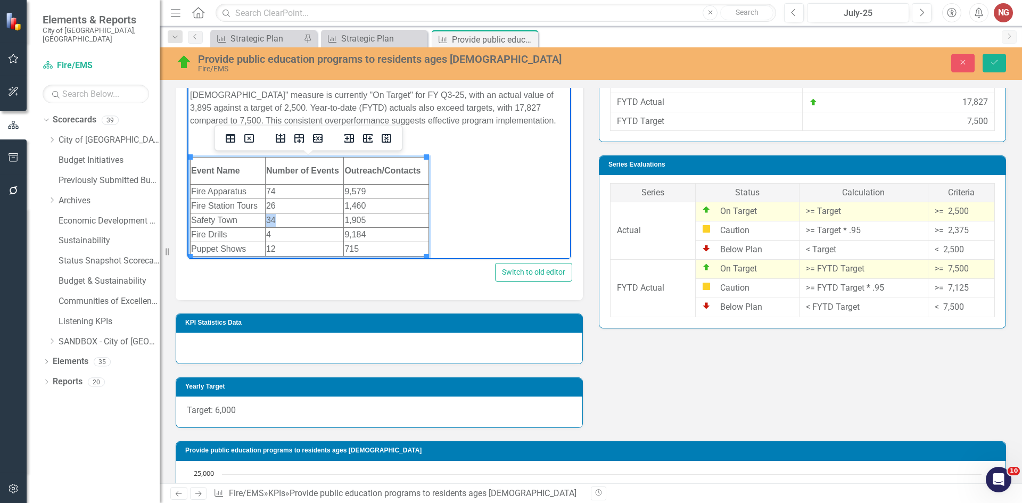
drag, startPoint x: 278, startPoint y: 221, endPoint x: 265, endPoint y: 220, distance: 12.8
click at [265, 220] on html "KPI is on target. The "Provide public education programs to residents ages 5-11…" at bounding box center [379, 166] width 384 height 186
drag, startPoint x: 372, startPoint y: 219, endPoint x: 344, endPoint y: 219, distance: 27.7
click at [344, 219] on td "1,905" at bounding box center [386, 220] width 85 height 14
click at [289, 206] on td "26" at bounding box center [304, 206] width 78 height 14
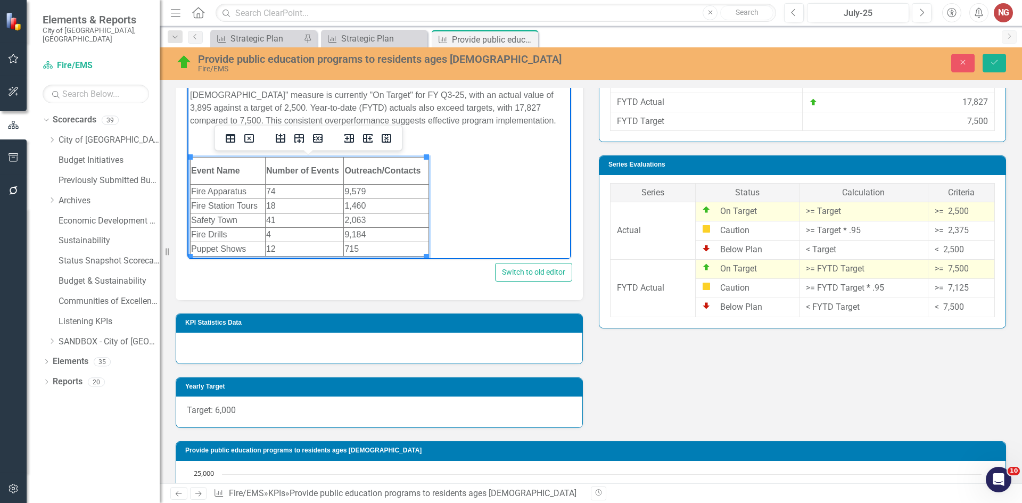
click at [397, 205] on td "1,460" at bounding box center [386, 206] width 85 height 14
drag, startPoint x: 374, startPoint y: 201, endPoint x: 343, endPoint y: 203, distance: 30.4
click at [343, 203] on html "KPI is on target. The "Provide public education programs to residents ages 5-11…" at bounding box center [379, 166] width 384 height 186
click at [303, 189] on td "74" at bounding box center [304, 192] width 78 height 14
drag, startPoint x: 375, startPoint y: 191, endPoint x: 345, endPoint y: 192, distance: 29.8
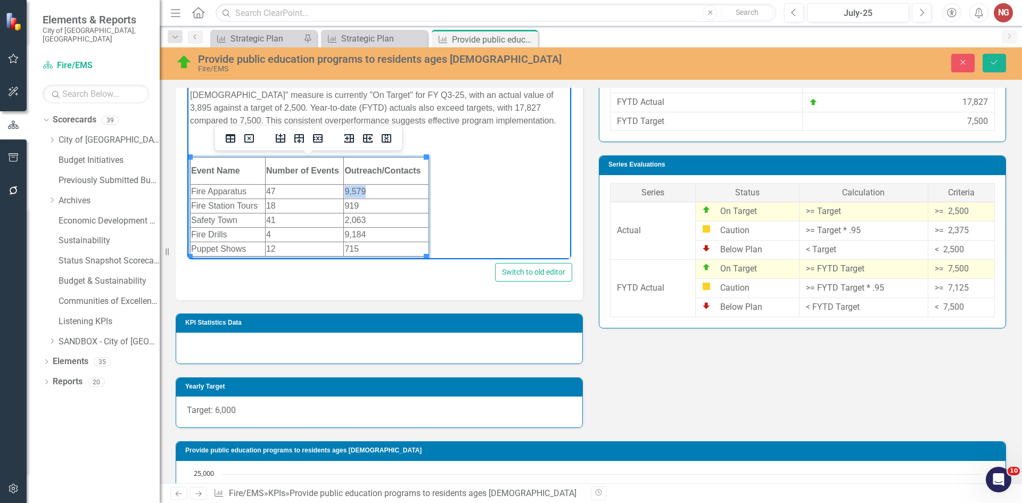
click at [345, 192] on td "9,579" at bounding box center [386, 192] width 85 height 14
click at [281, 219] on td "41" at bounding box center [304, 220] width 78 height 14
drag, startPoint x: 389, startPoint y: 223, endPoint x: 353, endPoint y: 218, distance: 37.2
click at [353, 218] on td "2,063" at bounding box center [386, 220] width 85 height 14
click at [363, 217] on td "2,063" at bounding box center [386, 220] width 85 height 14
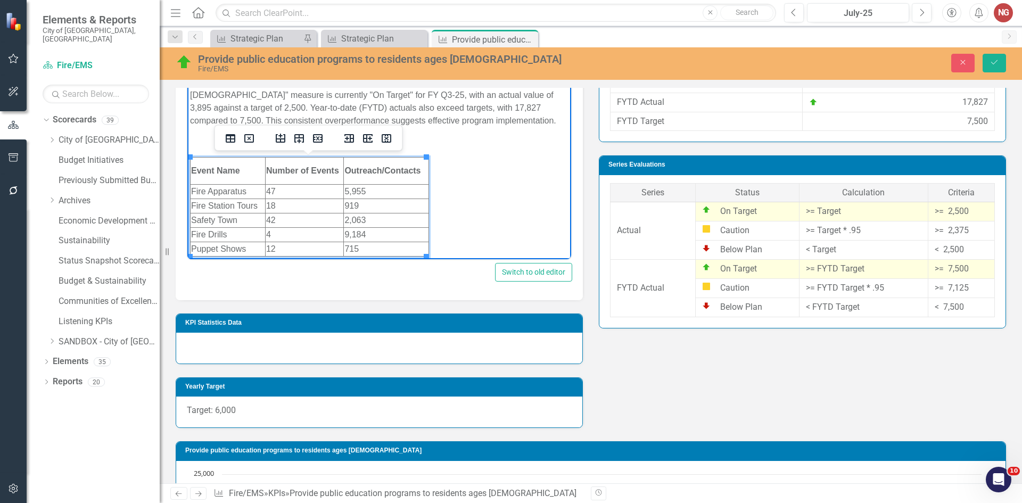
click at [367, 218] on td "2,063" at bounding box center [386, 220] width 85 height 14
click at [370, 219] on td "Rich Text Area. Press ALT-0 for help." at bounding box center [386, 220] width 85 height 14
click at [294, 233] on td "4" at bounding box center [304, 235] width 78 height 14
click at [381, 235] on td "9,184" at bounding box center [386, 235] width 85 height 14
drag, startPoint x: 379, startPoint y: 234, endPoint x: 344, endPoint y: 232, distance: 35.7
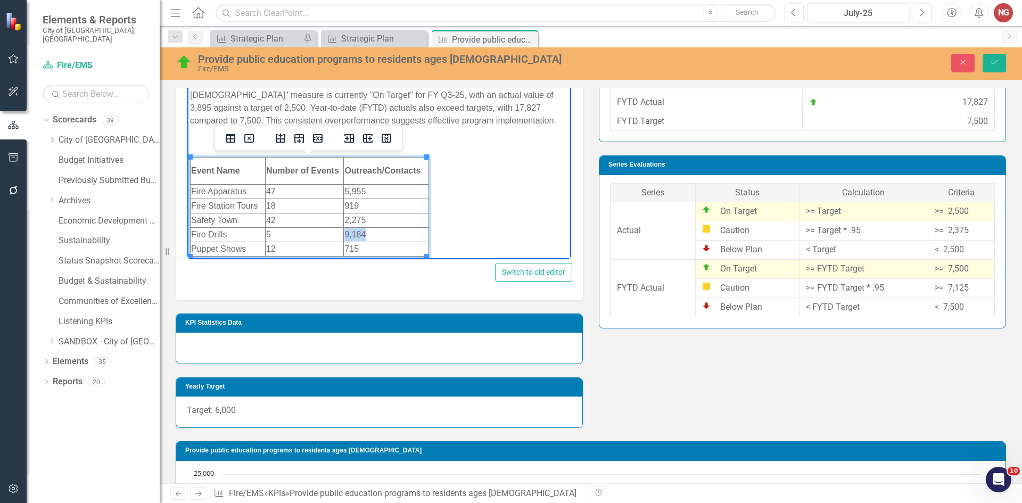
click at [344, 233] on html "KPI is on target. The "Provide public education programs to residents ages 5-11…" at bounding box center [379, 166] width 384 height 186
click at [277, 250] on td "12" at bounding box center [304, 249] width 78 height 14
drag, startPoint x: 366, startPoint y: 246, endPoint x: 352, endPoint y: 246, distance: 13.8
click at [352, 246] on td "715" at bounding box center [386, 249] width 85 height 14
click at [356, 247] on td "715" at bounding box center [386, 249] width 85 height 14
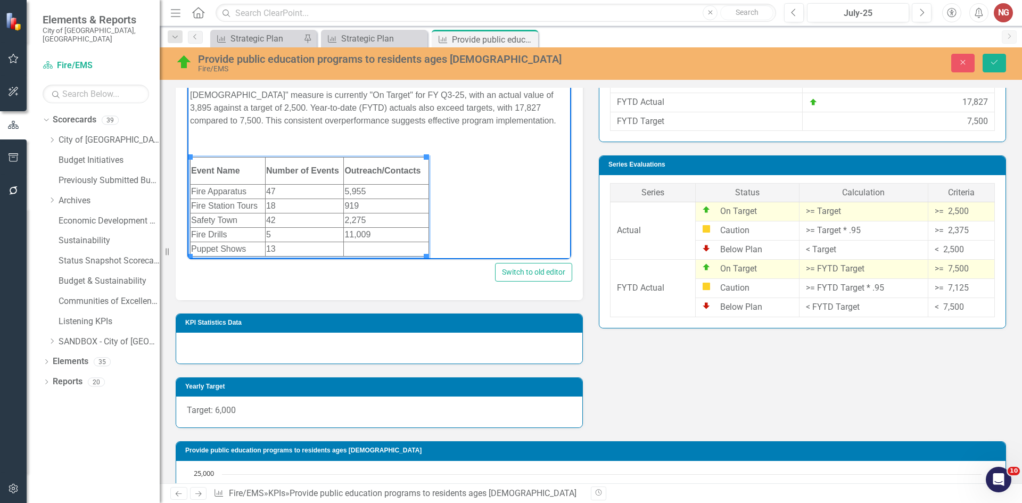
click at [382, 245] on td "Rich Text Area. Press ALT-0 for help." at bounding box center [386, 249] width 85 height 14
drag, startPoint x: 993, startPoint y: 62, endPoint x: 642, endPoint y: 255, distance: 400.5
click at [993, 62] on icon "Save" at bounding box center [994, 62] width 10 height 7
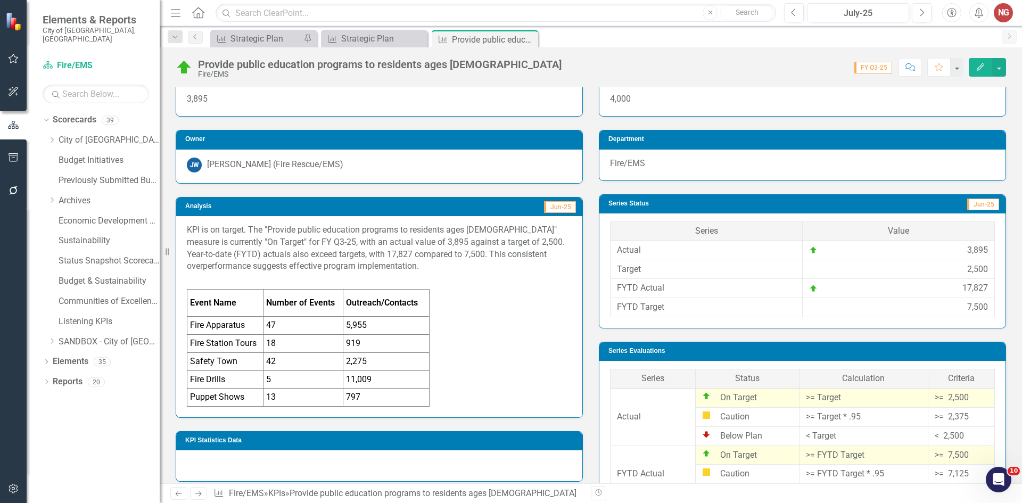
scroll to position [366, 0]
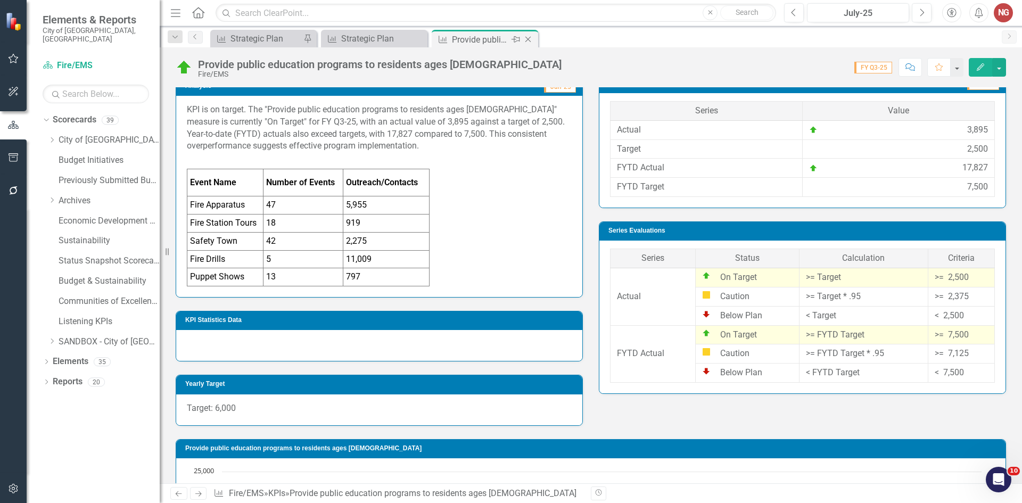
click at [528, 42] on icon "Close" at bounding box center [528, 39] width 11 height 9
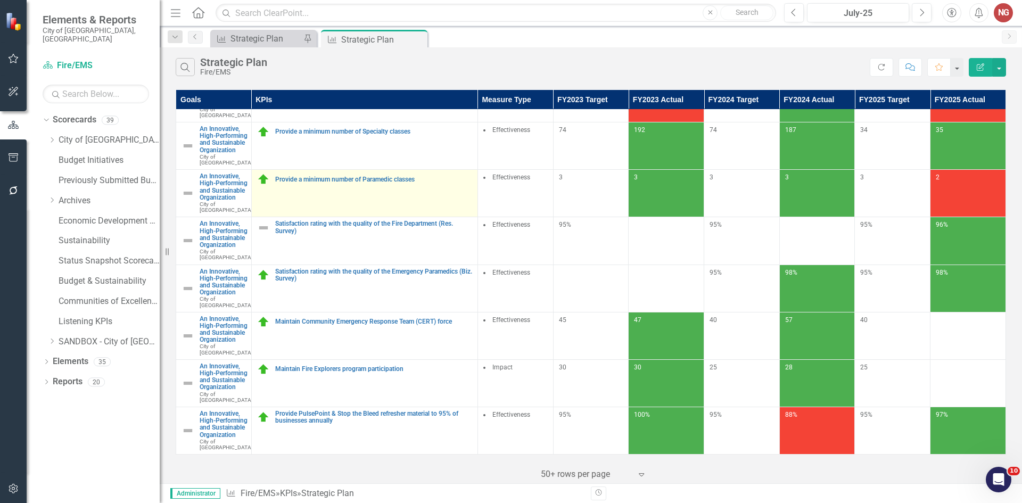
scroll to position [533, 0]
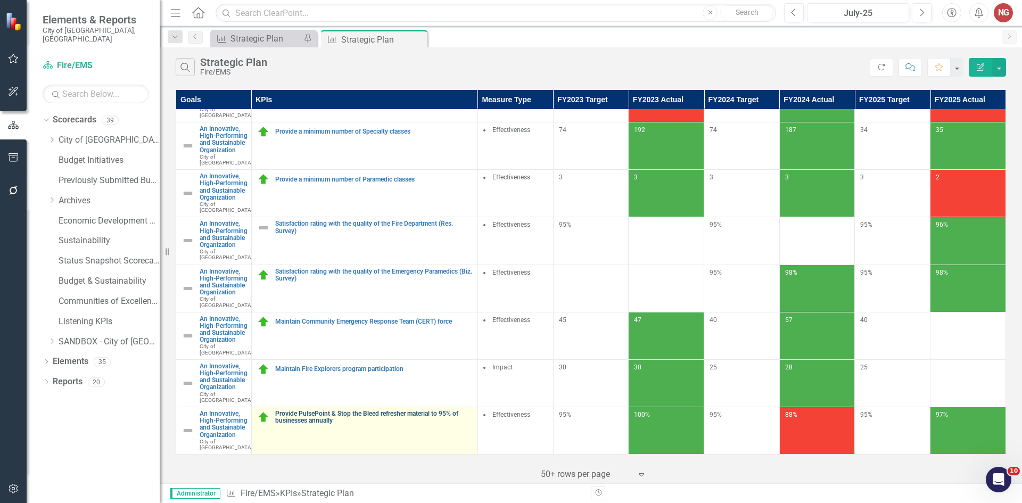
click at [321, 410] on link "Provide PulsePoint & Stop the Bleed refresher material to 95% of businesses ann…" at bounding box center [373, 417] width 197 height 14
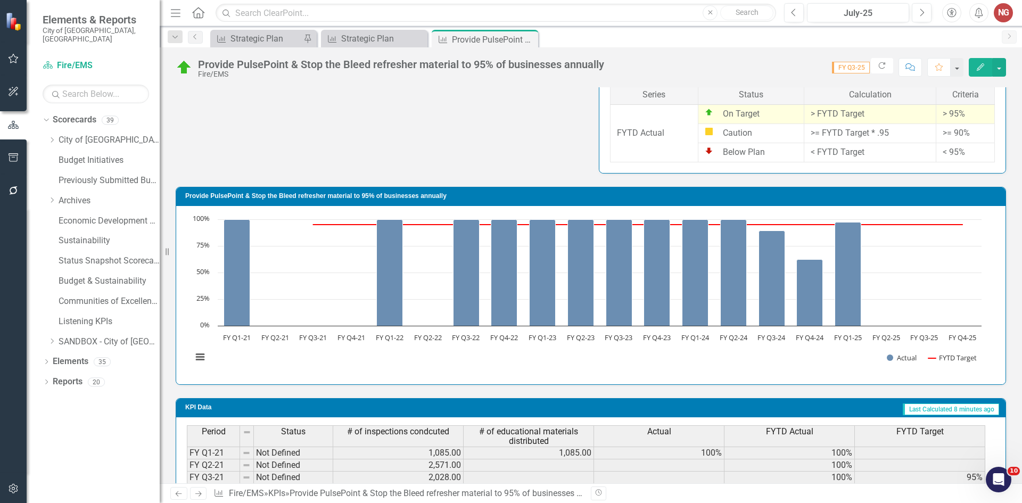
scroll to position [767, 0]
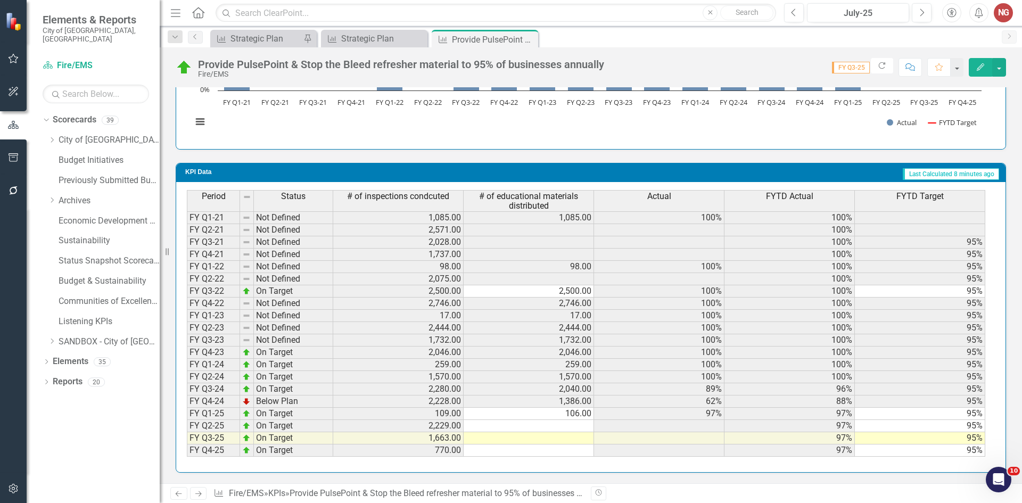
click at [544, 425] on td at bounding box center [528, 426] width 130 height 12
click at [342, 29] on div "Dropdown Search KPI Strategic Plan Pin KPI Strategic Plan Close KPI Provide Pul…" at bounding box center [591, 36] width 862 height 21
click at [342, 35] on div "Strategic Plan" at bounding box center [376, 38] width 70 height 13
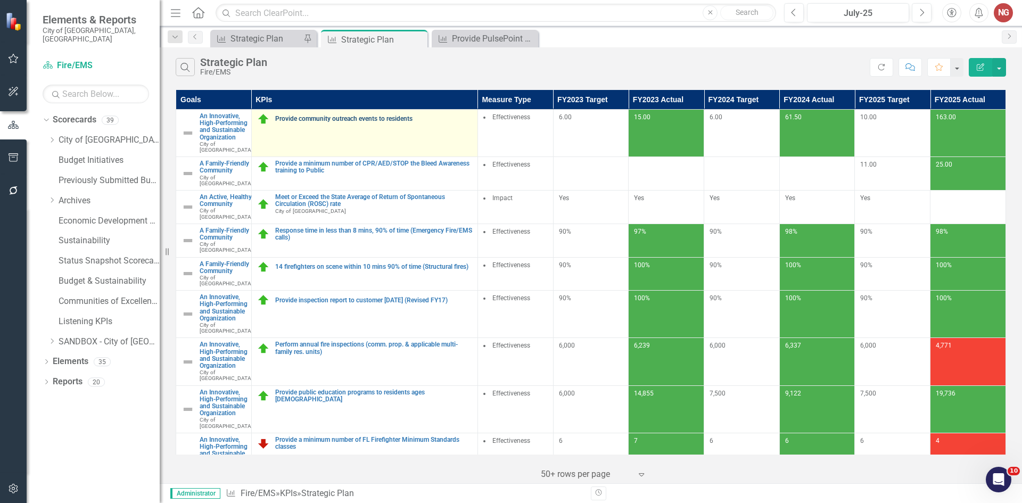
click at [377, 117] on link "Provide community outreach events to residents" at bounding box center [373, 118] width 197 height 7
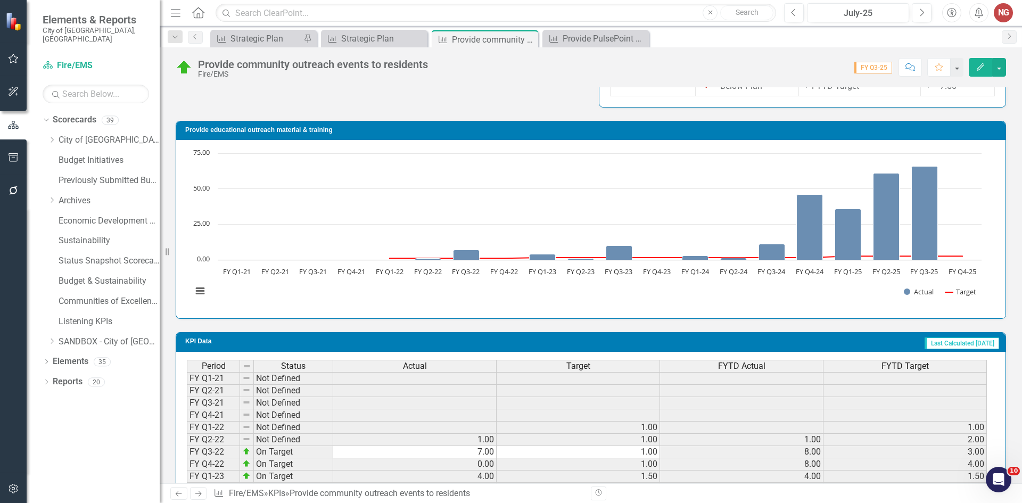
scroll to position [809, 0]
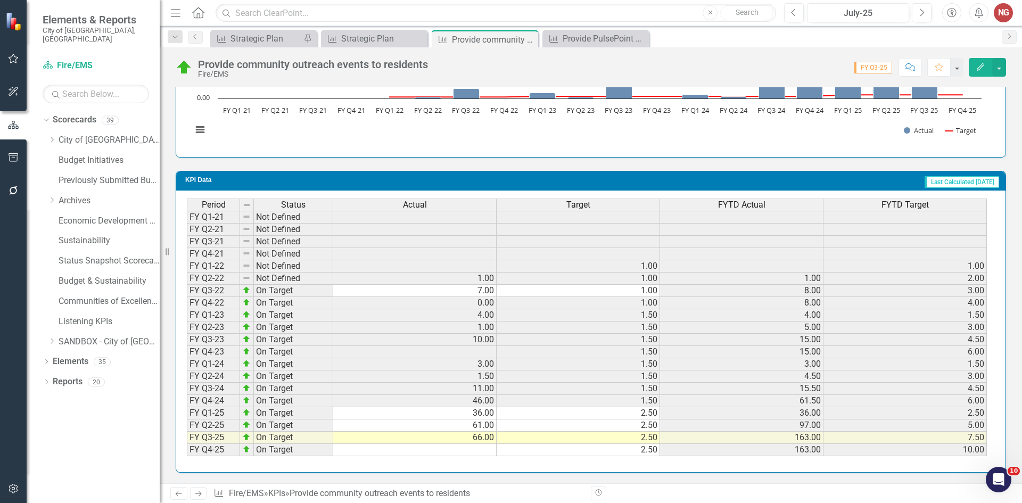
click at [427, 447] on td at bounding box center [414, 450] width 163 height 12
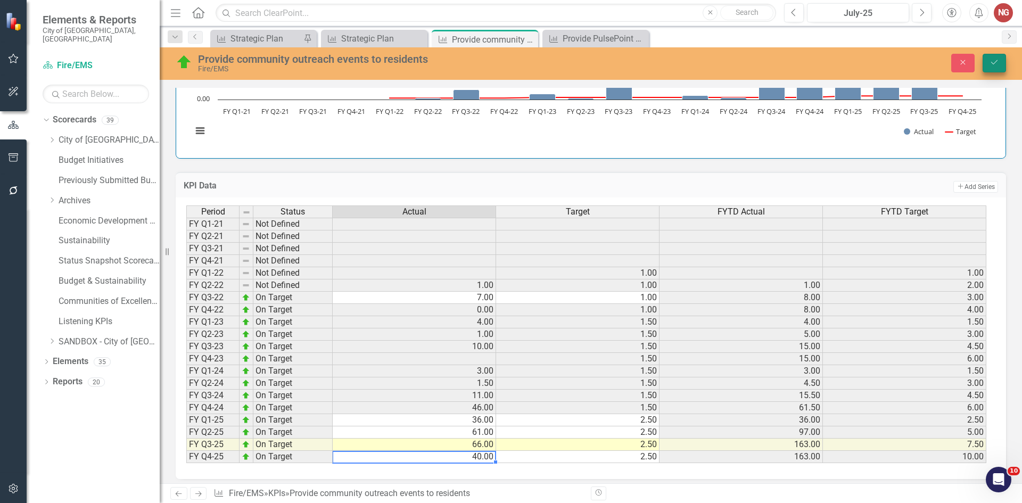
type textarea "40"
click at [991, 63] on icon "Save" at bounding box center [994, 62] width 10 height 7
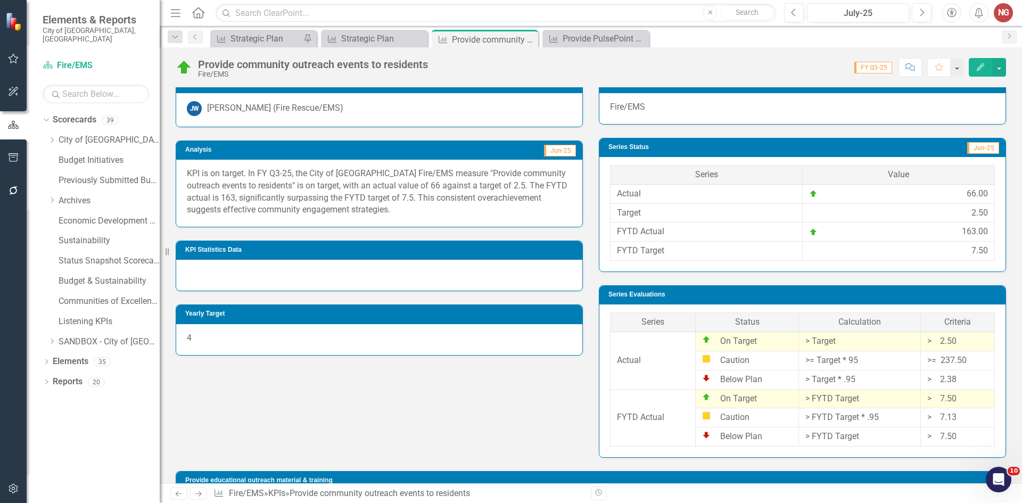
scroll to position [160, 0]
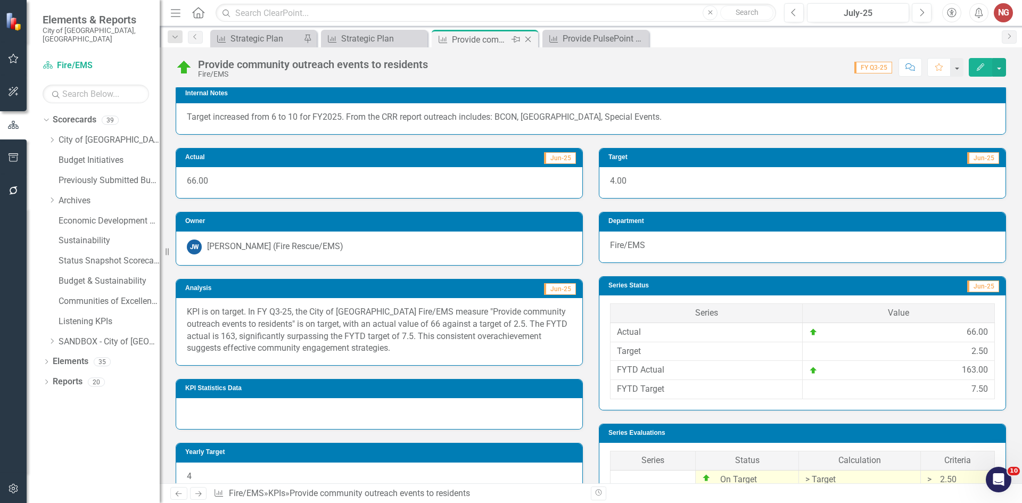
click at [525, 36] on icon "Close" at bounding box center [528, 39] width 11 height 9
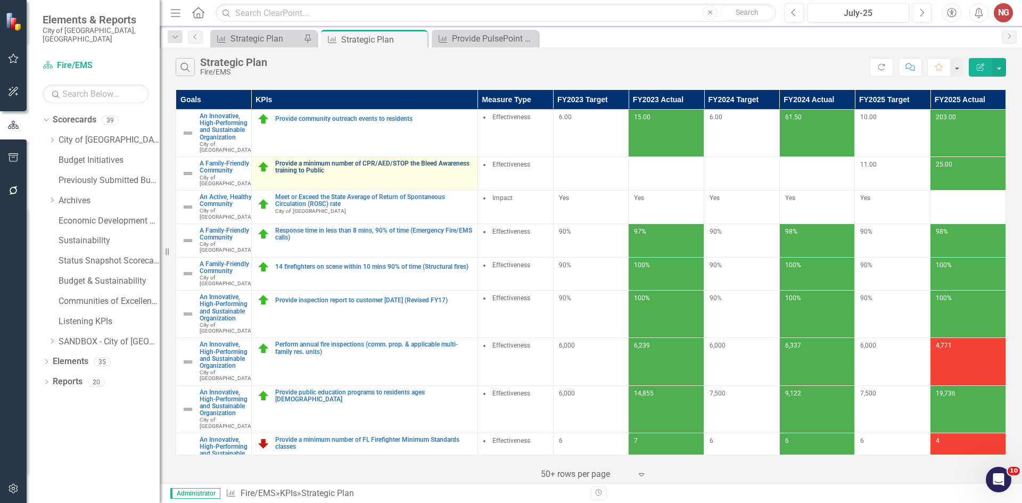
click at [394, 174] on link "Provide a minimum number of CPR/AED/STOP the Bleed Awareness training to Public" at bounding box center [373, 167] width 197 height 14
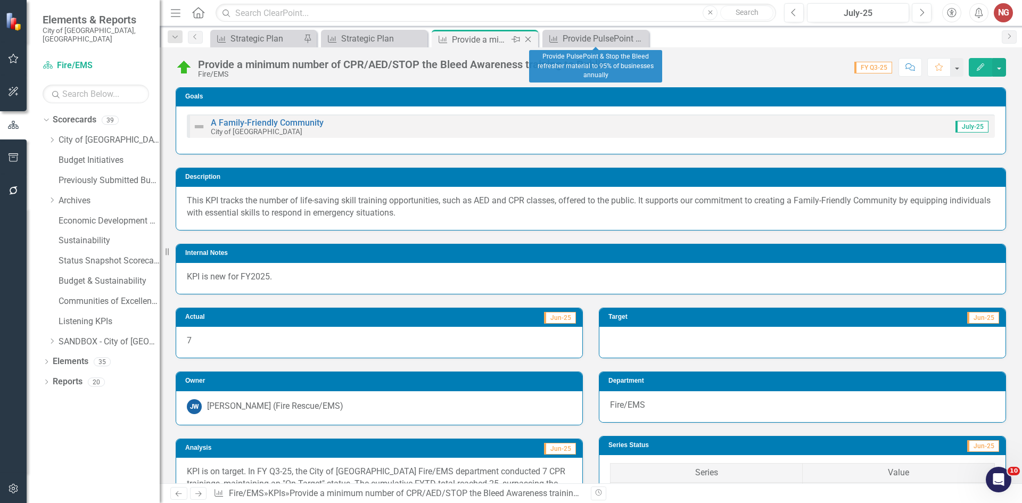
click at [526, 41] on icon at bounding box center [528, 40] width 6 height 6
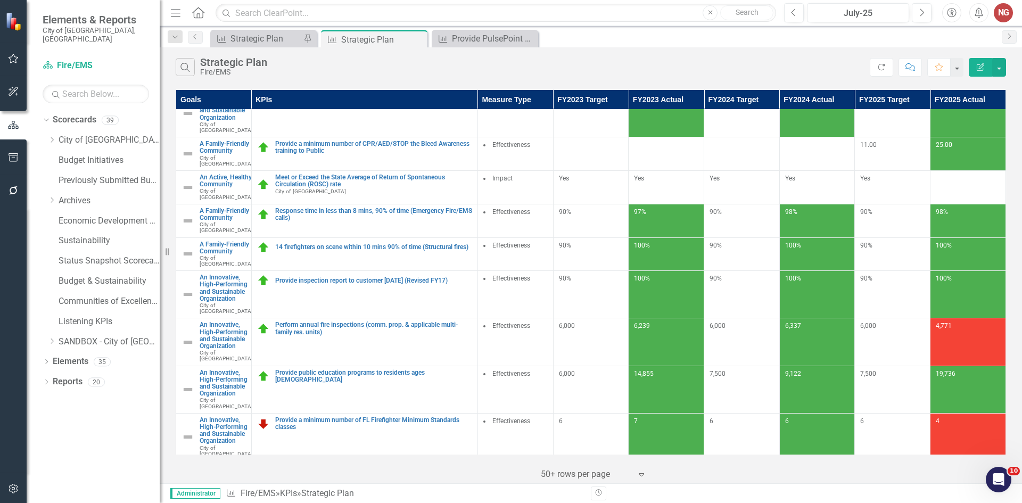
scroll to position [53, 0]
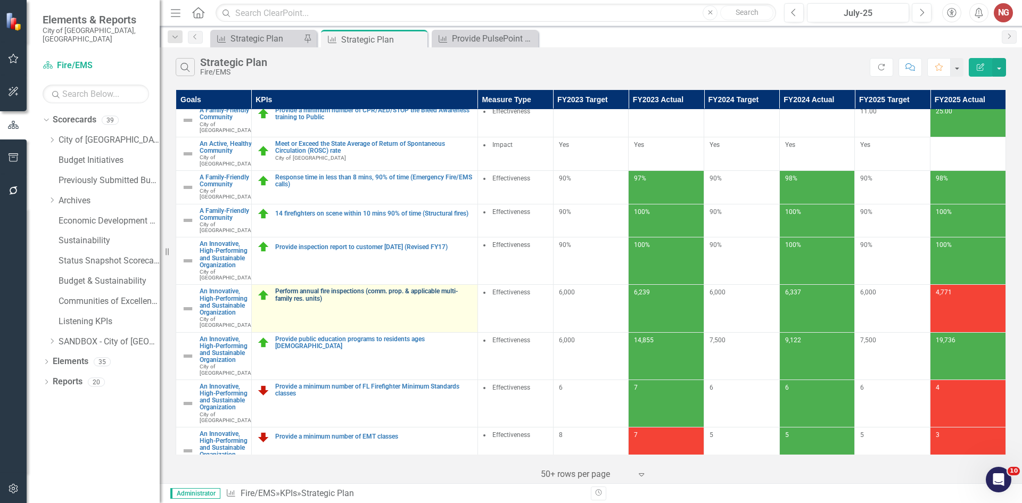
click at [363, 302] on link "Perform annual fire inspections (comm. prop. & applicable multi-family res. uni…" at bounding box center [373, 295] width 197 height 14
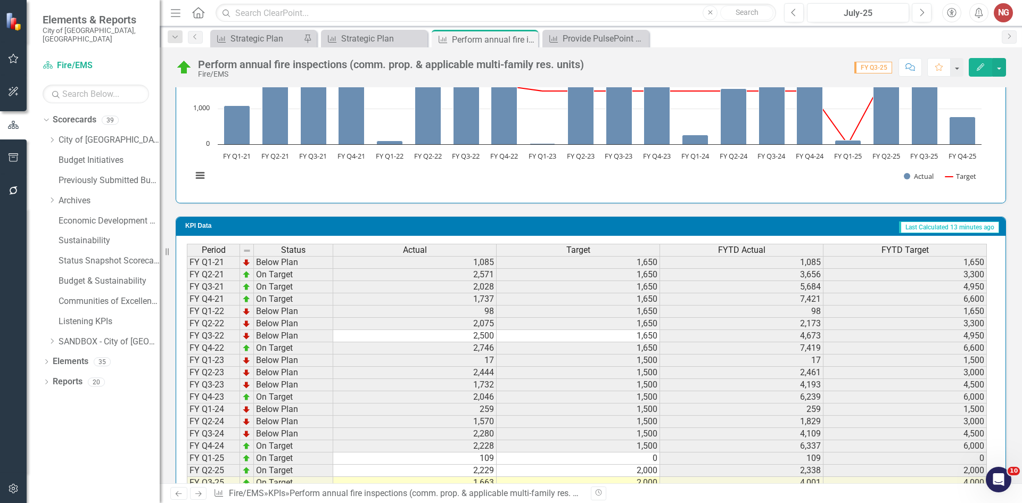
scroll to position [797, 0]
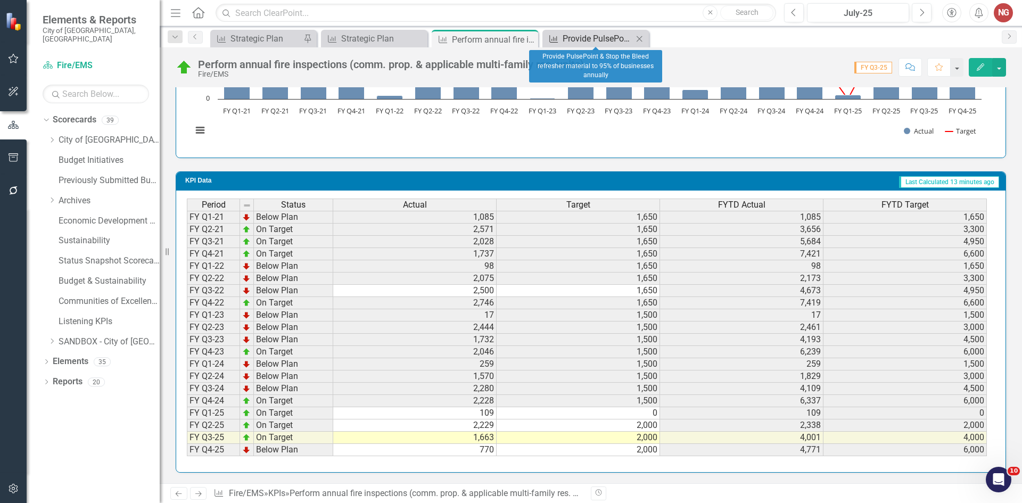
click at [578, 43] on div "Provide PulsePoint & Stop the Bleed refresher material to 95% of businesses ann…" at bounding box center [597, 38] width 70 height 13
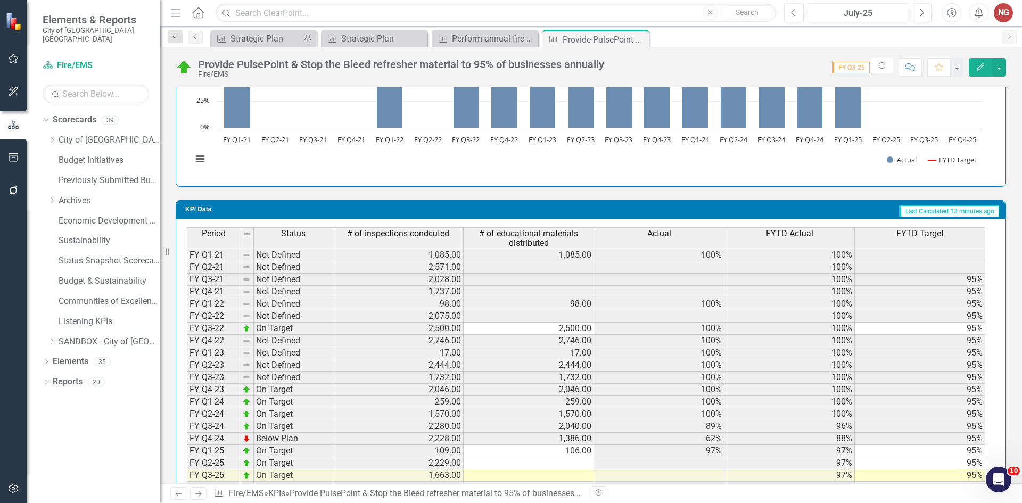
scroll to position [767, 0]
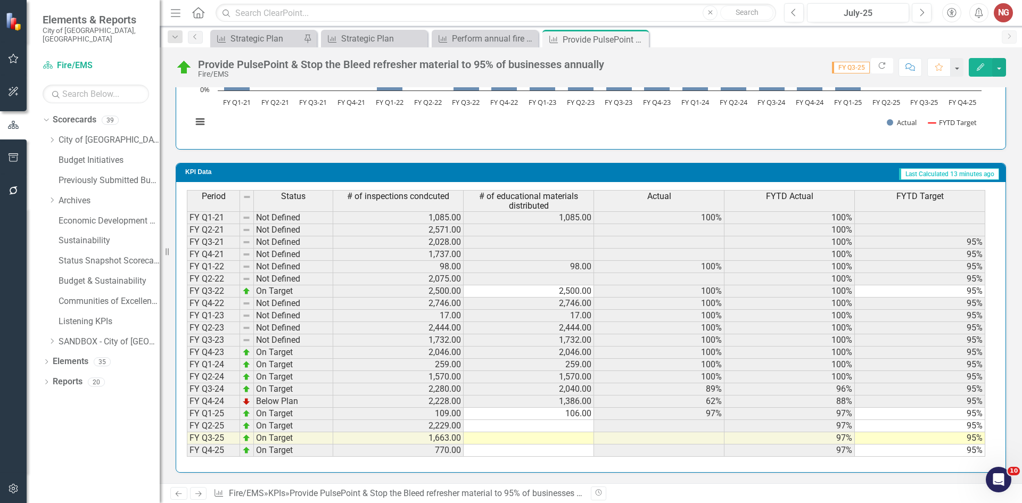
click at [481, 424] on td at bounding box center [528, 426] width 130 height 12
drag, startPoint x: 541, startPoint y: 421, endPoint x: 537, endPoint y: 417, distance: 6.0
click at [541, 422] on td at bounding box center [528, 426] width 130 height 12
drag, startPoint x: 615, startPoint y: 414, endPoint x: 607, endPoint y: 414, distance: 8.0
click at [607, 414] on td "97%" at bounding box center [659, 414] width 130 height 12
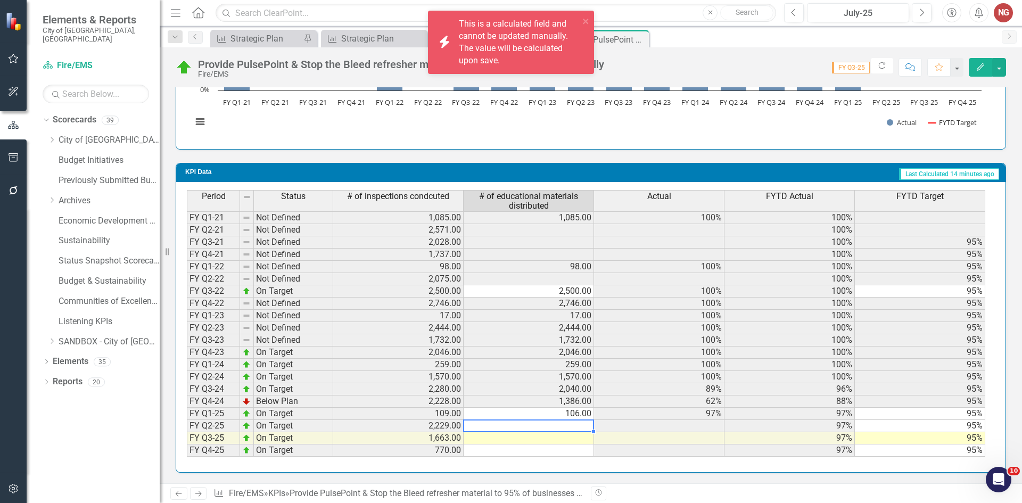
drag, startPoint x: 548, startPoint y: 429, endPoint x: 555, endPoint y: 422, distance: 10.6
click at [548, 427] on td at bounding box center [528, 426] width 130 height 12
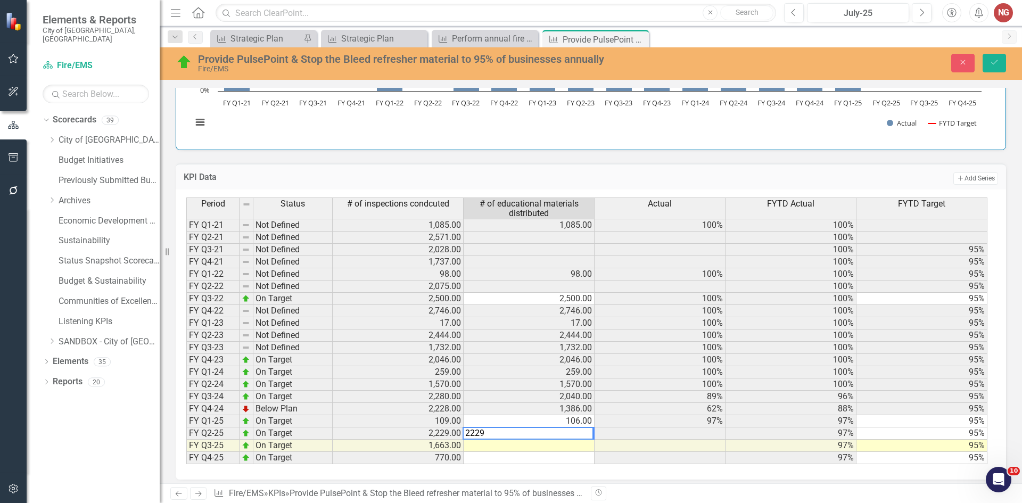
type textarea "2229."
click at [996, 60] on icon "Save" at bounding box center [994, 62] width 10 height 7
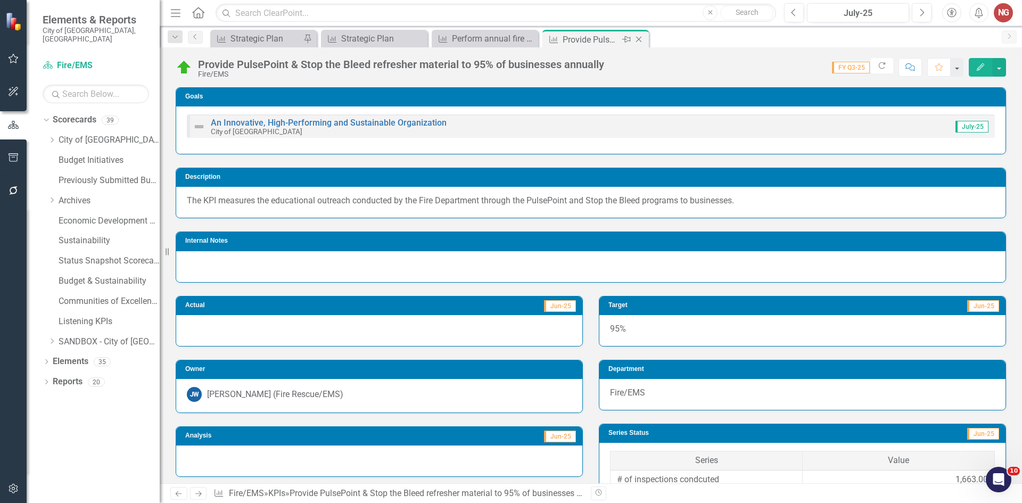
click at [642, 39] on icon "Close" at bounding box center [638, 39] width 11 height 9
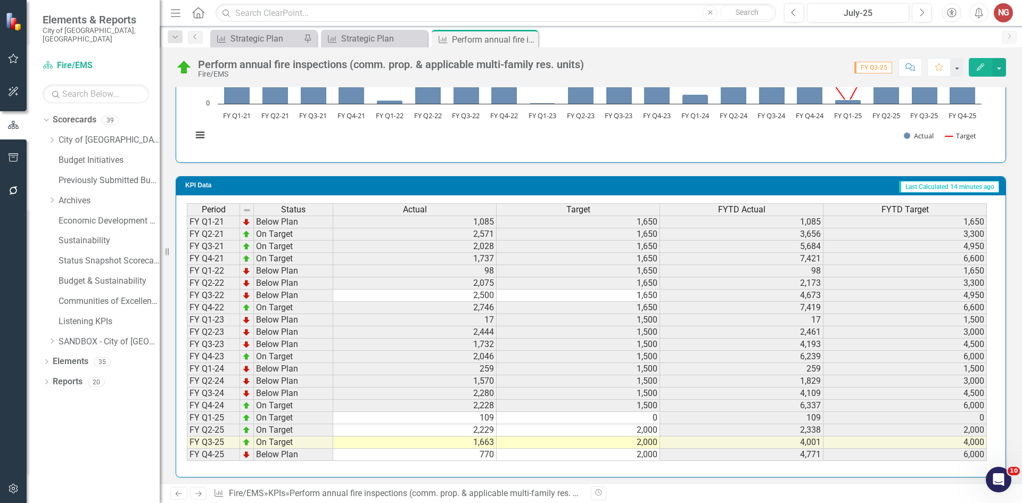
scroll to position [797, 0]
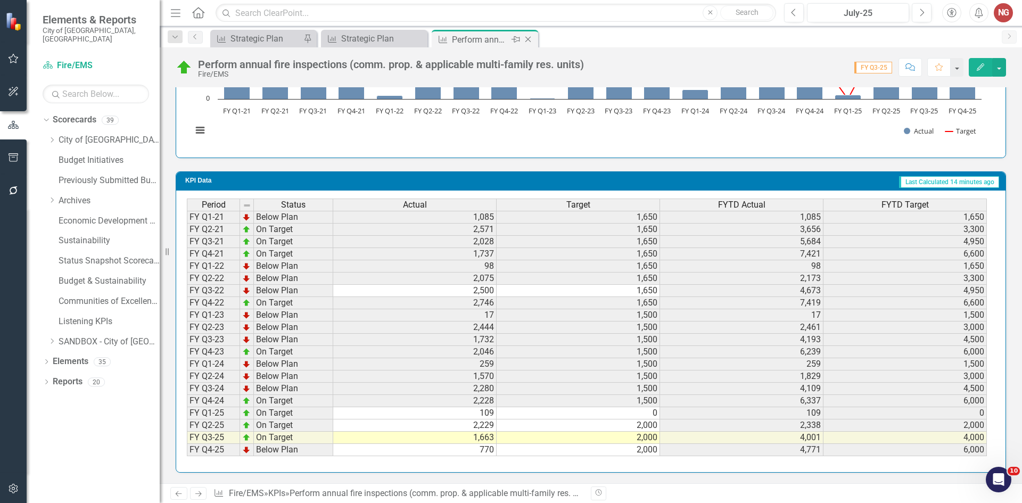
click at [528, 38] on icon "Close" at bounding box center [528, 39] width 11 height 9
